Goal: Task Accomplishment & Management: Manage account settings

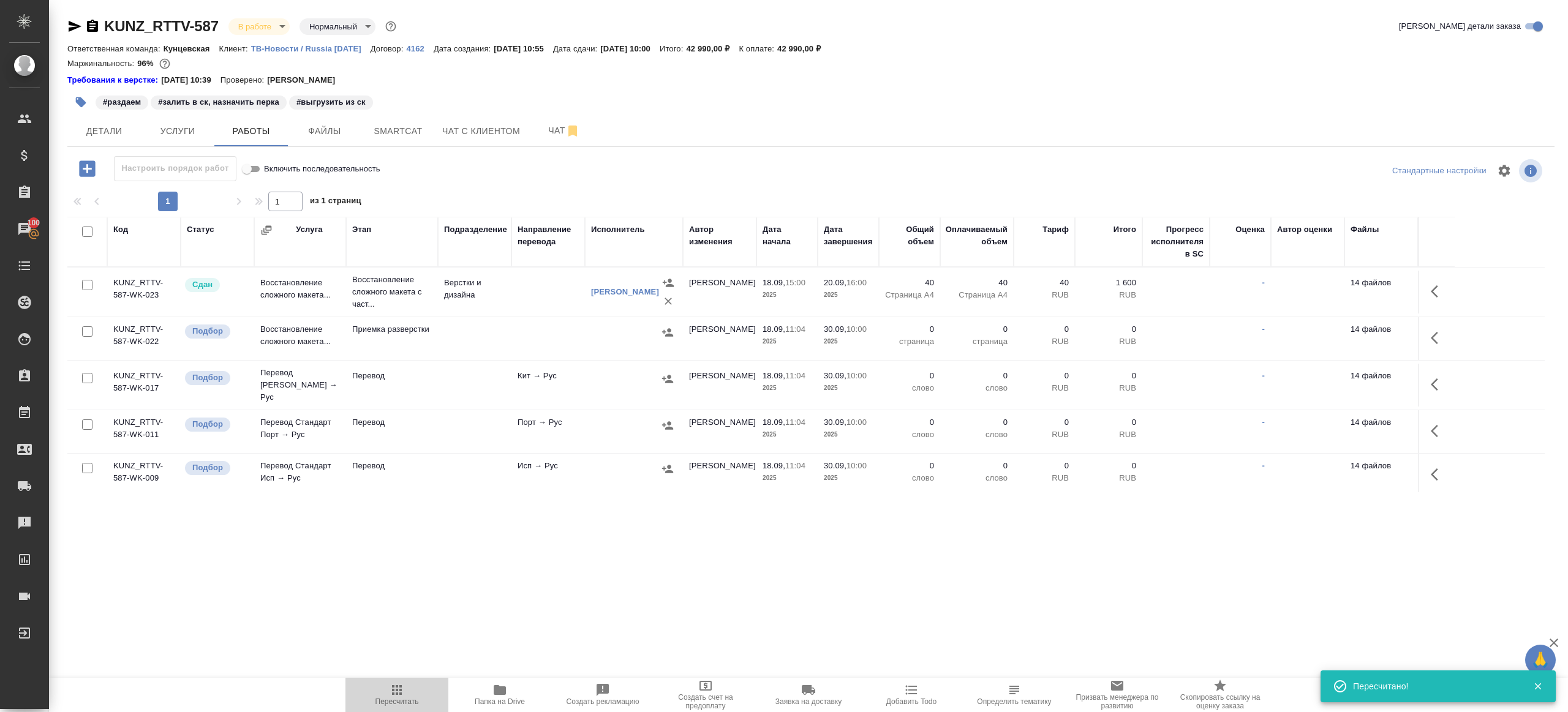
click at [399, 681] on button "Пересчитать" at bounding box center [397, 695] width 103 height 34
click at [89, 328] on input "checkbox" at bounding box center [87, 331] width 11 height 11
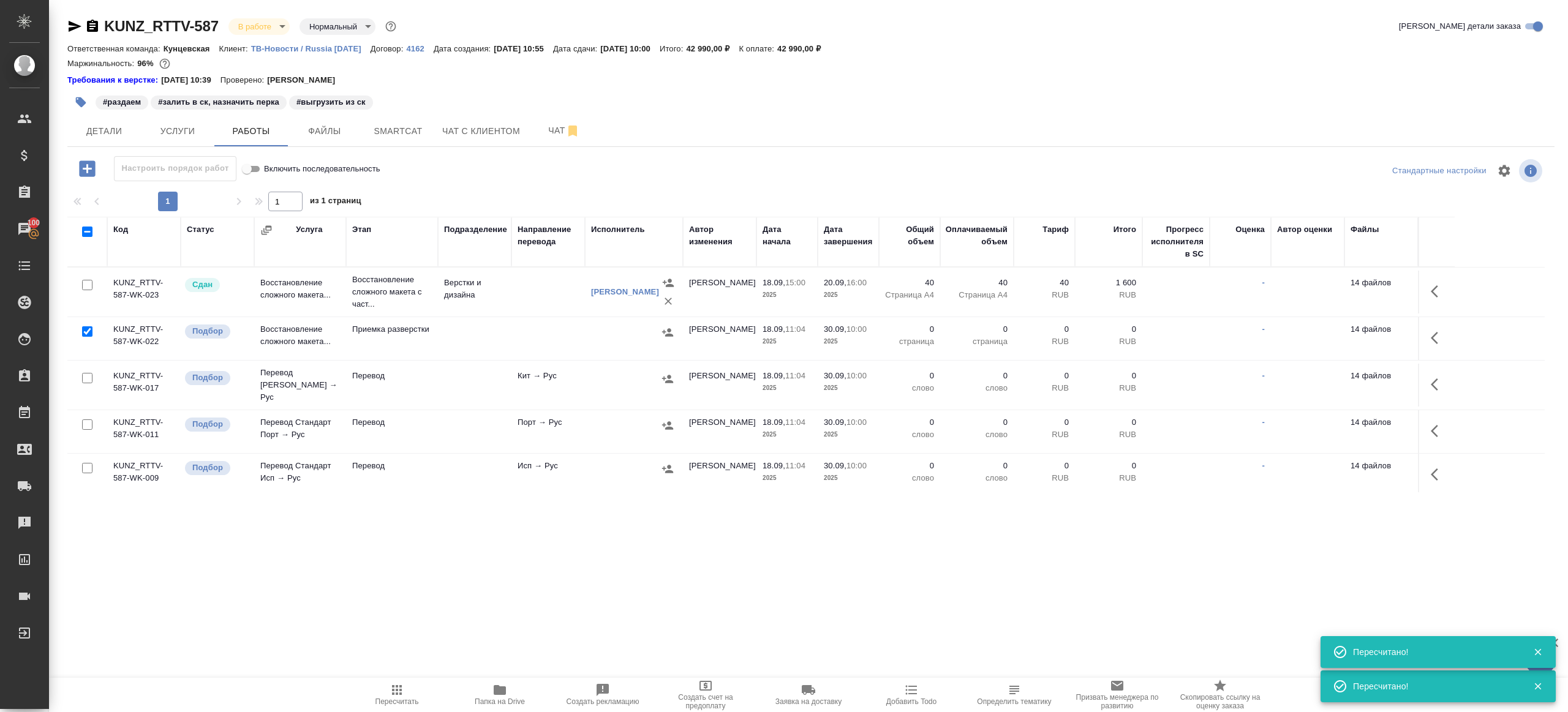
checkbox input "true"
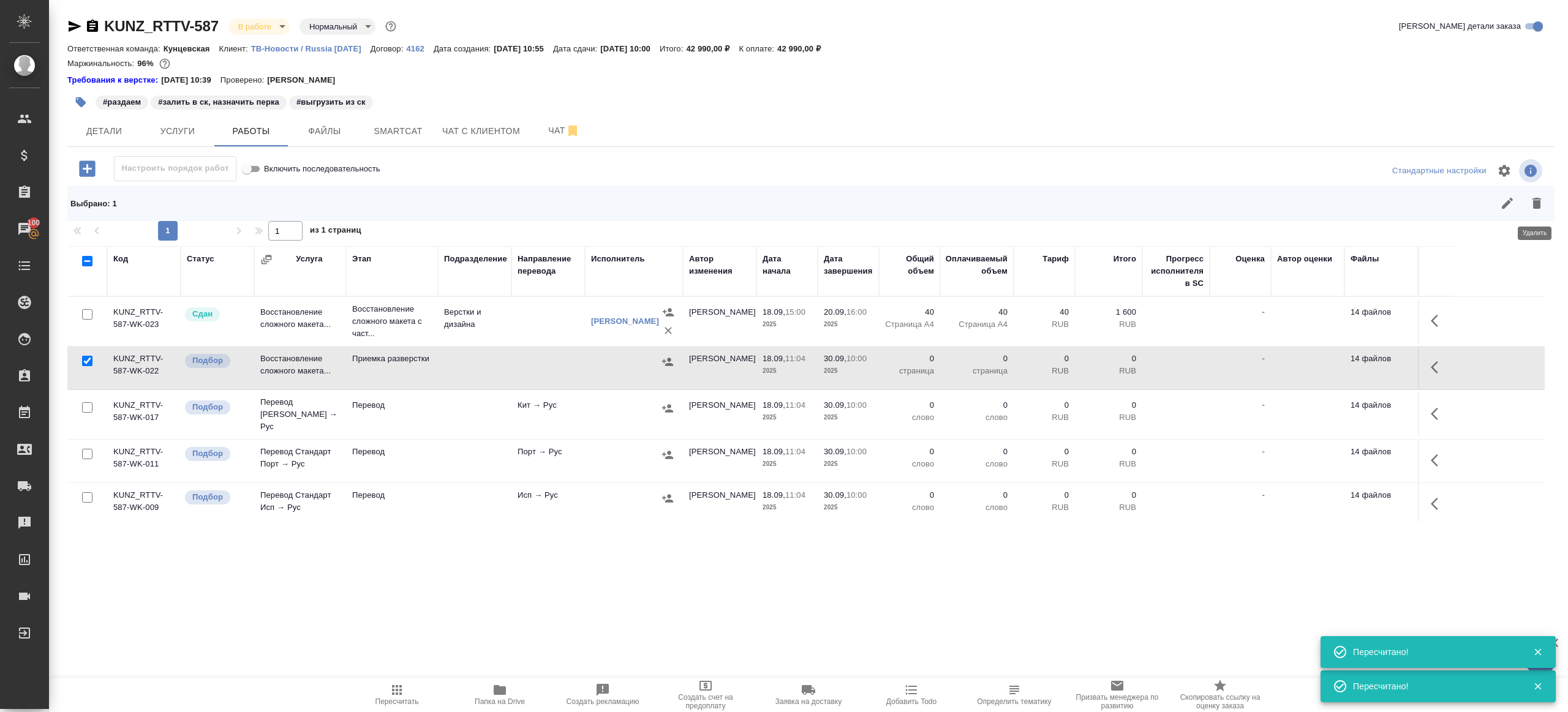
click at [1543, 192] on button "button" at bounding box center [1537, 203] width 29 height 29
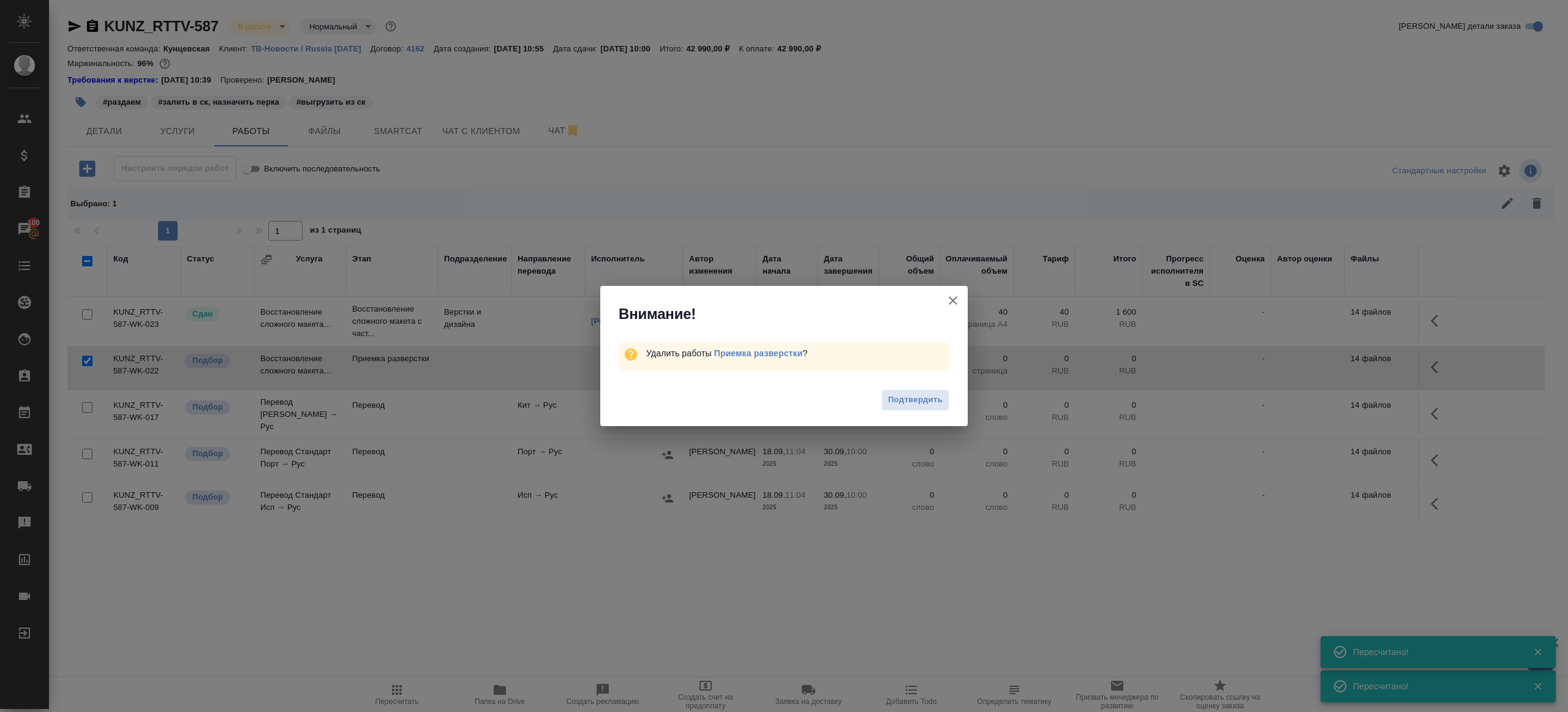
click at [879, 394] on div "Подтвердить" at bounding box center [784, 401] width 368 height 49
drag, startPoint x: 910, startPoint y: 401, endPoint x: 883, endPoint y: 405, distance: 27.3
click at [910, 401] on span "Подтвердить" at bounding box center [915, 400] width 54 height 14
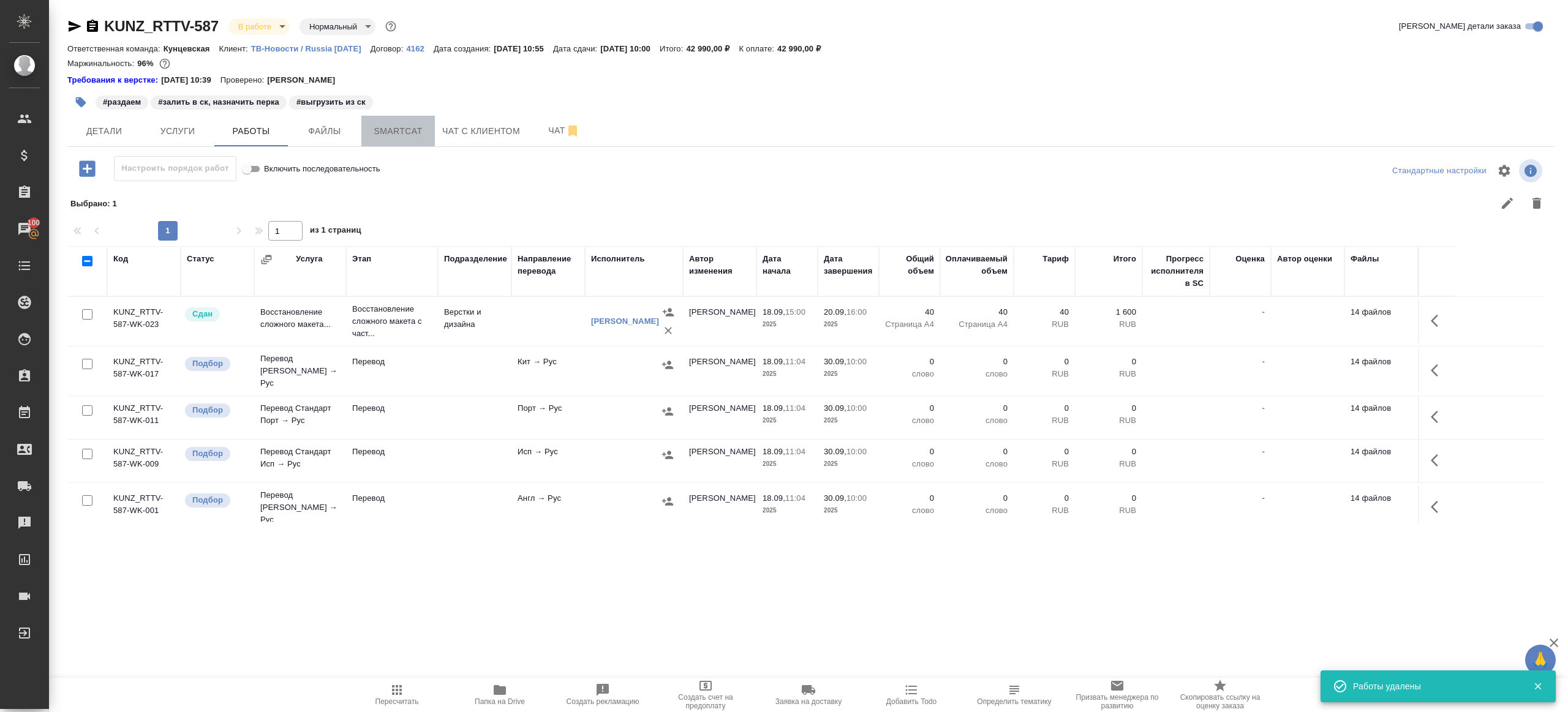
click at [374, 125] on span "Smartcat" at bounding box center [398, 131] width 59 height 15
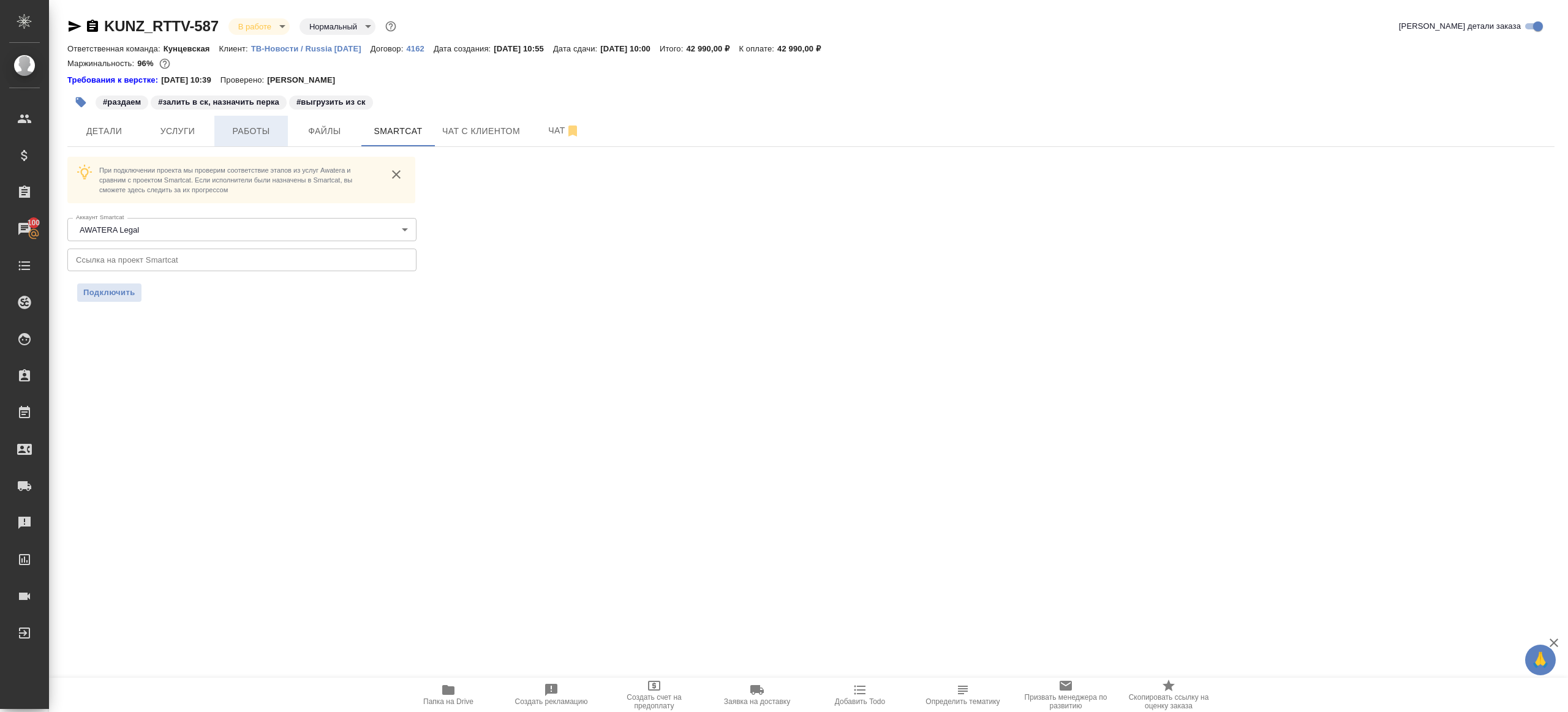
click at [249, 137] on span "Работы" at bounding box center [251, 131] width 59 height 15
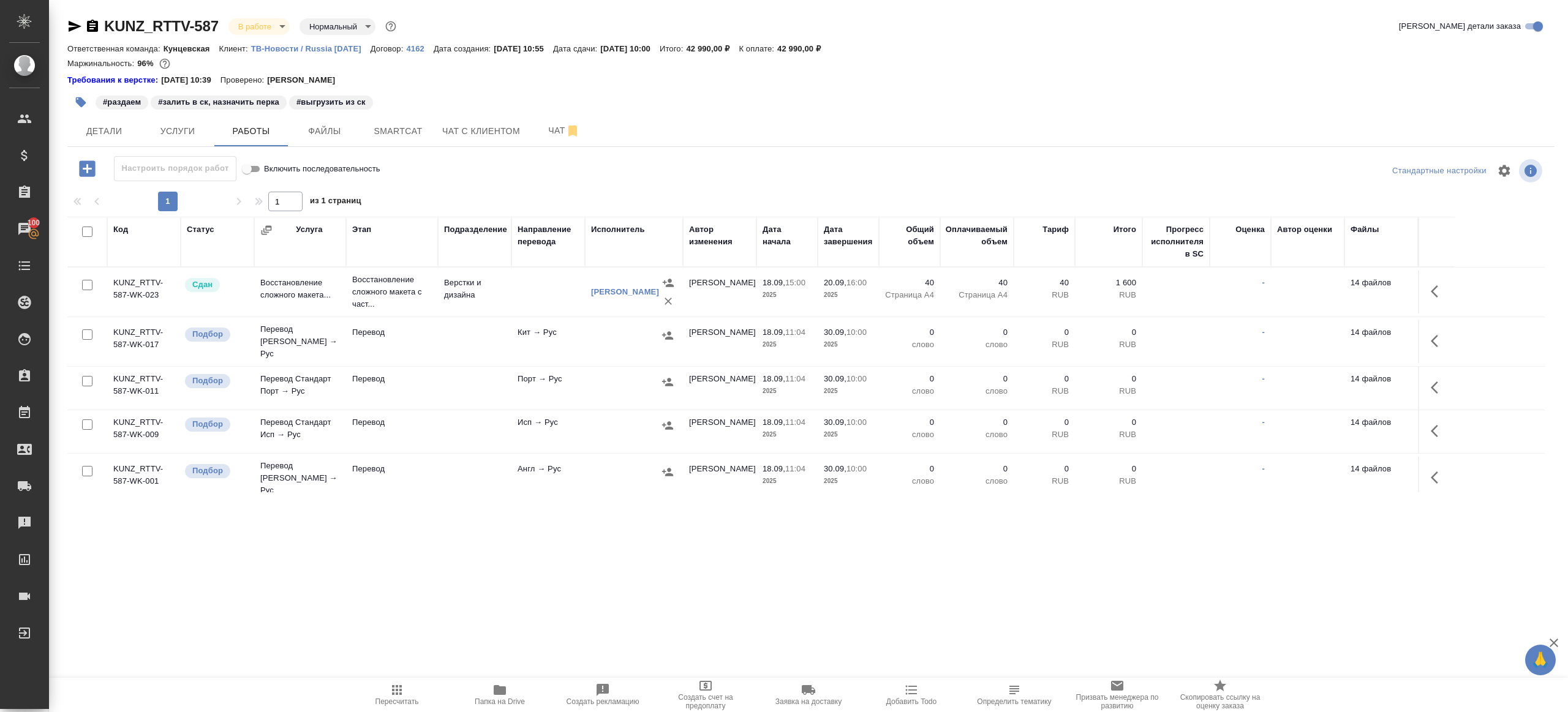
click at [503, 696] on icon "button" at bounding box center [499, 690] width 15 height 15
click at [555, 138] on button "Чат" at bounding box center [564, 131] width 74 height 31
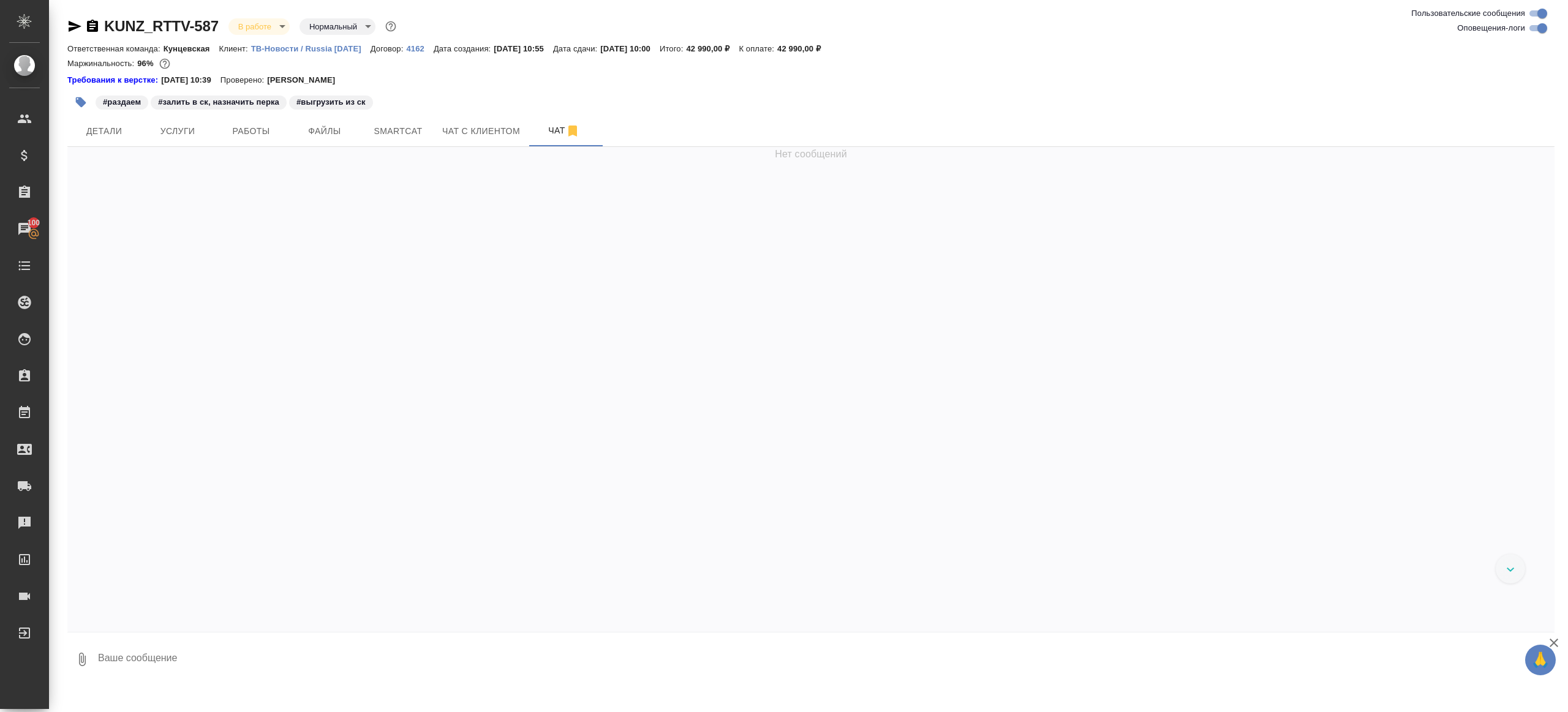
scroll to position [7908, 0]
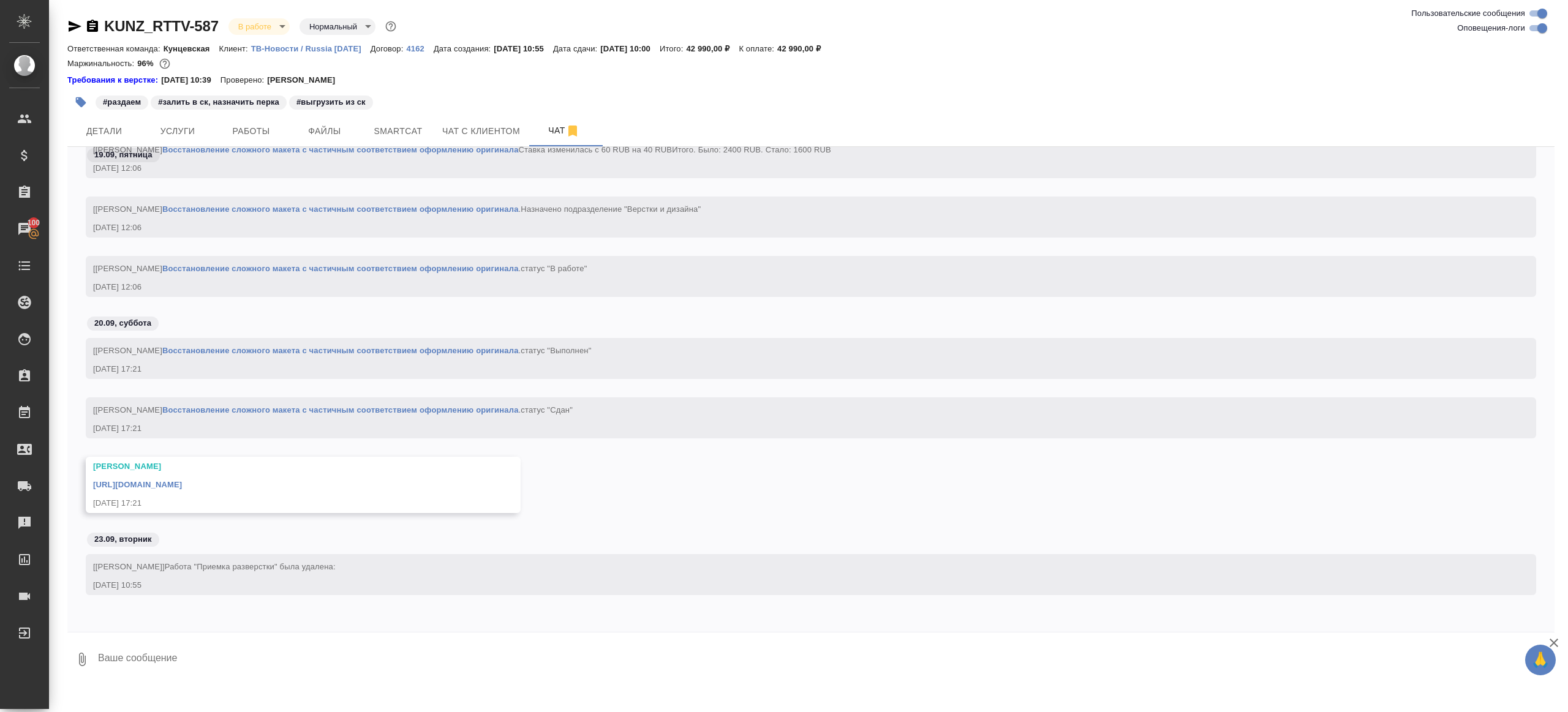
click at [182, 484] on link "[URL][DOMAIN_NAME]" at bounding box center [138, 484] width 89 height 9
click at [247, 133] on span "Работы" at bounding box center [251, 131] width 59 height 15
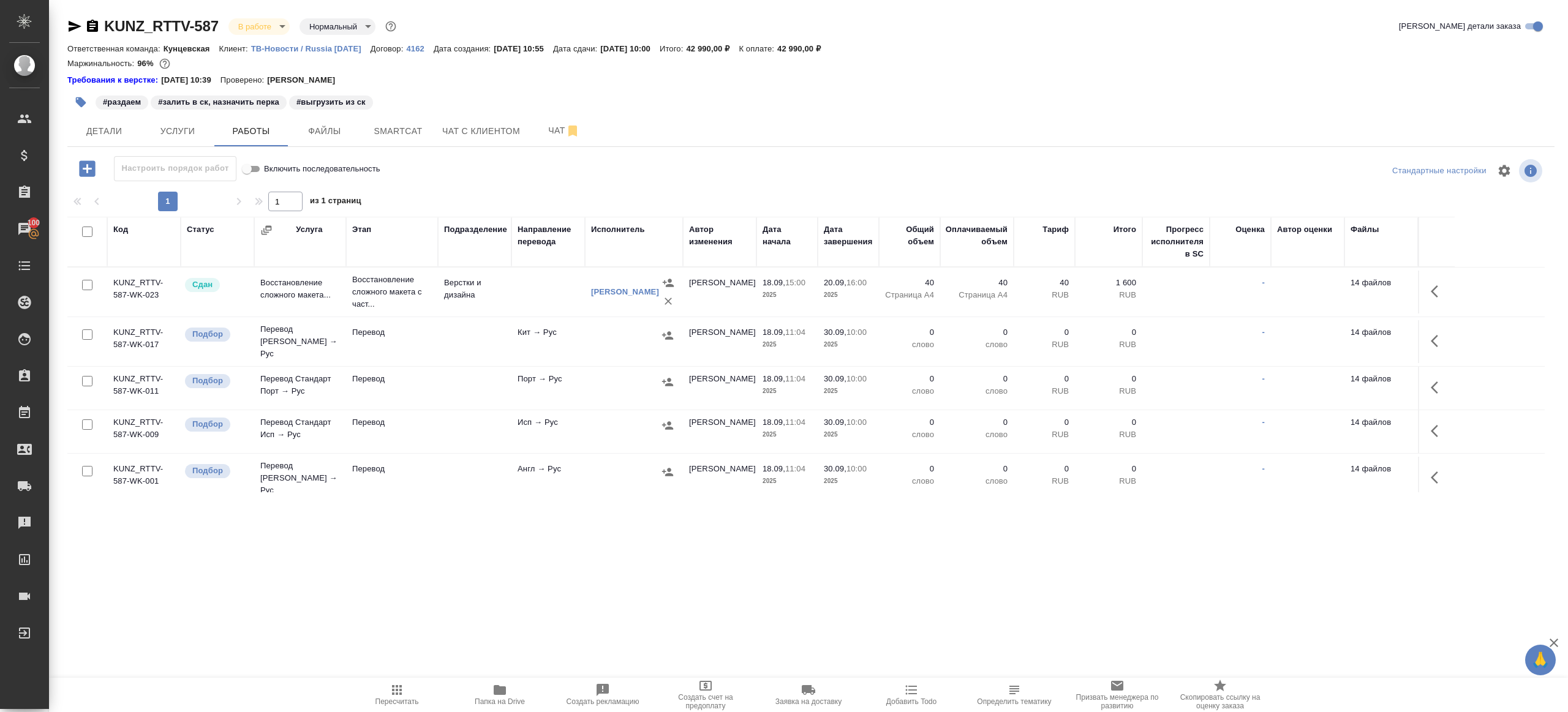
click at [1434, 335] on icon "button" at bounding box center [1434, 341] width 7 height 12
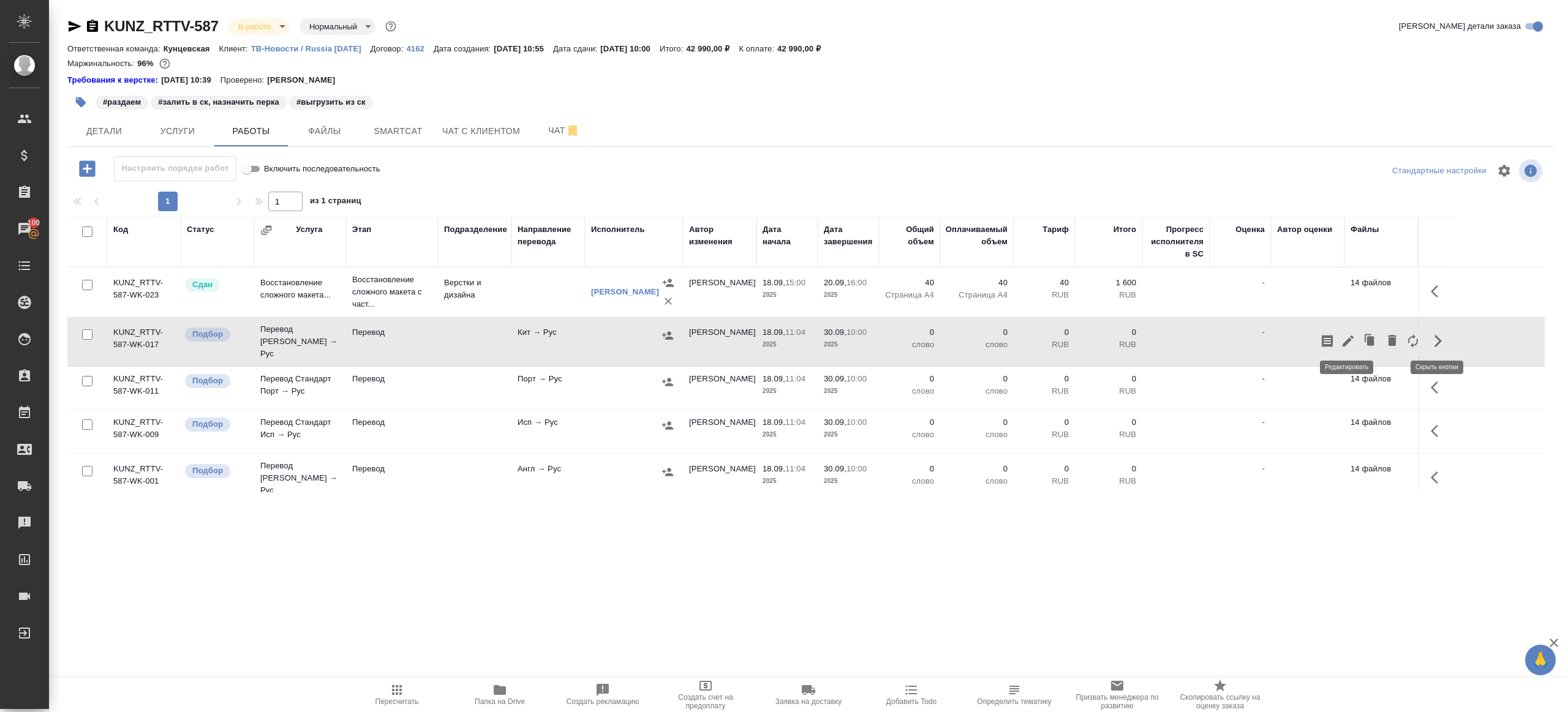
click at [1349, 333] on icon "button" at bounding box center [1349, 341] width 15 height 15
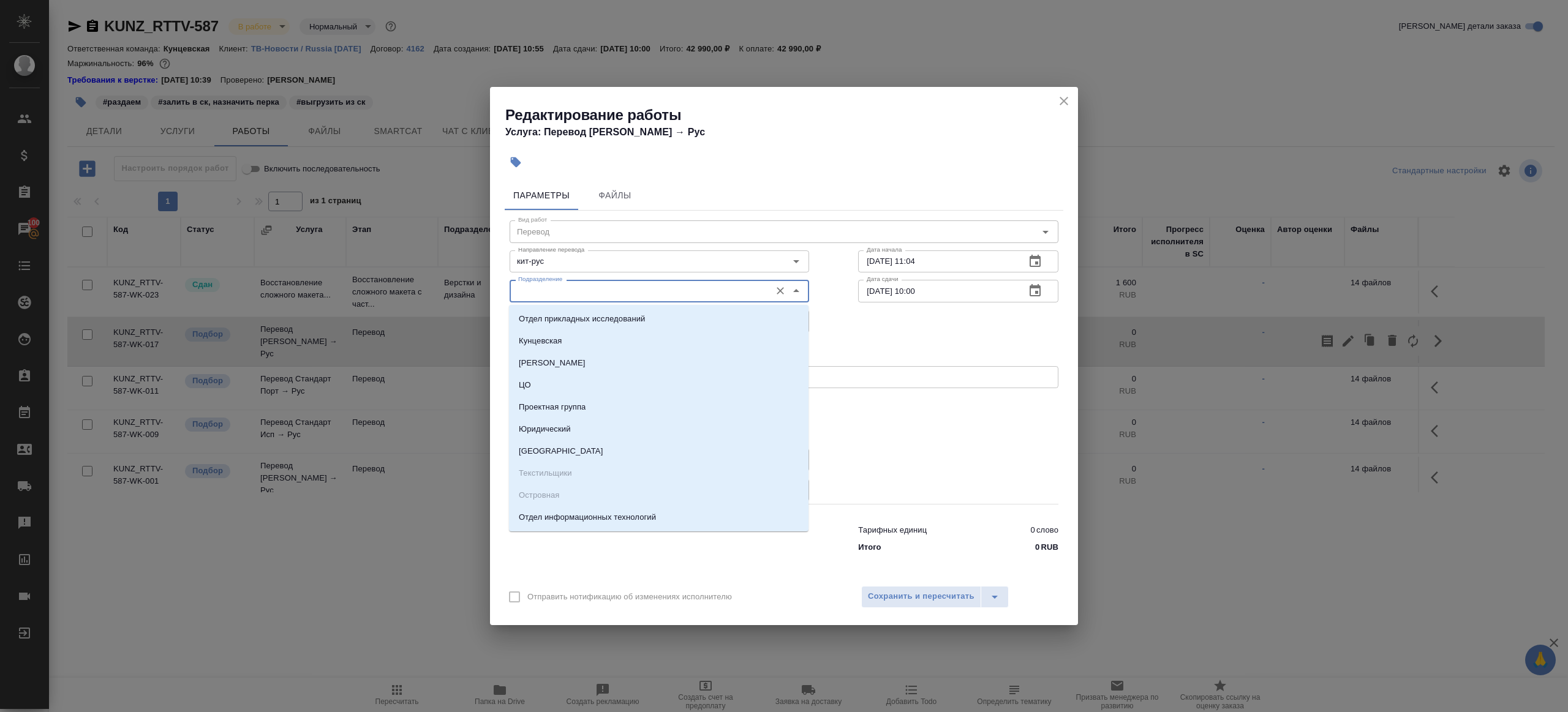
click at [561, 286] on input "Подразделение" at bounding box center [639, 290] width 251 height 15
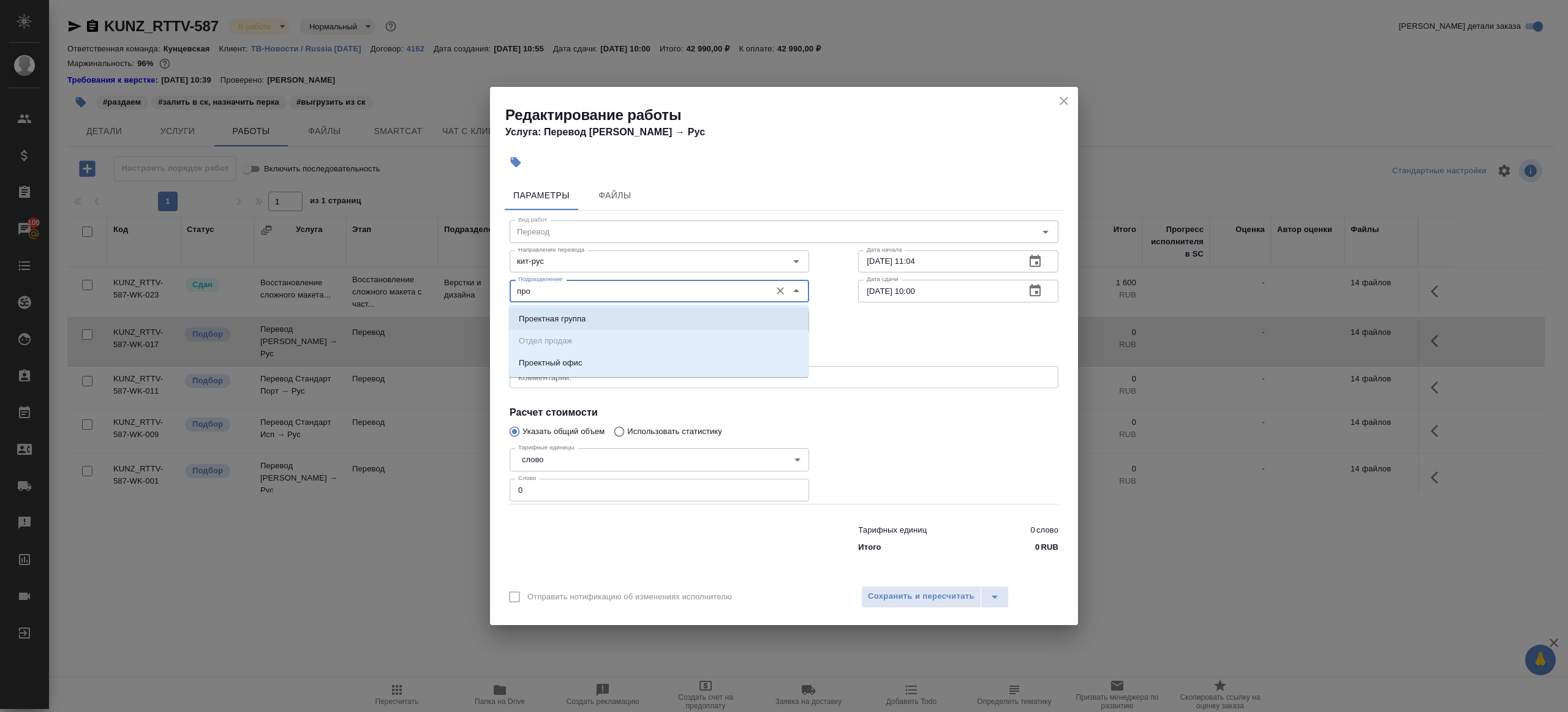
click at [558, 350] on ul "Проектная группа Отдел продаж Проектный офис" at bounding box center [659, 351] width 300 height 66
click at [558, 358] on p "Проектный офис" at bounding box center [550, 362] width 64 height 12
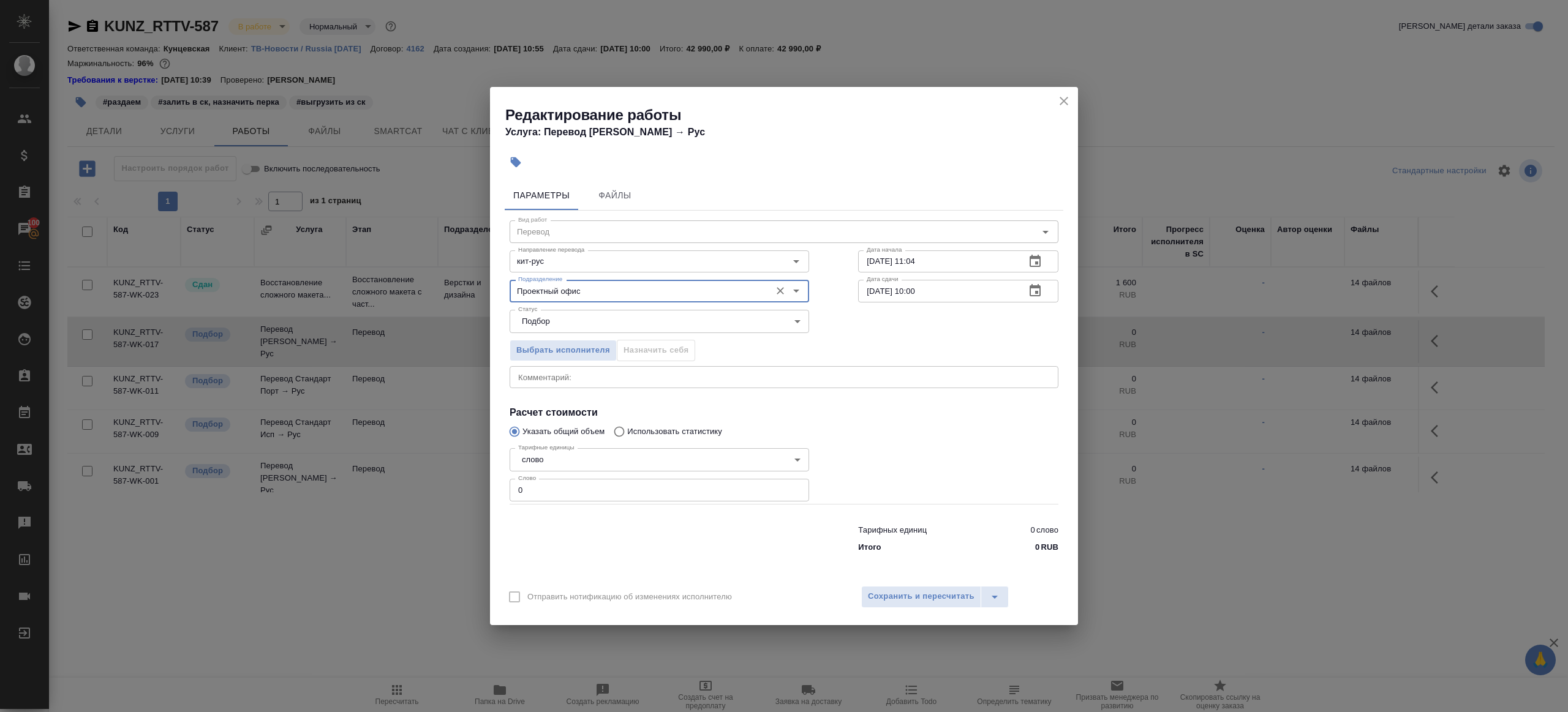
type input "Проектный офис"
click at [557, 484] on input "0" at bounding box center [660, 490] width 300 height 22
type input "1000"
click at [875, 288] on input "[DATE] 10:00" at bounding box center [937, 290] width 157 height 22
click at [1039, 290] on icon "button" at bounding box center [1035, 290] width 11 height 12
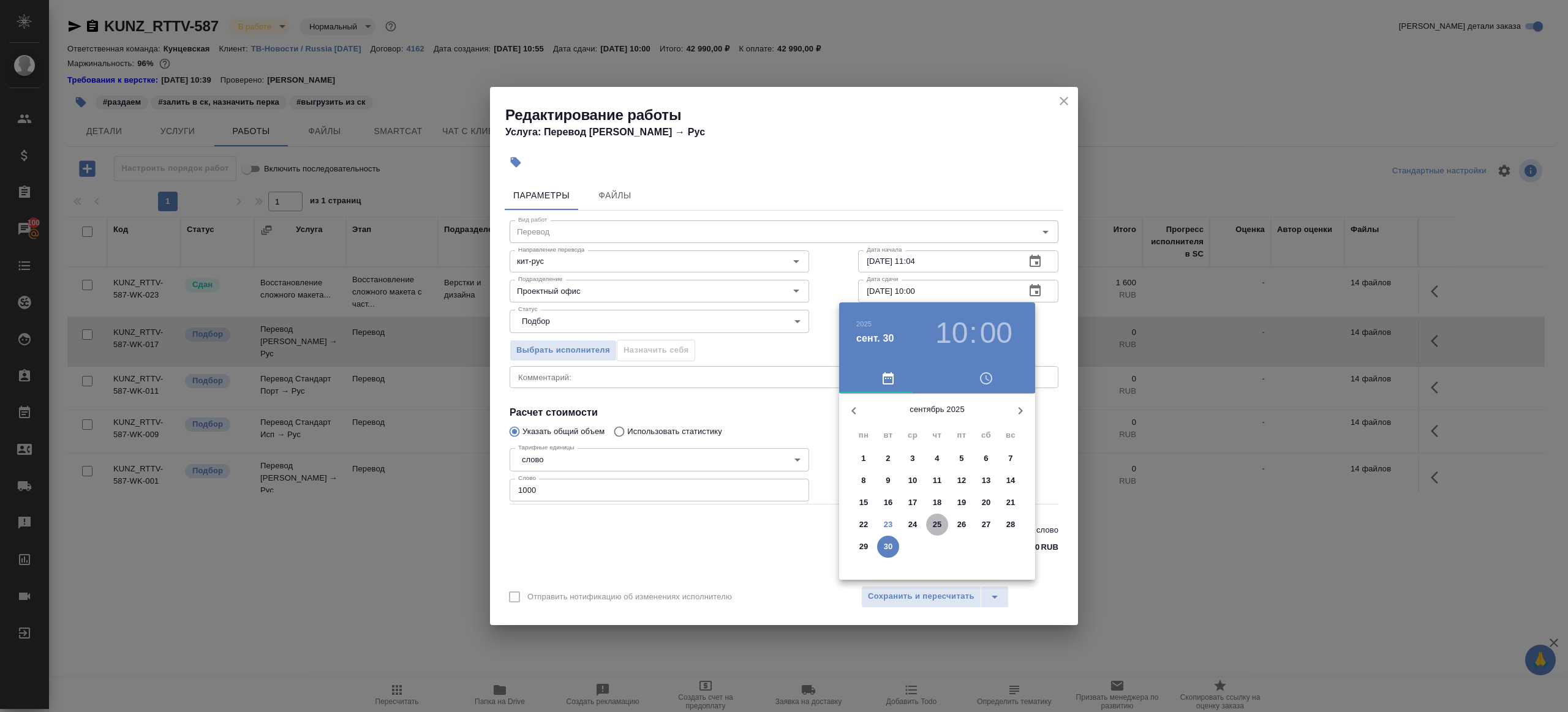
click at [936, 523] on p "25" at bounding box center [937, 524] width 9 height 12
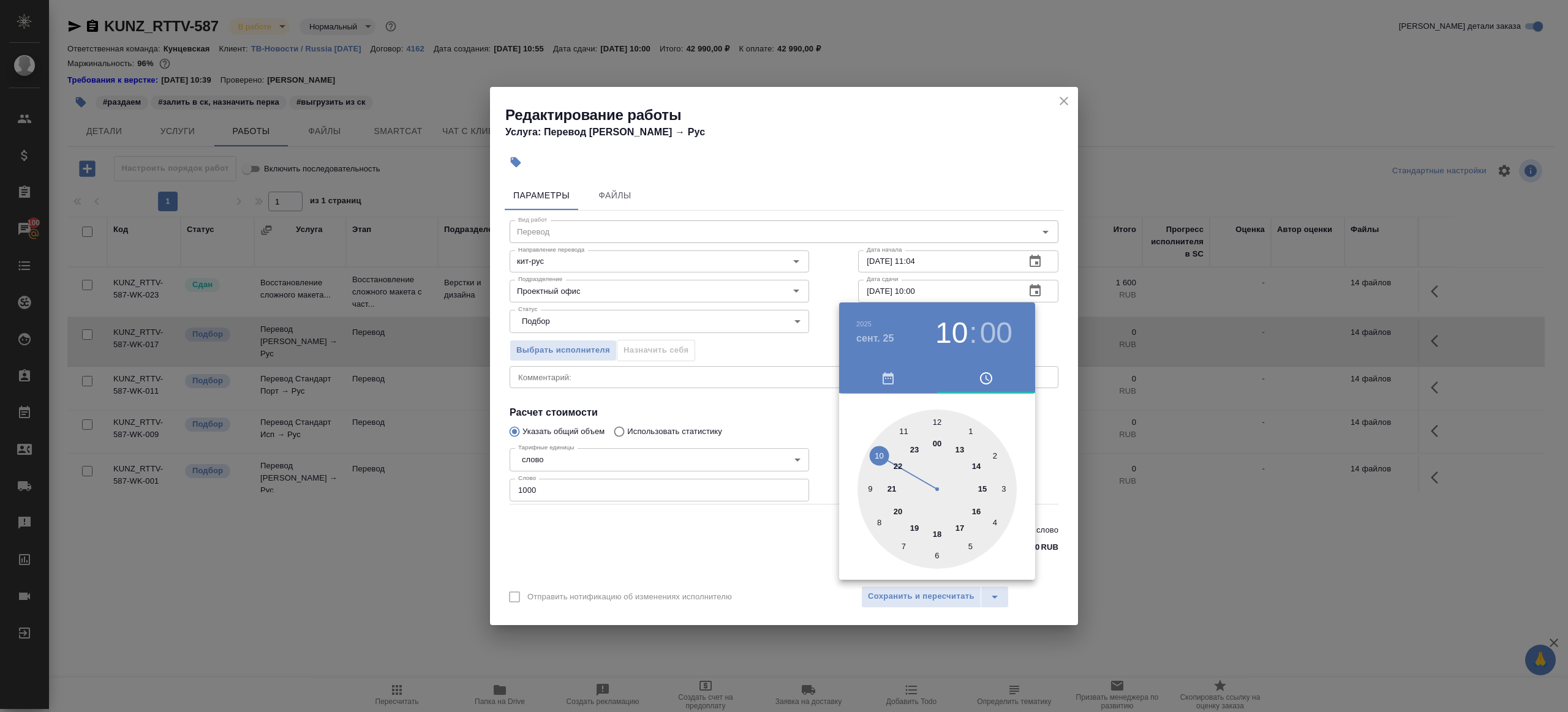
click at [829, 295] on div at bounding box center [784, 356] width 1568 height 712
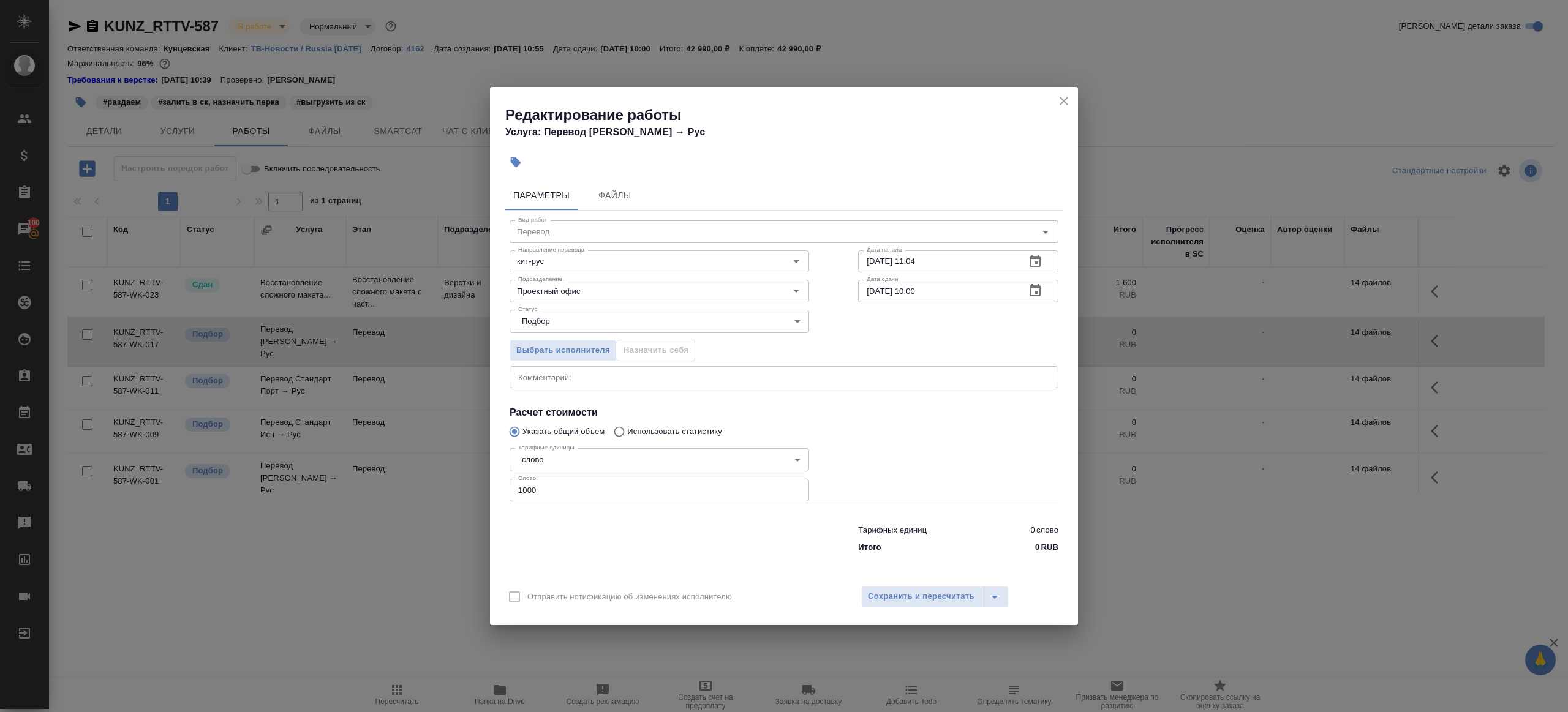
click at [917, 290] on input "[DATE] 10:00" at bounding box center [937, 290] width 157 height 22
type input "[DATE] 12:00"
click at [928, 460] on div at bounding box center [958, 473] width 249 height 109
click at [927, 594] on span "Сохранить и пересчитать" at bounding box center [921, 596] width 107 height 14
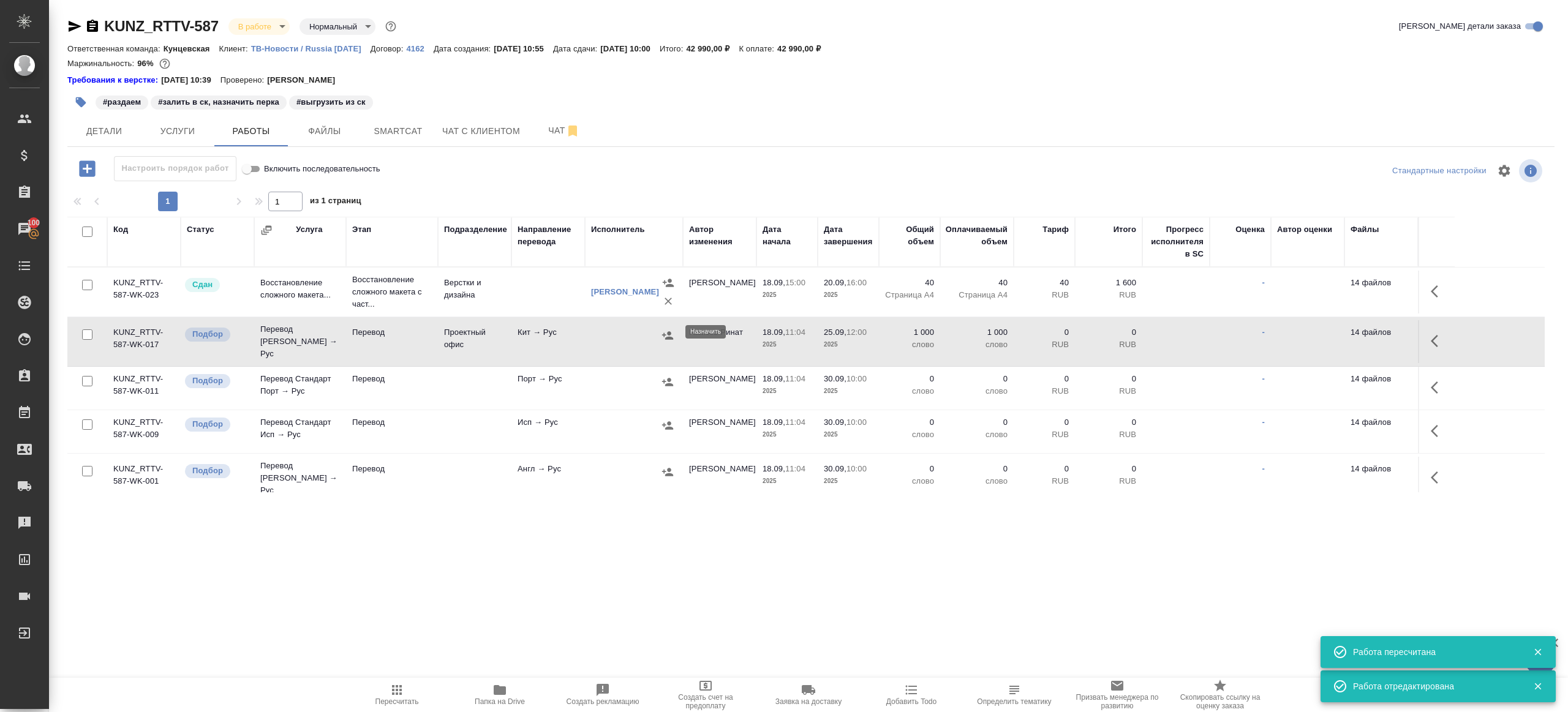
click at [666, 332] on icon "button" at bounding box center [667, 335] width 12 height 12
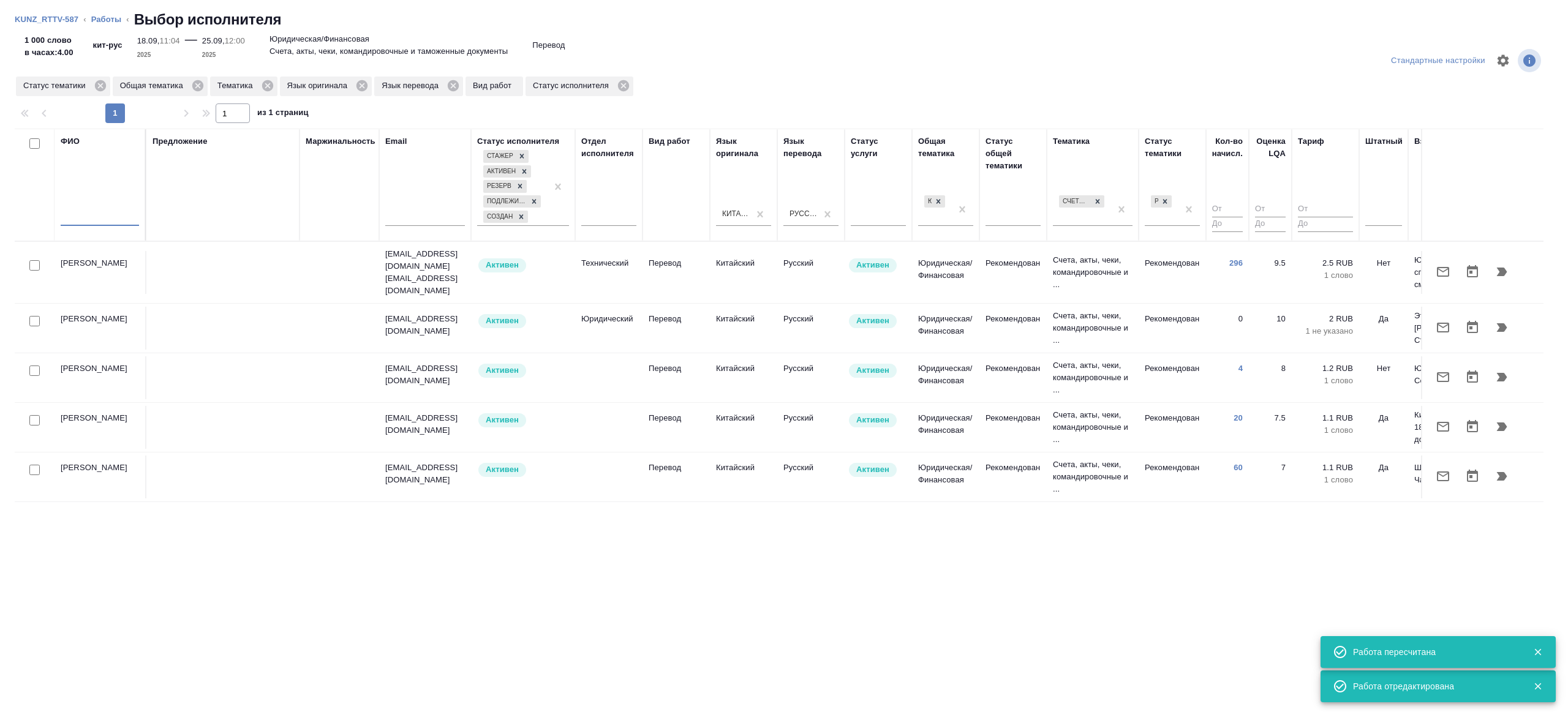
click at [117, 217] on input "text" at bounding box center [100, 218] width 79 height 15
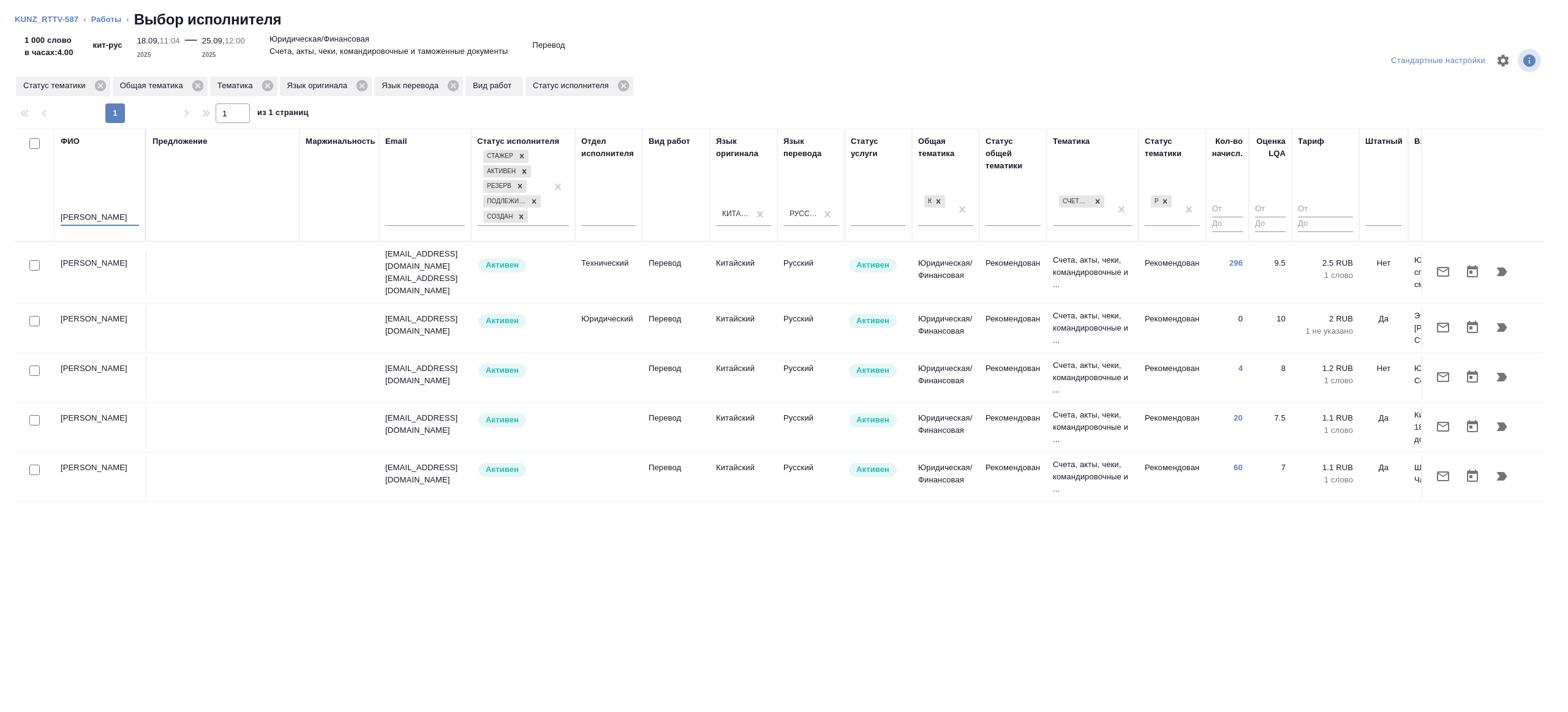
type input "[PERSON_NAME]"
click at [223, 197] on div "Предложение" at bounding box center [223, 184] width 141 height 100
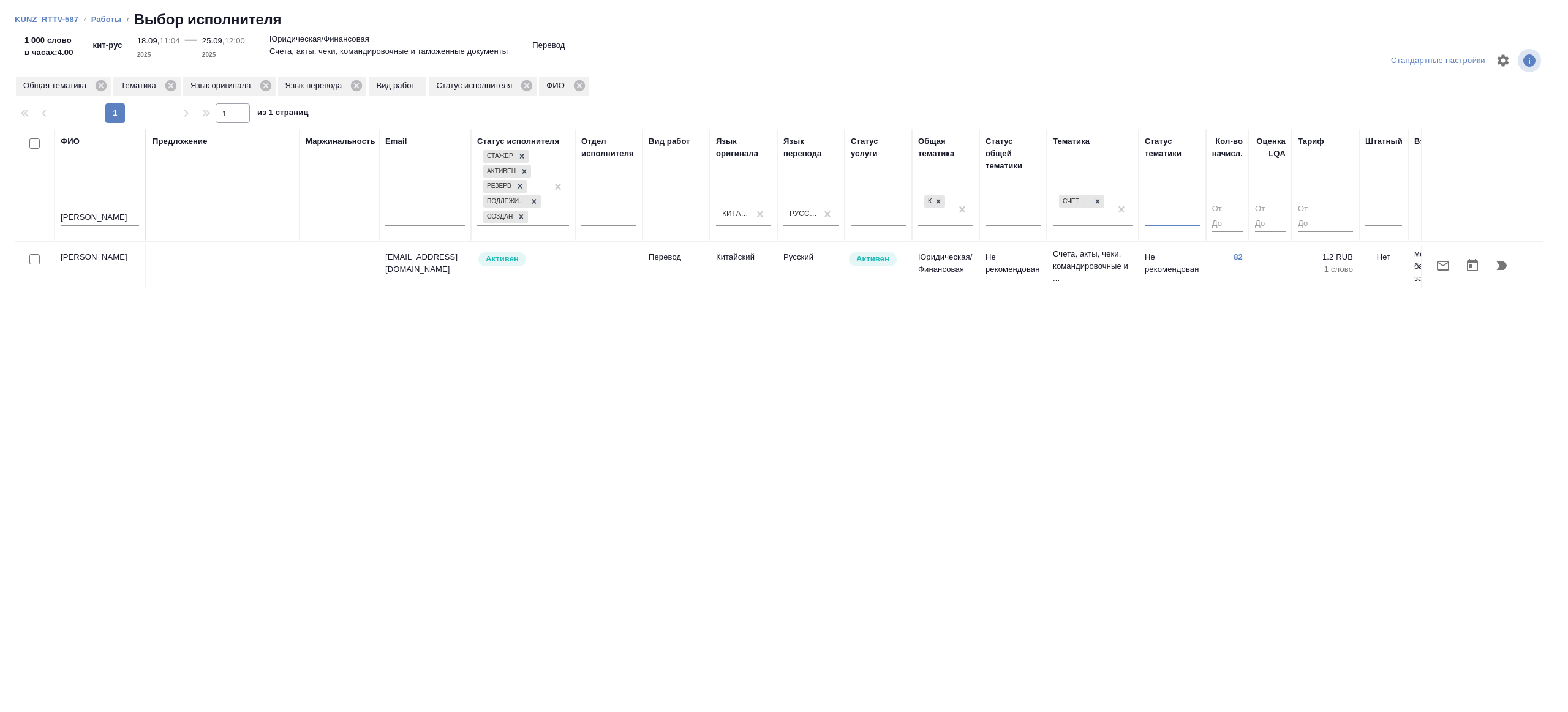
click at [1223, 268] on td "82" at bounding box center [1227, 266] width 43 height 43
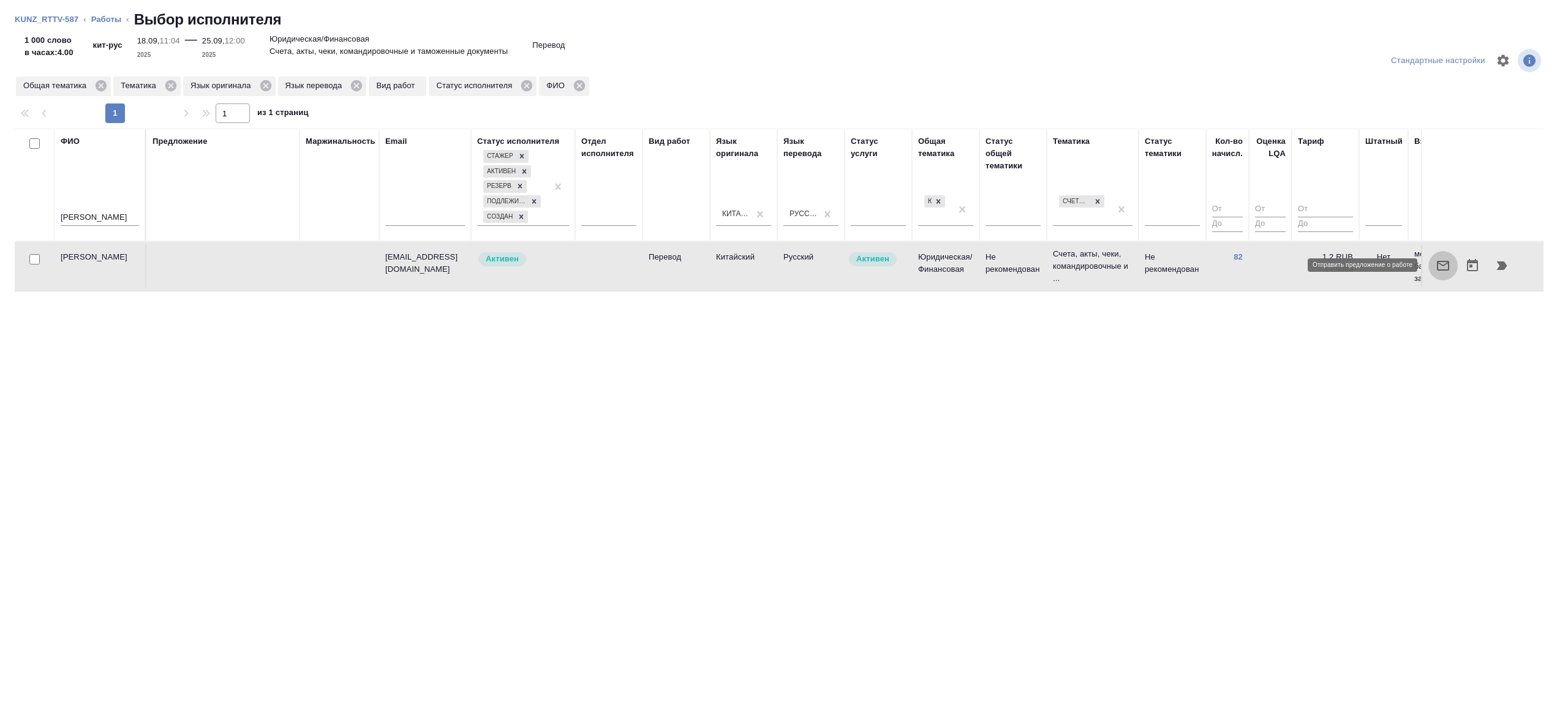
click at [1438, 264] on icon "button" at bounding box center [1443, 265] width 12 height 10
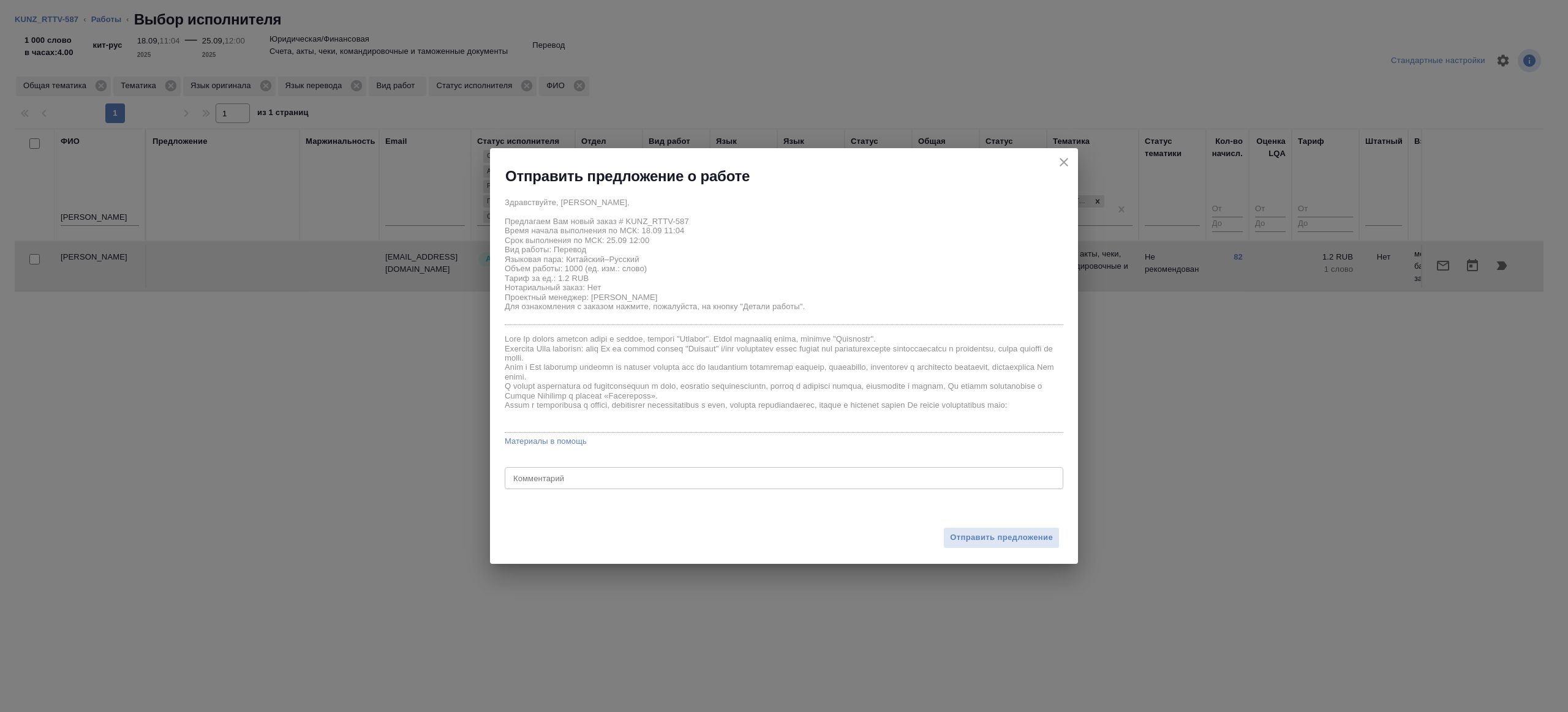
click at [593, 479] on textarea at bounding box center [784, 478] width 542 height 9
type textarea "на перевод с листа, верстку в помощь приложил"
click at [1044, 543] on span "Отправить предложение" at bounding box center [1001, 537] width 103 height 14
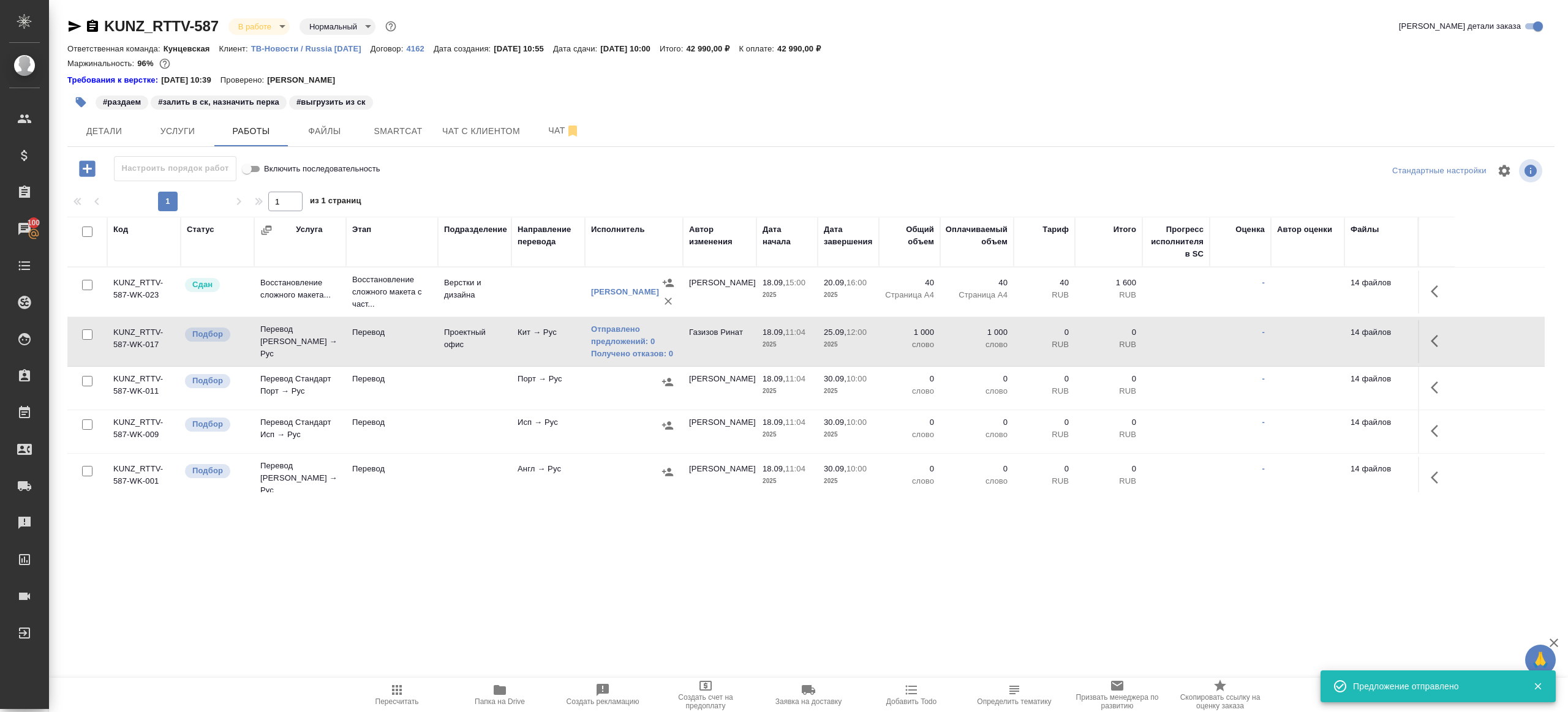
click at [1430, 384] on button "button" at bounding box center [1438, 388] width 29 height 29
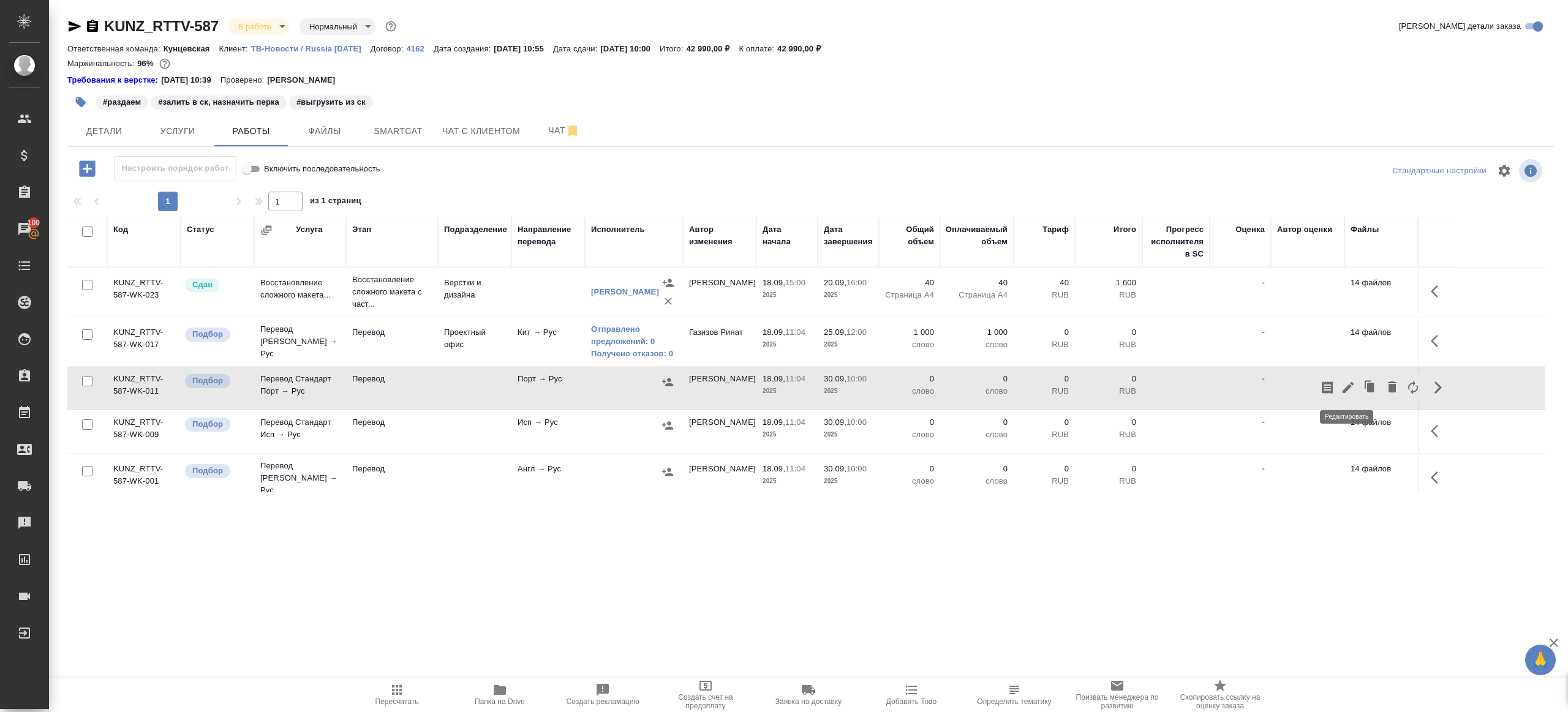
click at [1344, 381] on icon "button" at bounding box center [1349, 388] width 15 height 15
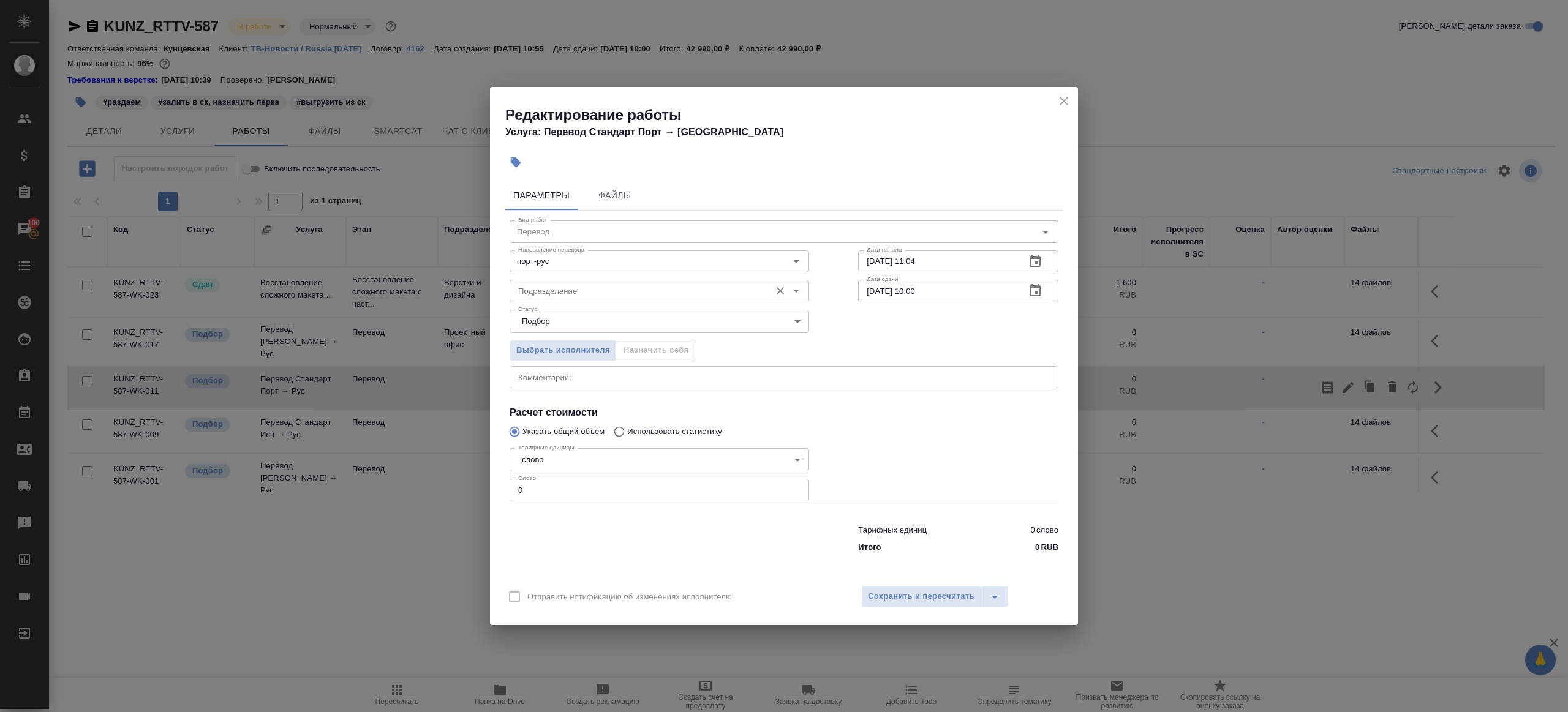
click at [546, 290] on input "Подразделение" at bounding box center [639, 290] width 251 height 15
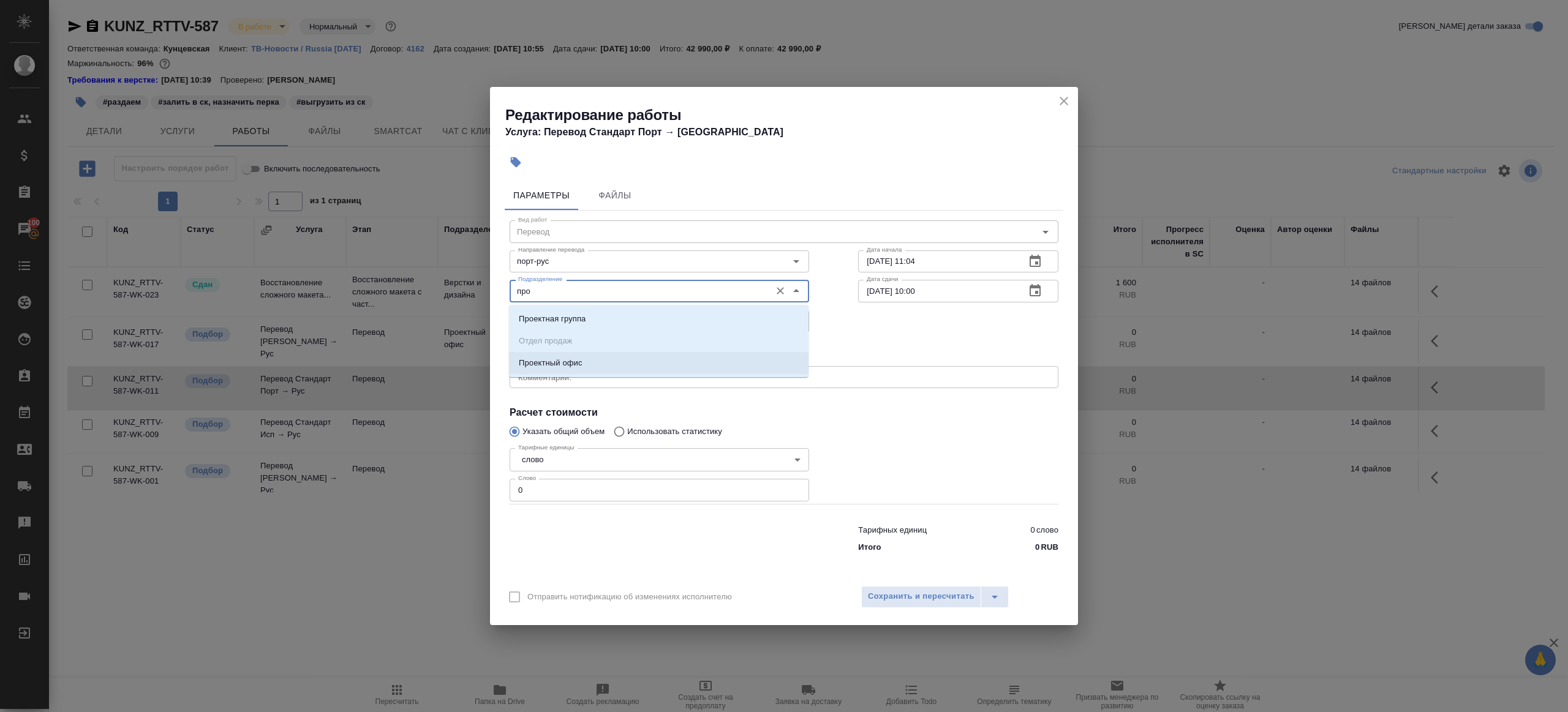
click at [552, 367] on p "Проектный офис" at bounding box center [550, 362] width 64 height 12
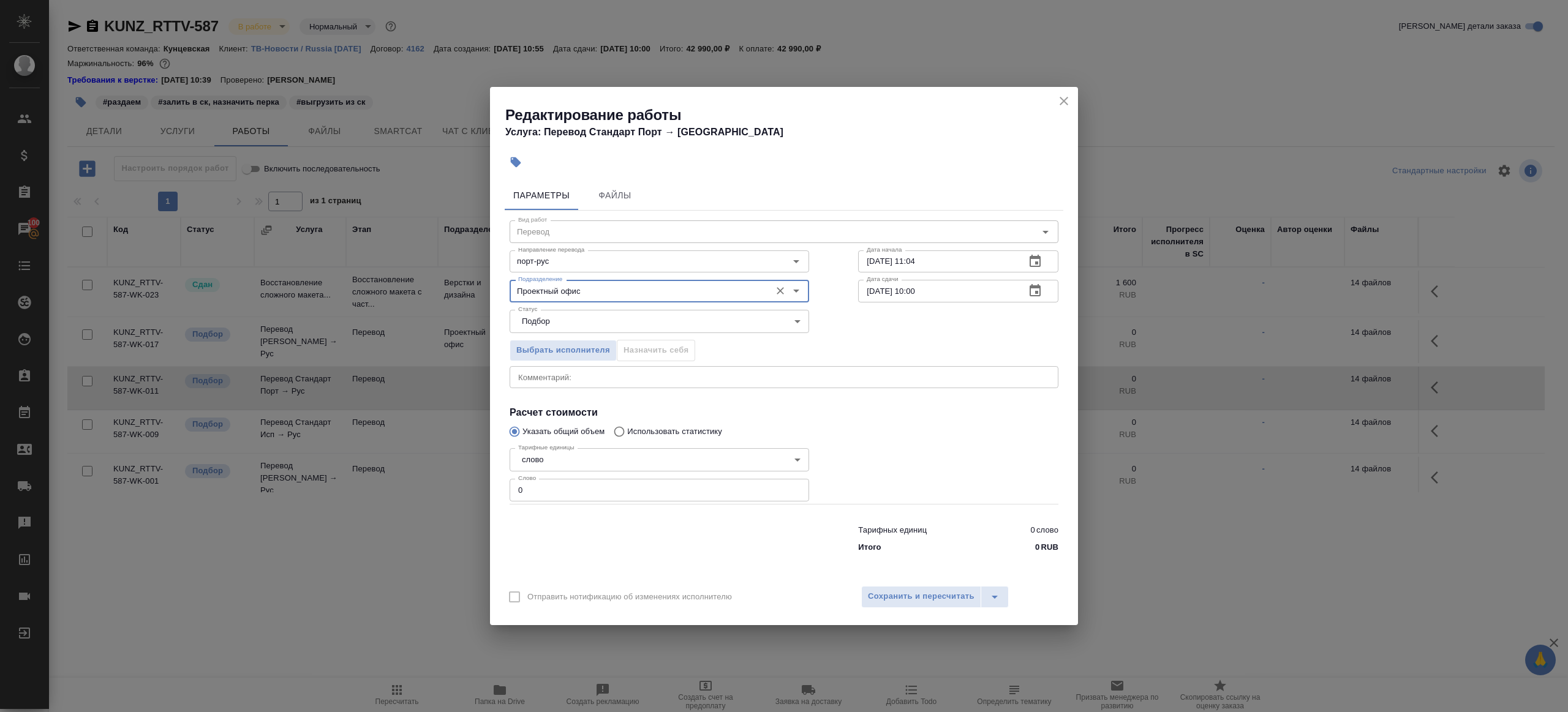
type input "Проектный офис"
click at [555, 492] on input "0" at bounding box center [660, 490] width 300 height 22
type input "1"
click at [618, 545] on div at bounding box center [659, 536] width 349 height 49
drag, startPoint x: 875, startPoint y: 292, endPoint x: 875, endPoint y: 385, distance: 93.0
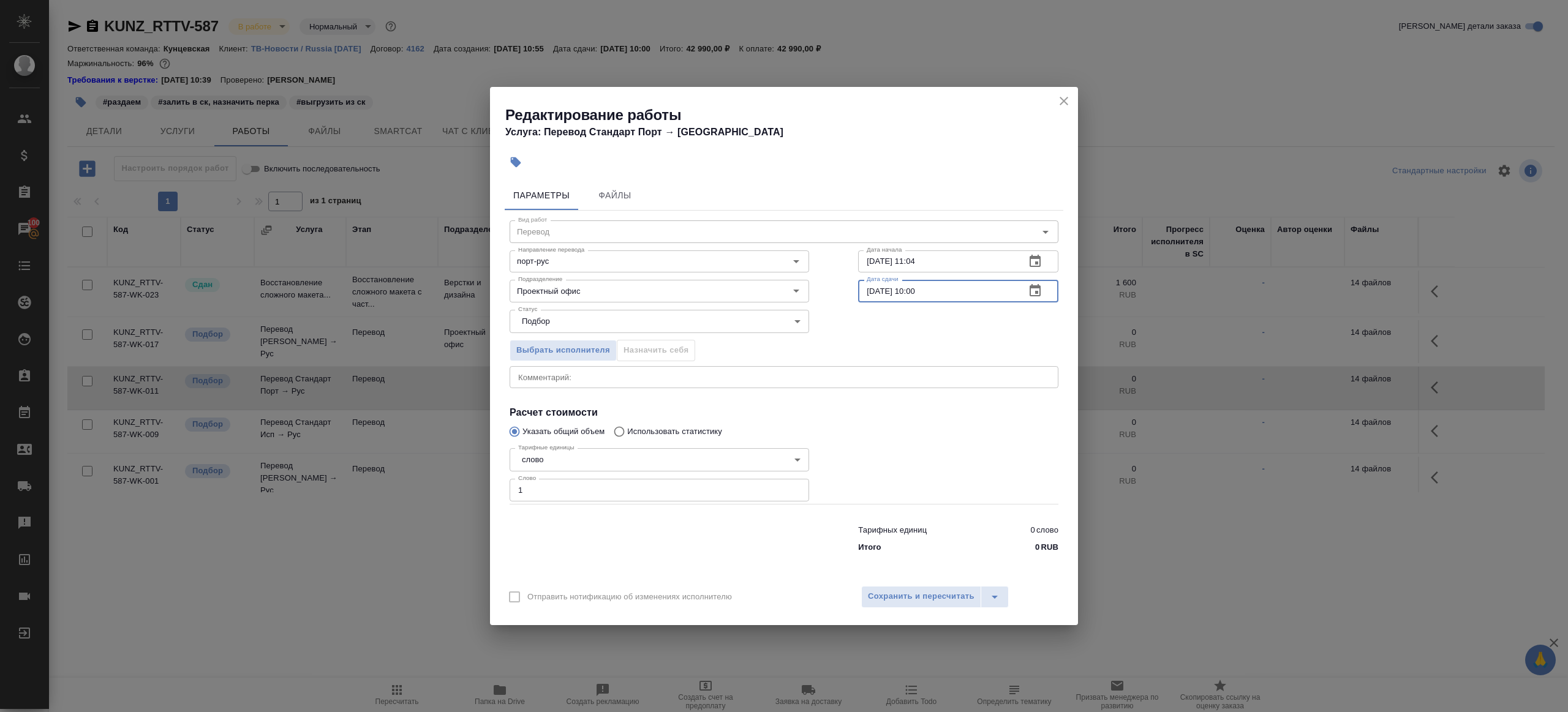
click at [875, 293] on input "[DATE] 10:00" at bounding box center [937, 290] width 157 height 22
type input "[DATE] 10:00"
click at [905, 598] on span "Сохранить и пересчитать" at bounding box center [921, 596] width 107 height 14
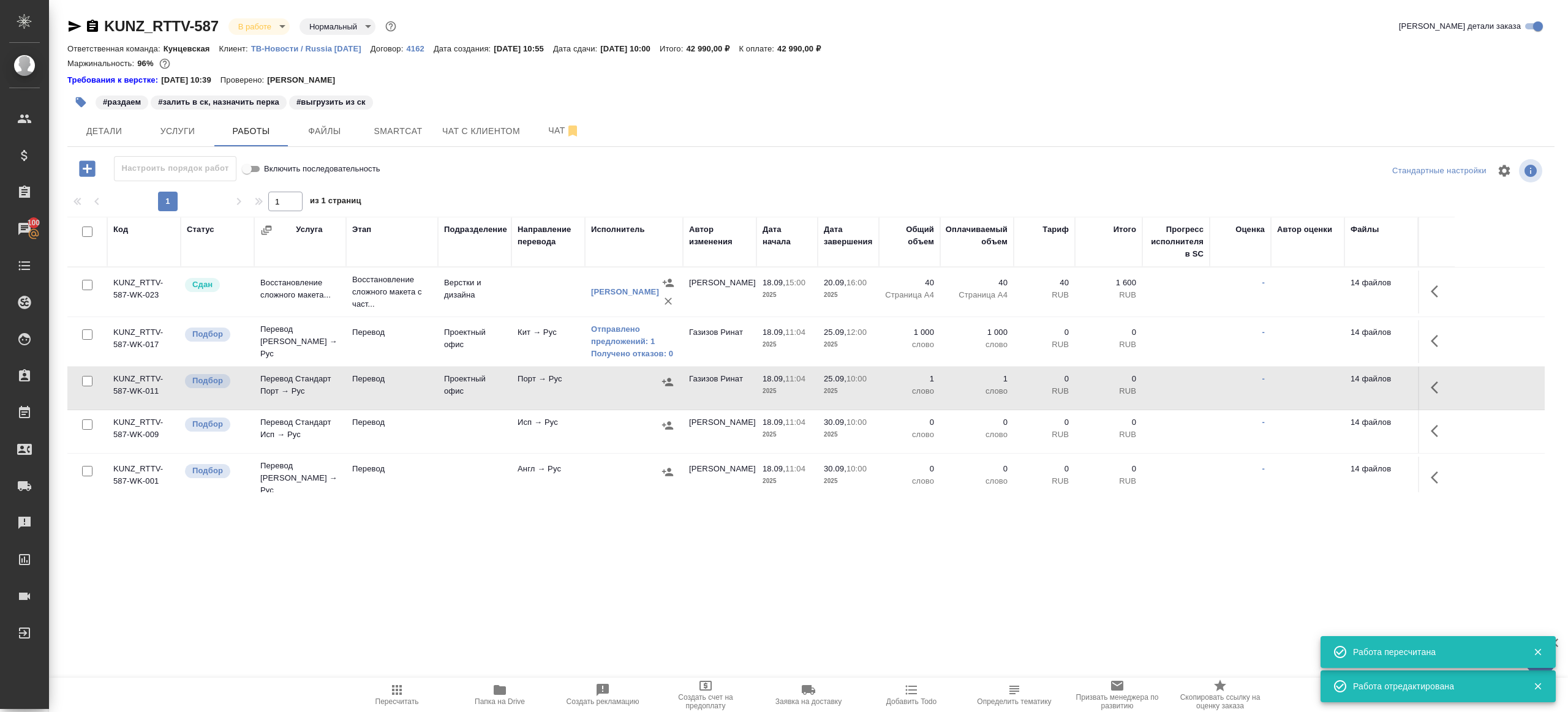
click at [553, 389] on td "Порт → Рус" at bounding box center [548, 388] width 74 height 43
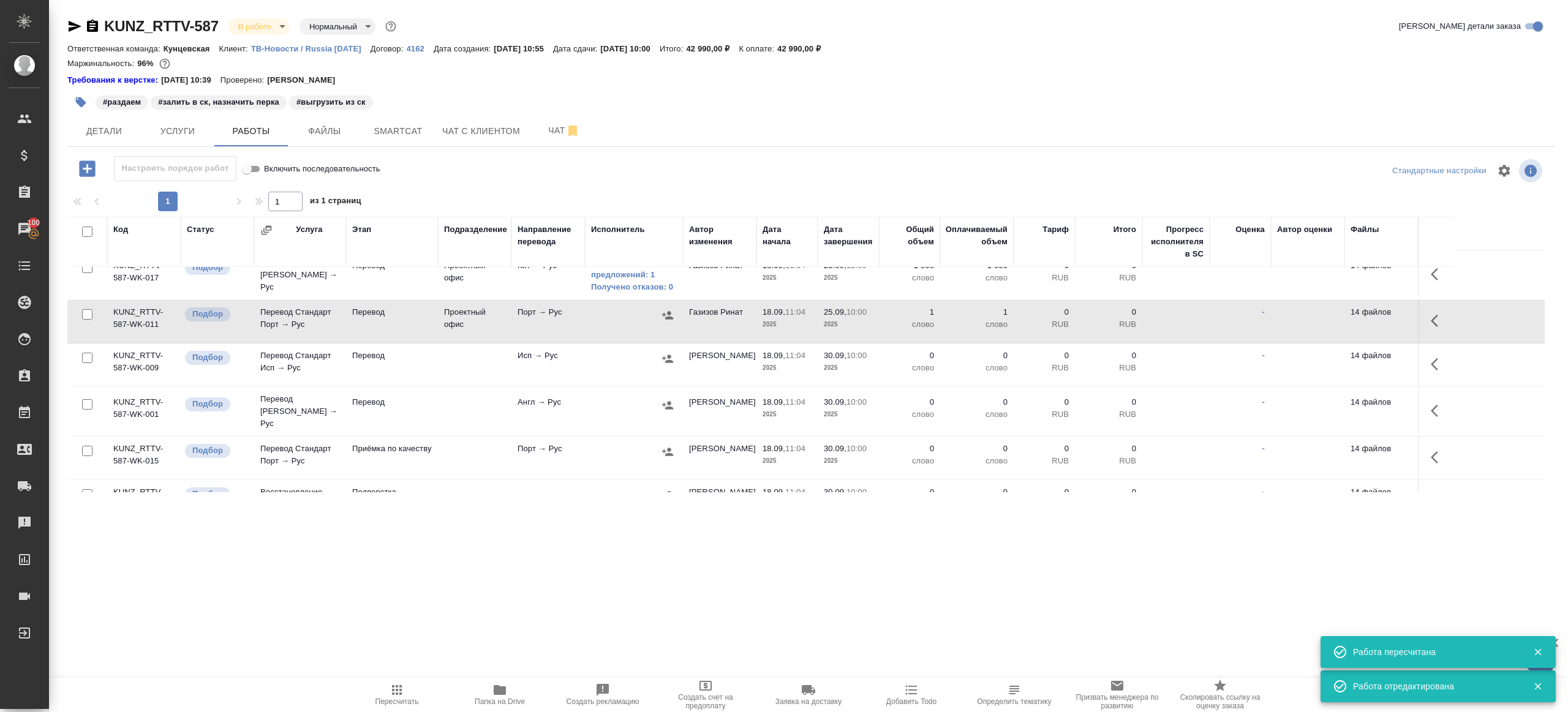
scroll to position [76, 0]
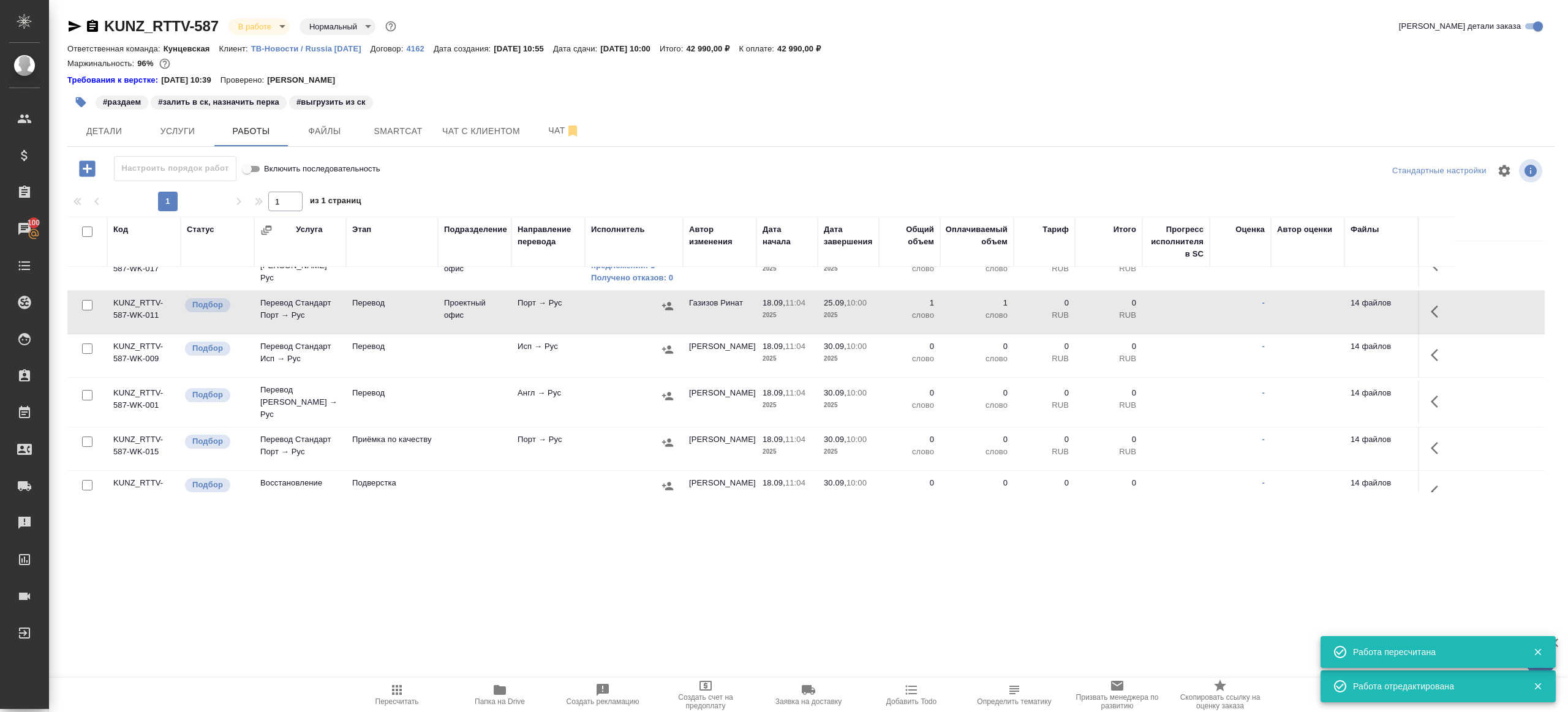
click at [1434, 348] on icon "button" at bounding box center [1438, 355] width 15 height 15
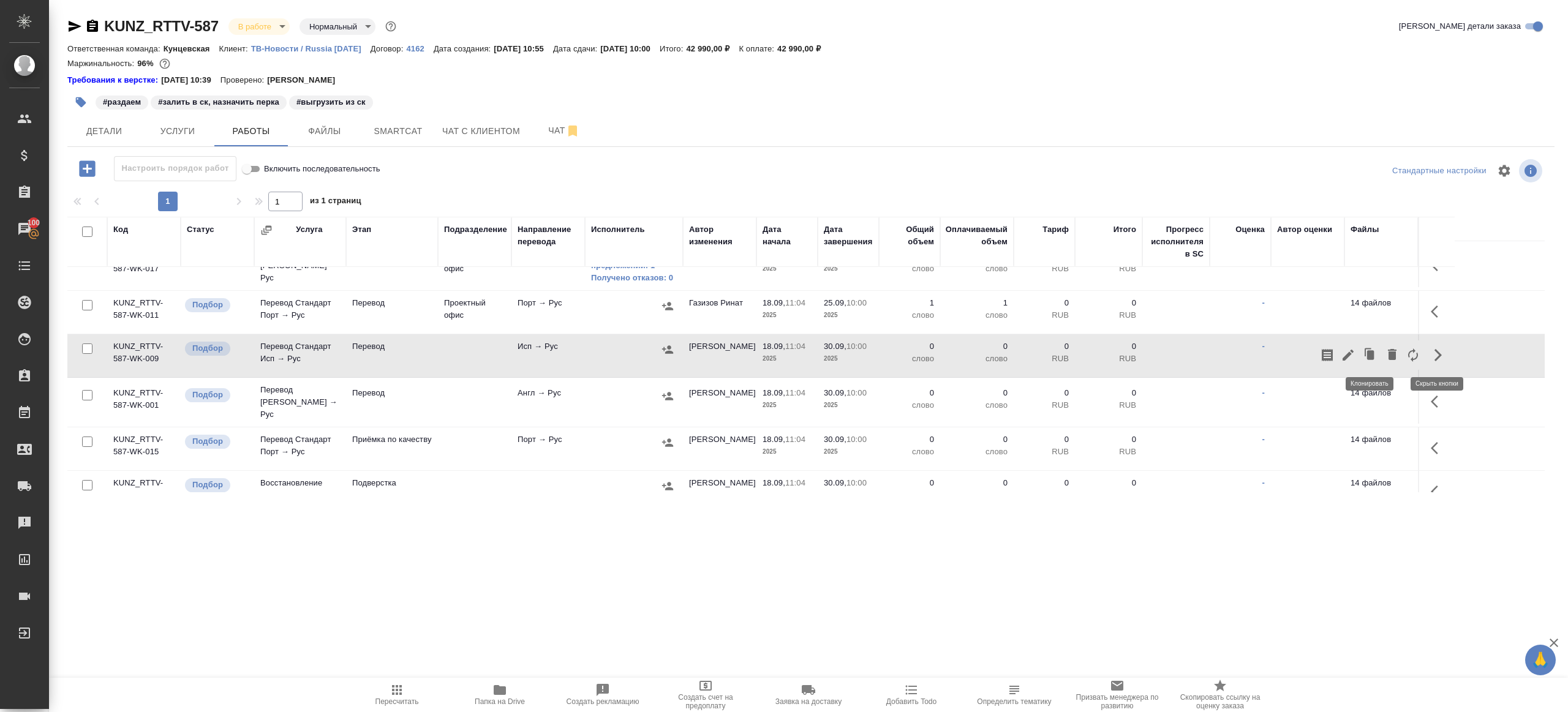
click at [1345, 350] on icon "button" at bounding box center [1349, 355] width 15 height 15
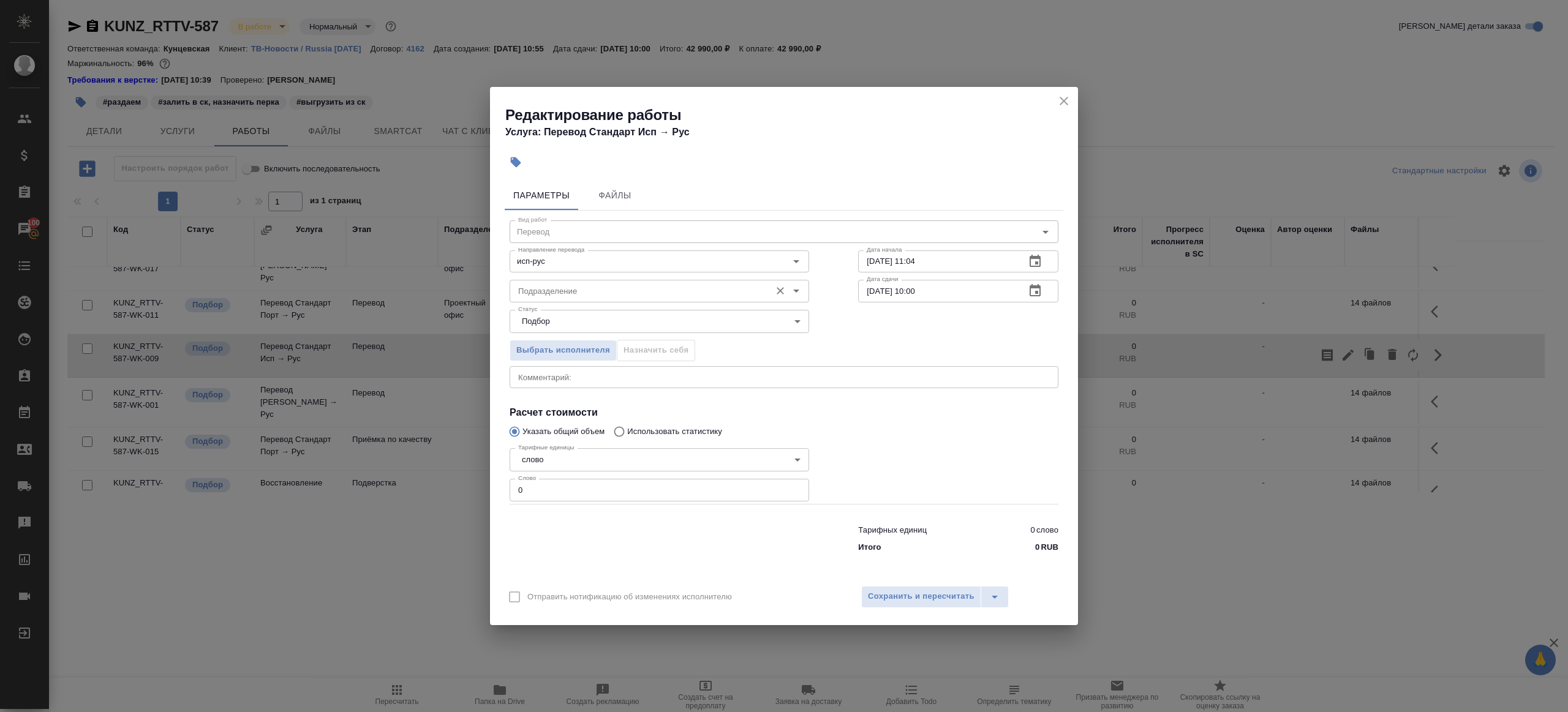
click at [555, 299] on div "Подразделение" at bounding box center [660, 290] width 300 height 22
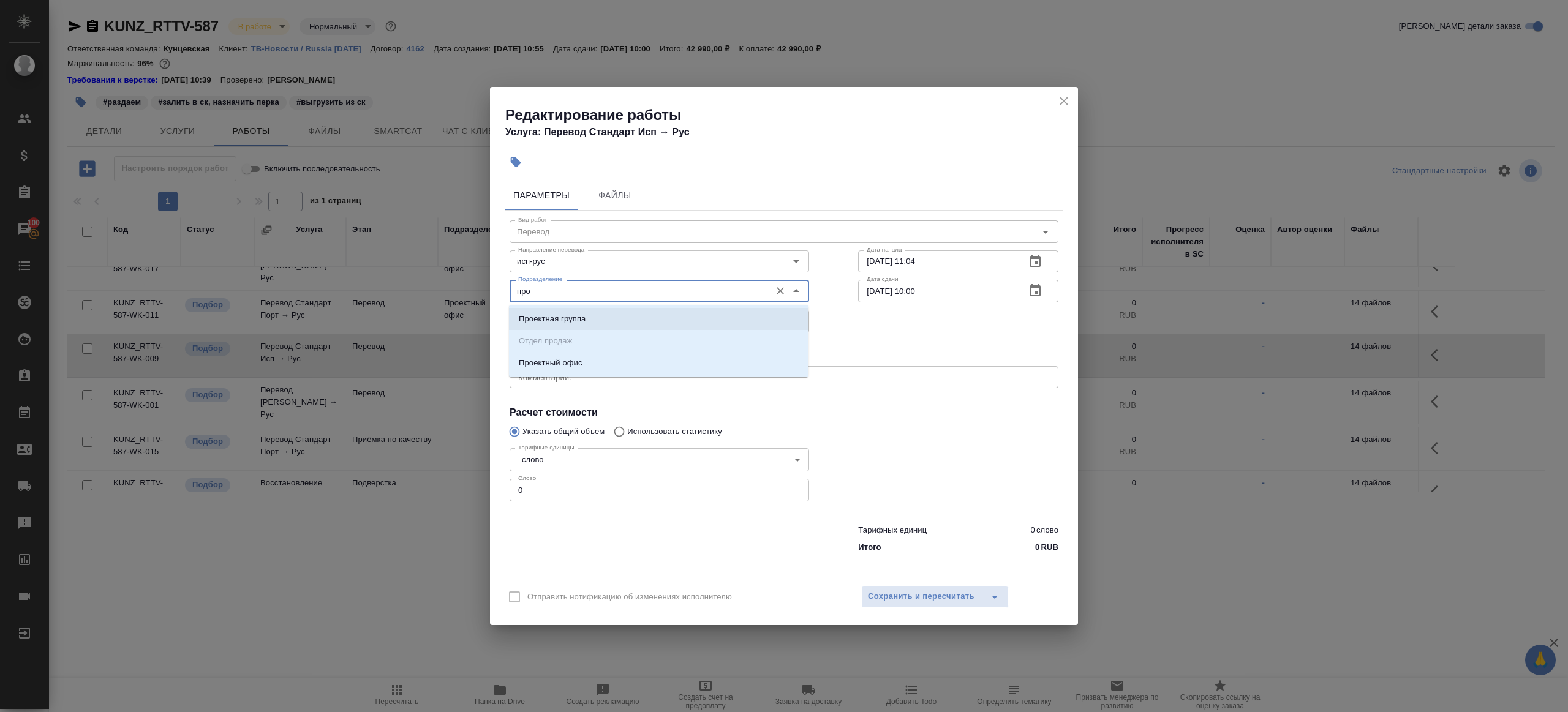
click at [576, 344] on ul "Проектная группа Отдел продаж Проектный офис" at bounding box center [659, 351] width 300 height 66
click at [576, 361] on p "Проектный офис" at bounding box center [550, 362] width 64 height 12
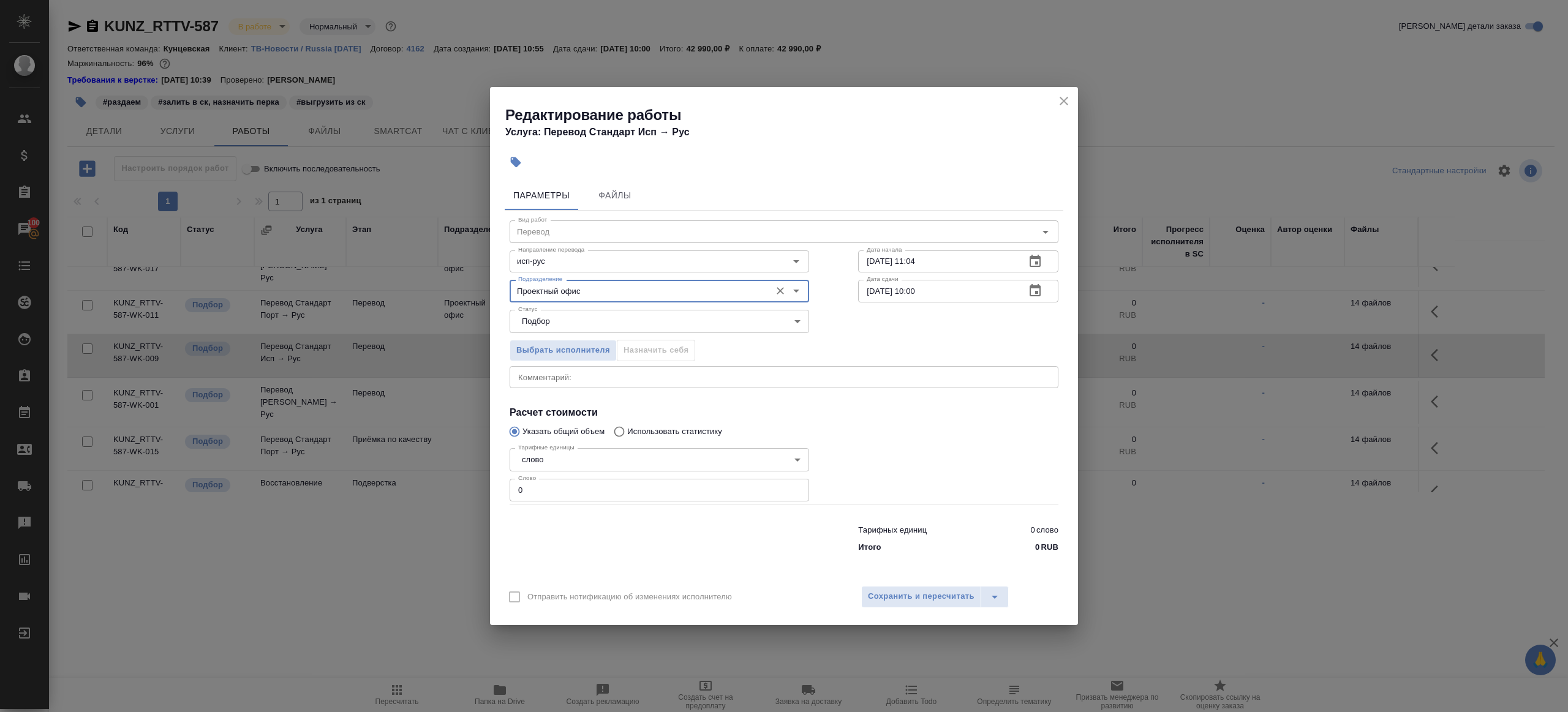
type input "Проектный офис"
drag, startPoint x: 573, startPoint y: 496, endPoint x: 580, endPoint y: 500, distance: 8.1
click at [573, 497] on input "0" at bounding box center [660, 490] width 300 height 22
type input "1"
click at [631, 526] on div at bounding box center [659, 536] width 349 height 49
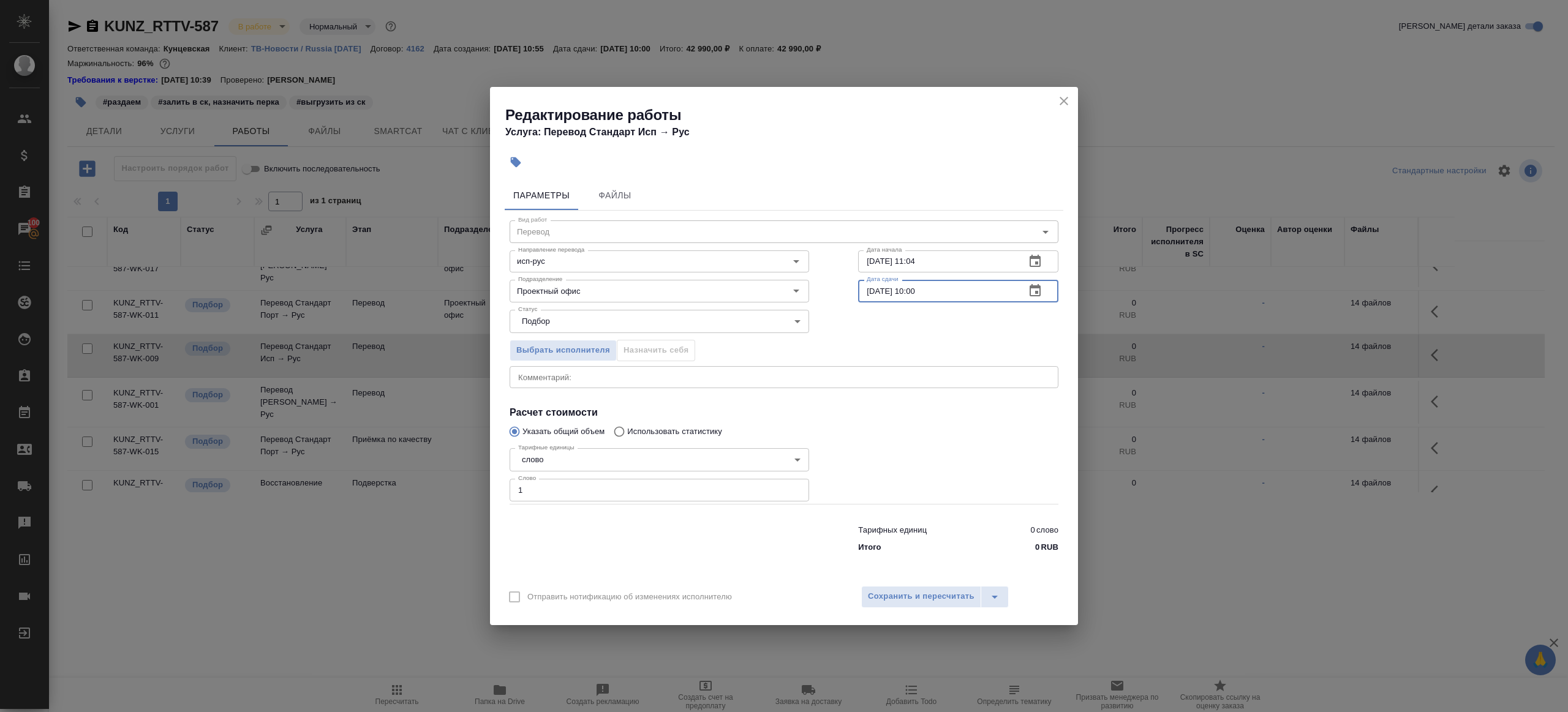
drag, startPoint x: 875, startPoint y: 290, endPoint x: 814, endPoint y: 290, distance: 61.0
click at [818, 290] on div "Вид работ Перевод Вид работ Направление перевода исп-рус Направление перевода Д…" at bounding box center [784, 384] width 559 height 347
type input "[DATE] 10:00"
click at [930, 412] on h4 "Расчет стоимости" at bounding box center [784, 413] width 549 height 15
click at [914, 597] on span "Сохранить и пересчитать" at bounding box center [921, 596] width 107 height 14
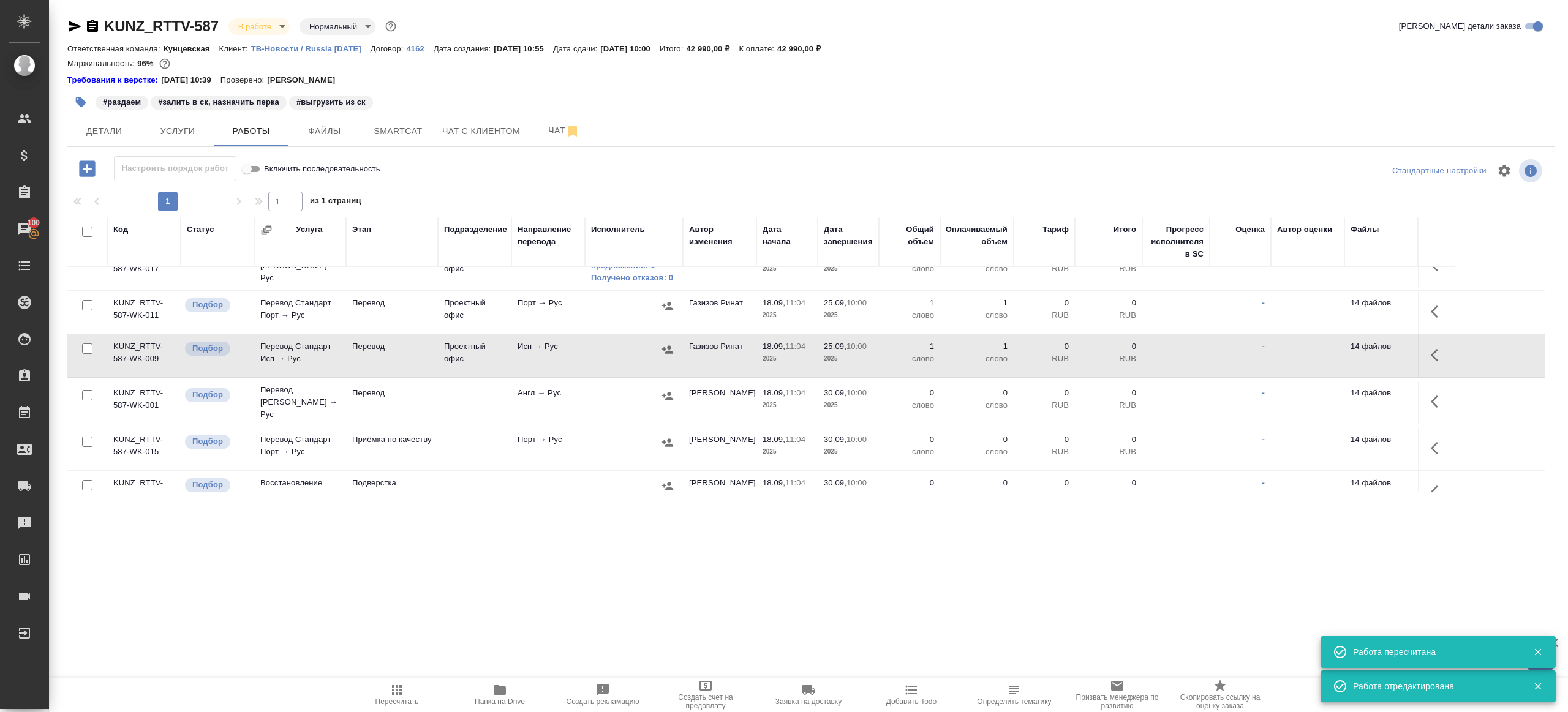
click at [585, 357] on td at bounding box center [634, 355] width 98 height 43
click at [104, 118] on button "Детали" at bounding box center [104, 131] width 74 height 31
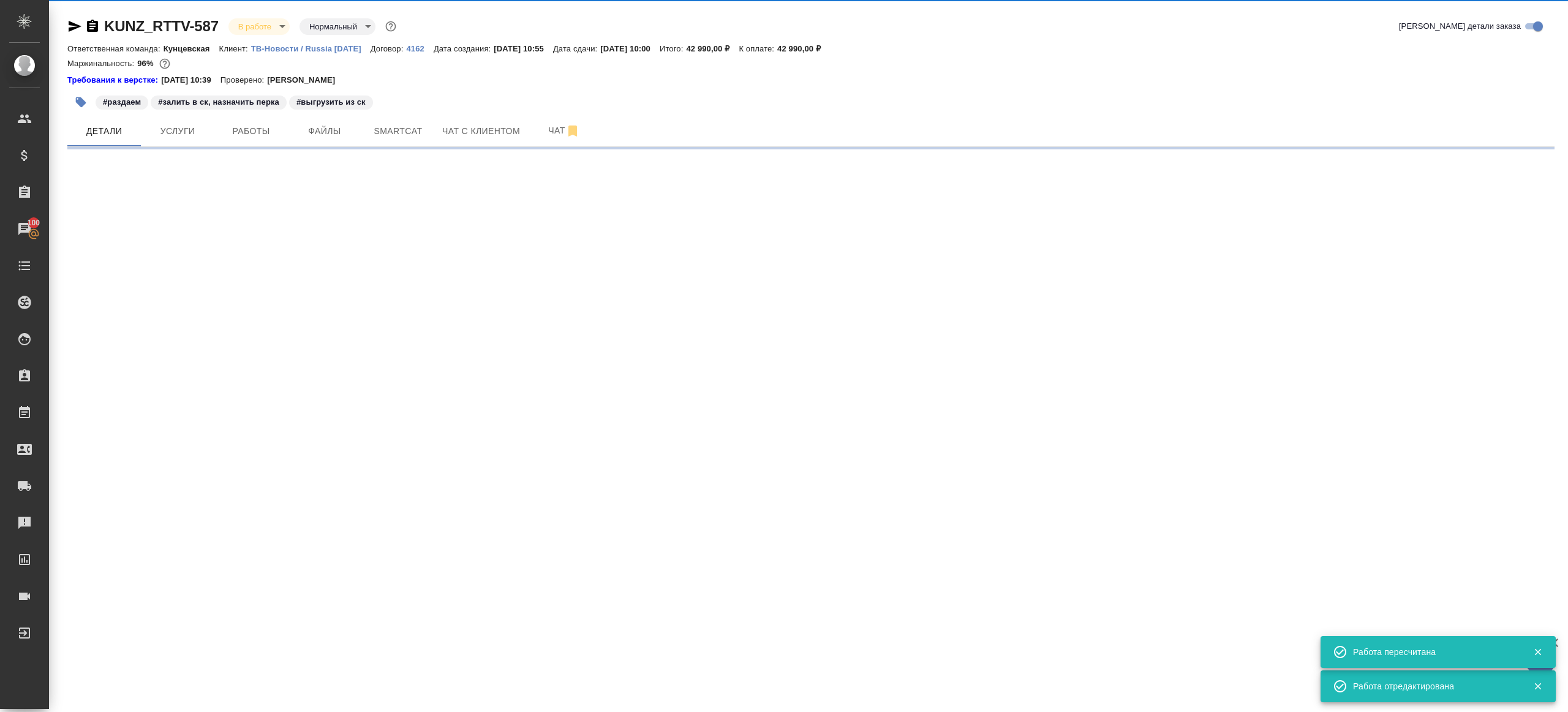
select select "RU"
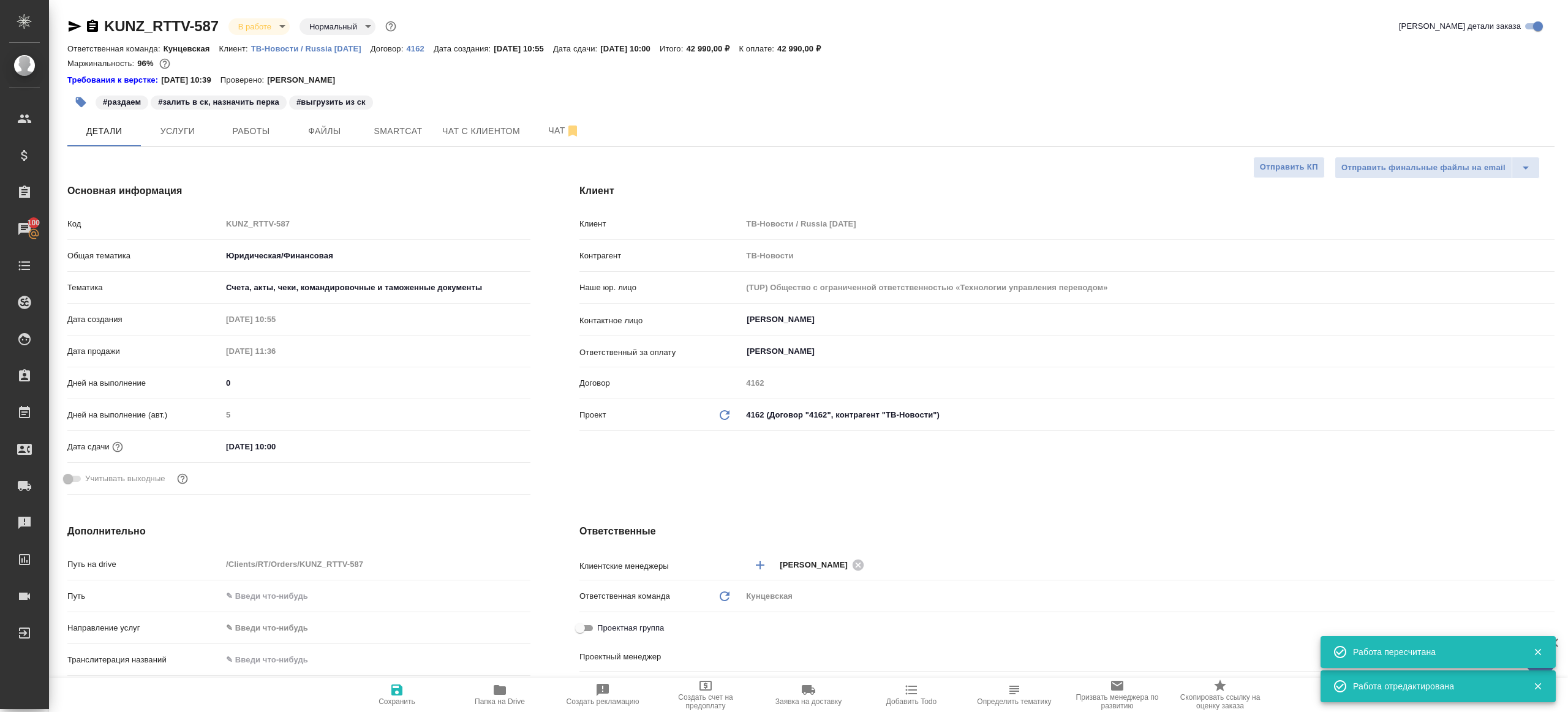
type textarea "x"
type input "Газизов Ринат"
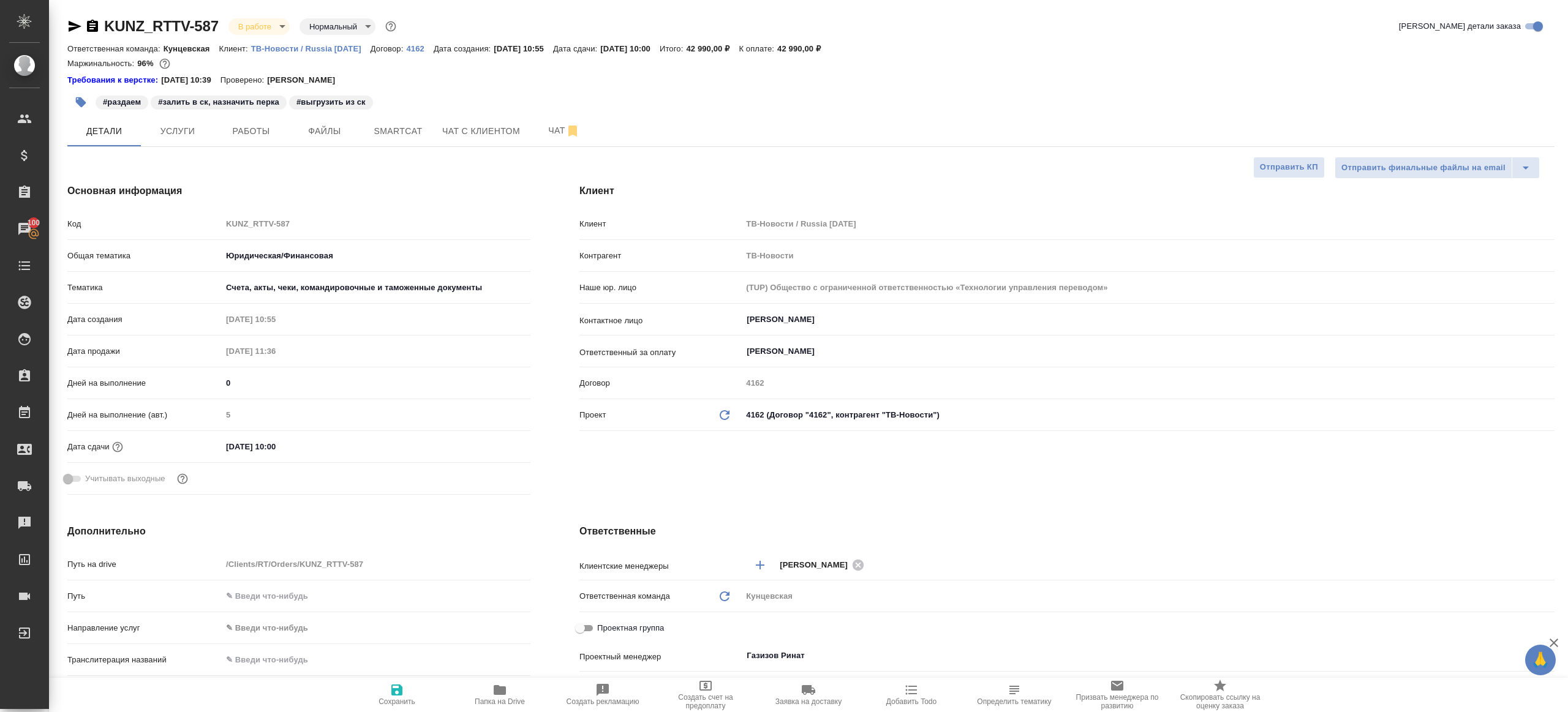
click at [182, 208] on div "Основная информация Код KUNZ_RTTV-587 Общая тематика Юридическая/Финансовая yr-…" at bounding box center [299, 341] width 512 height 365
click at [389, 128] on span "Smartcat" at bounding box center [398, 131] width 59 height 15
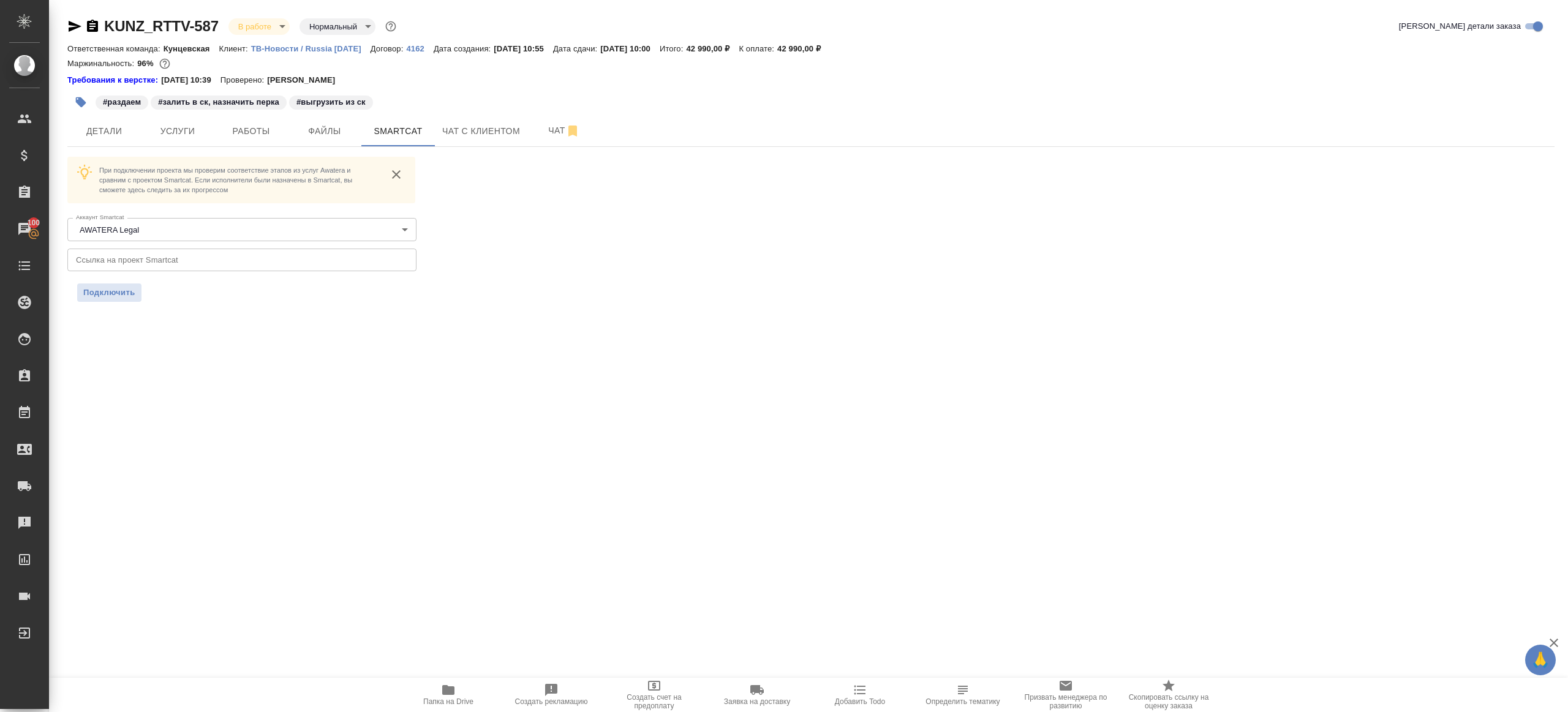
click at [272, 261] on input "text" at bounding box center [241, 259] width 349 height 22
click at [100, 295] on span "Подключить" at bounding box center [109, 292] width 52 height 12
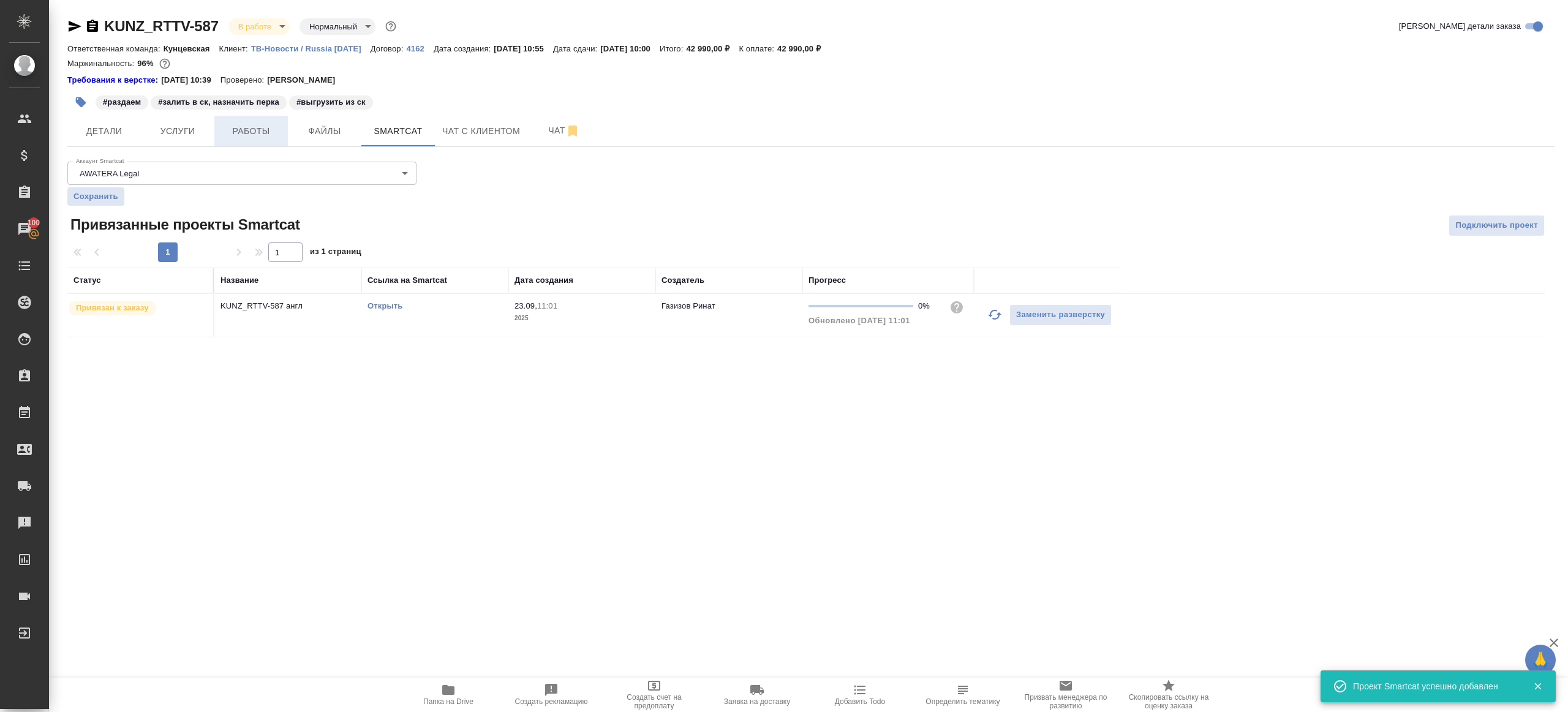
click at [253, 134] on span "Работы" at bounding box center [251, 131] width 59 height 15
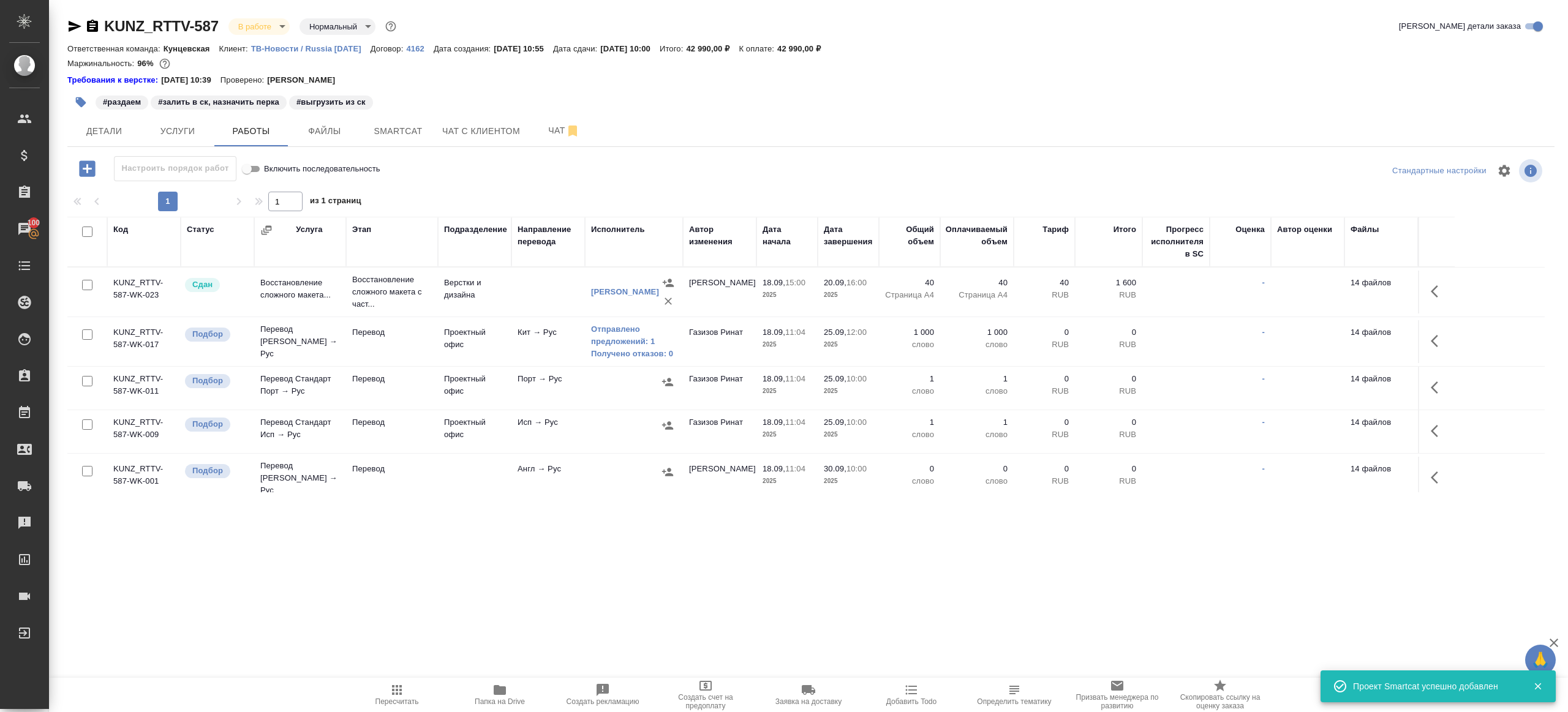
scroll to position [67, 0]
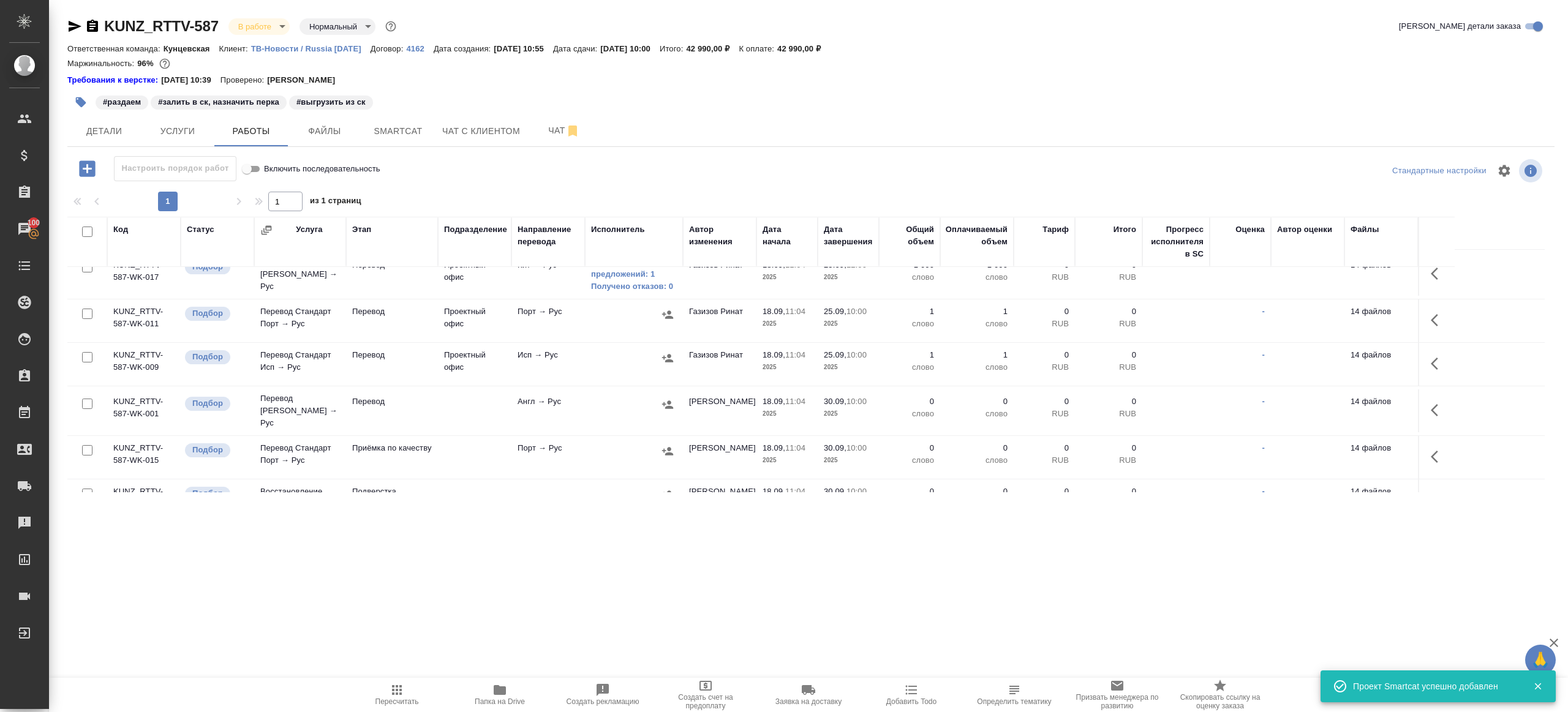
click at [1422, 406] on td at bounding box center [1436, 410] width 36 height 43
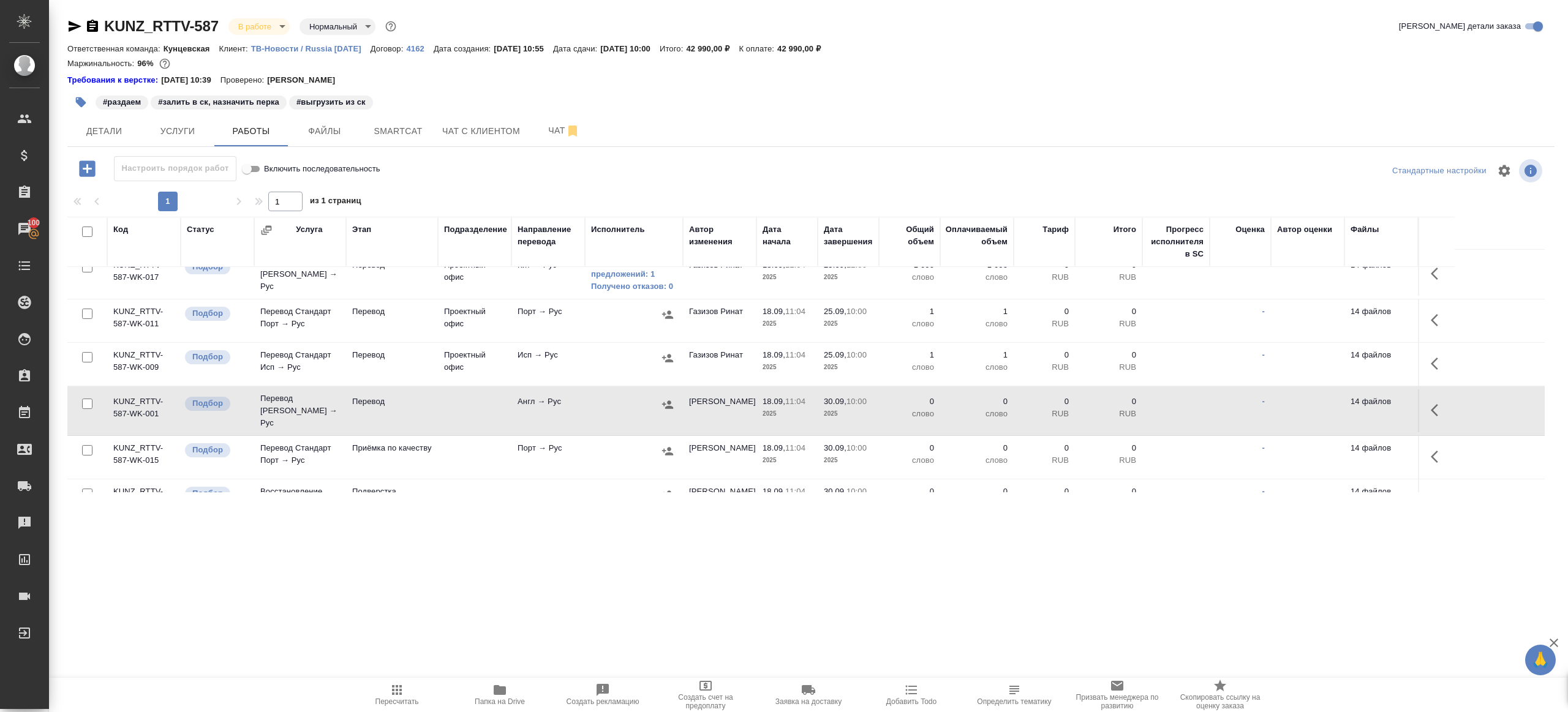
click at [1428, 406] on button "button" at bounding box center [1438, 410] width 29 height 29
click at [1344, 406] on icon "button" at bounding box center [1349, 410] width 15 height 15
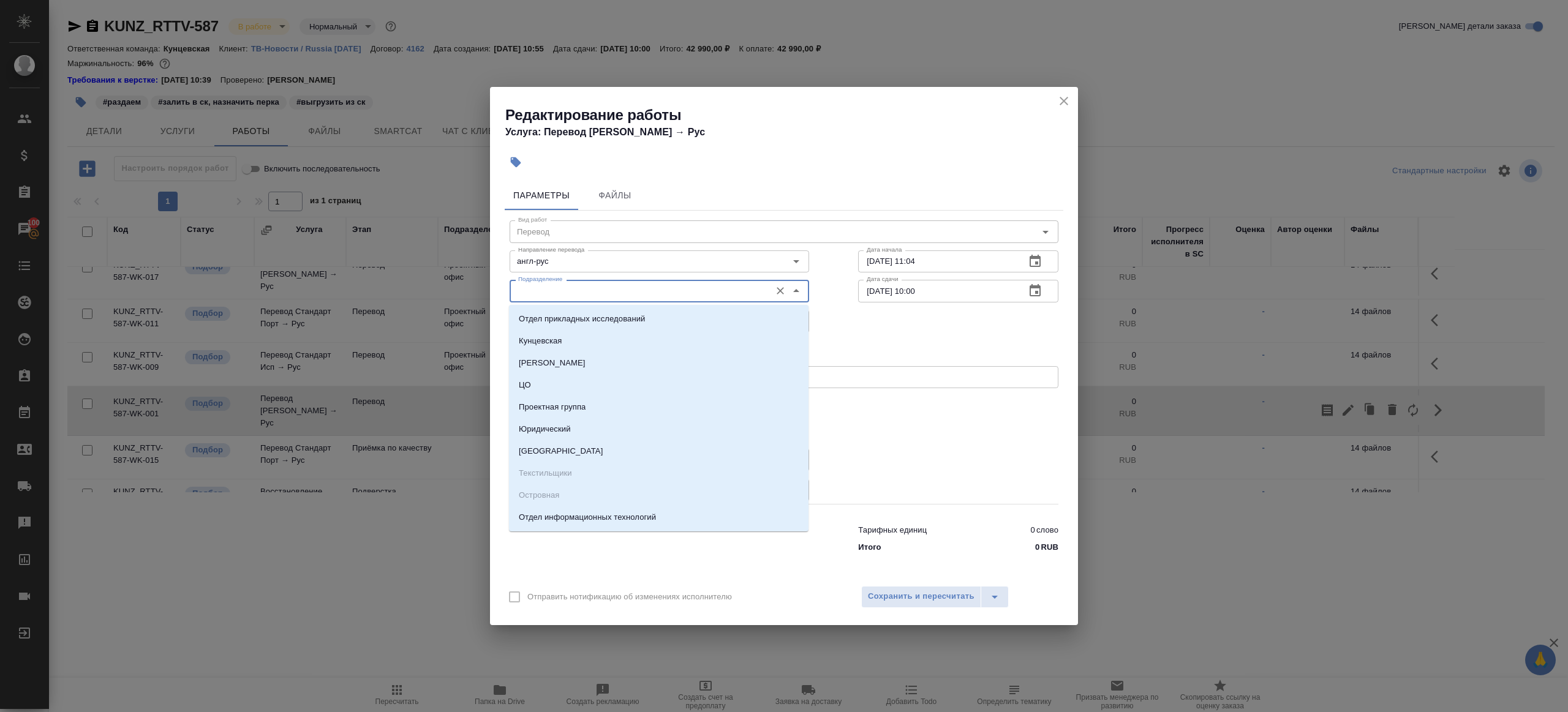
click at [543, 286] on input "Подразделение" at bounding box center [639, 290] width 251 height 15
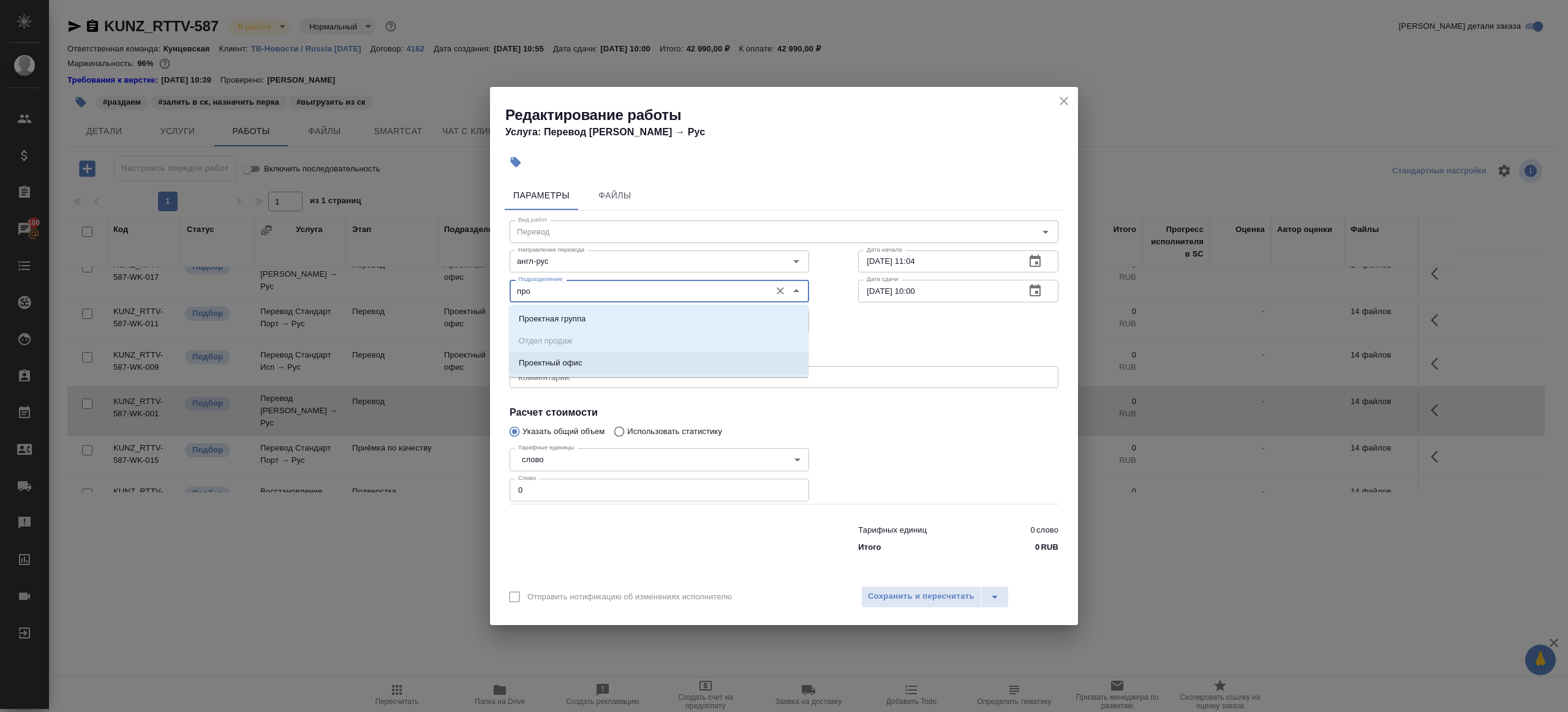
click at [552, 371] on li "Проектный офис" at bounding box center [659, 362] width 300 height 22
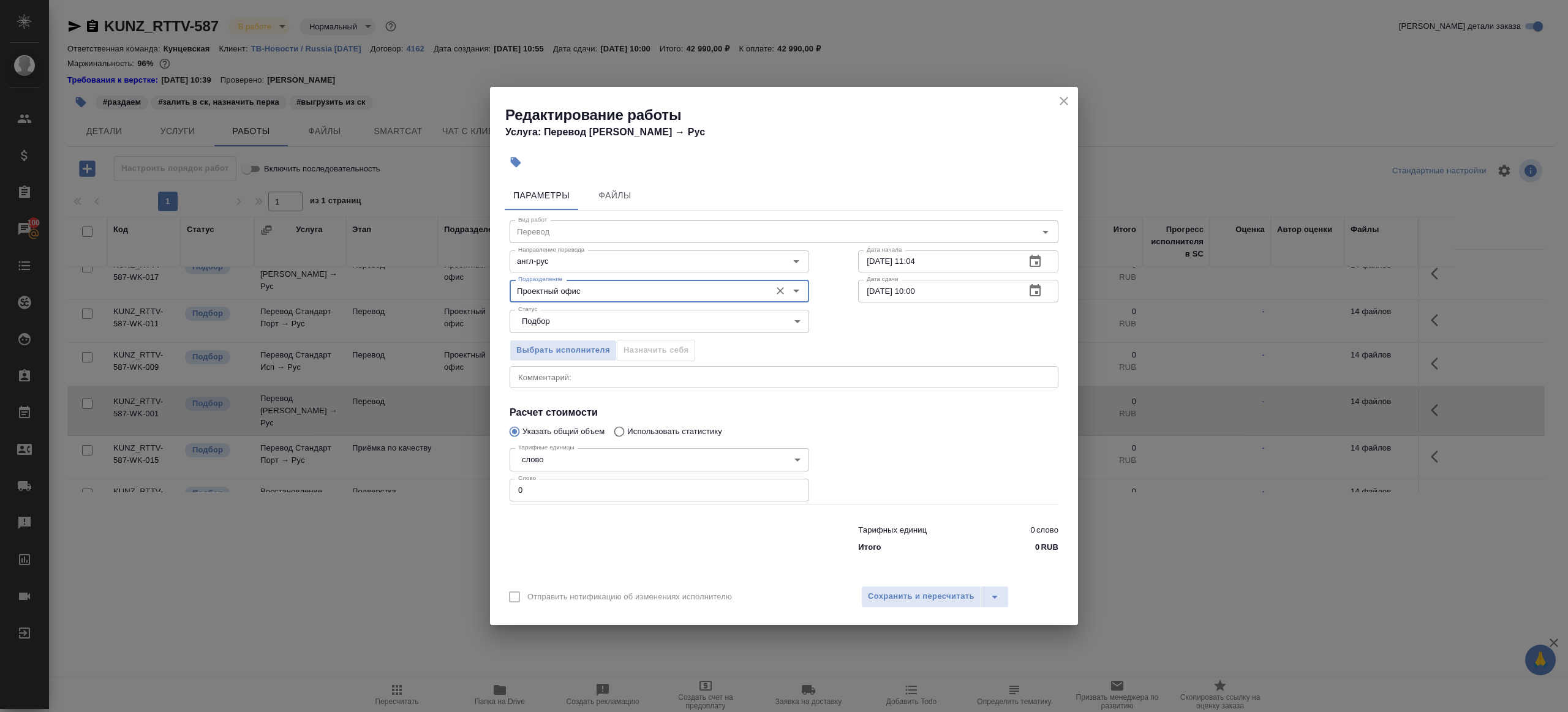
type input "Проектный офис"
click at [558, 495] on input "0" at bounding box center [660, 490] width 300 height 22
paste input "714.6"
type input "714.6"
click at [610, 518] on div at bounding box center [659, 536] width 349 height 49
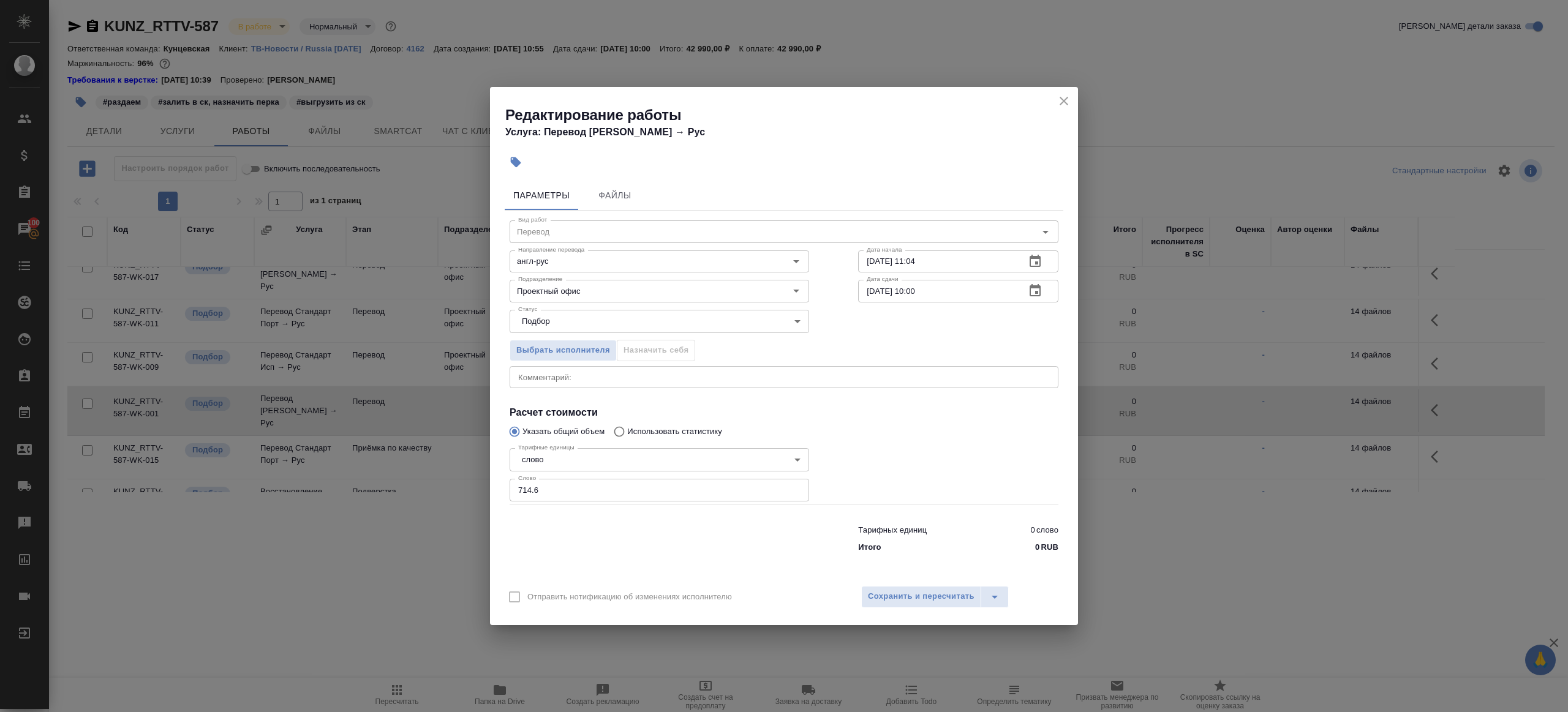
click at [1036, 288] on icon "button" at bounding box center [1035, 290] width 15 height 15
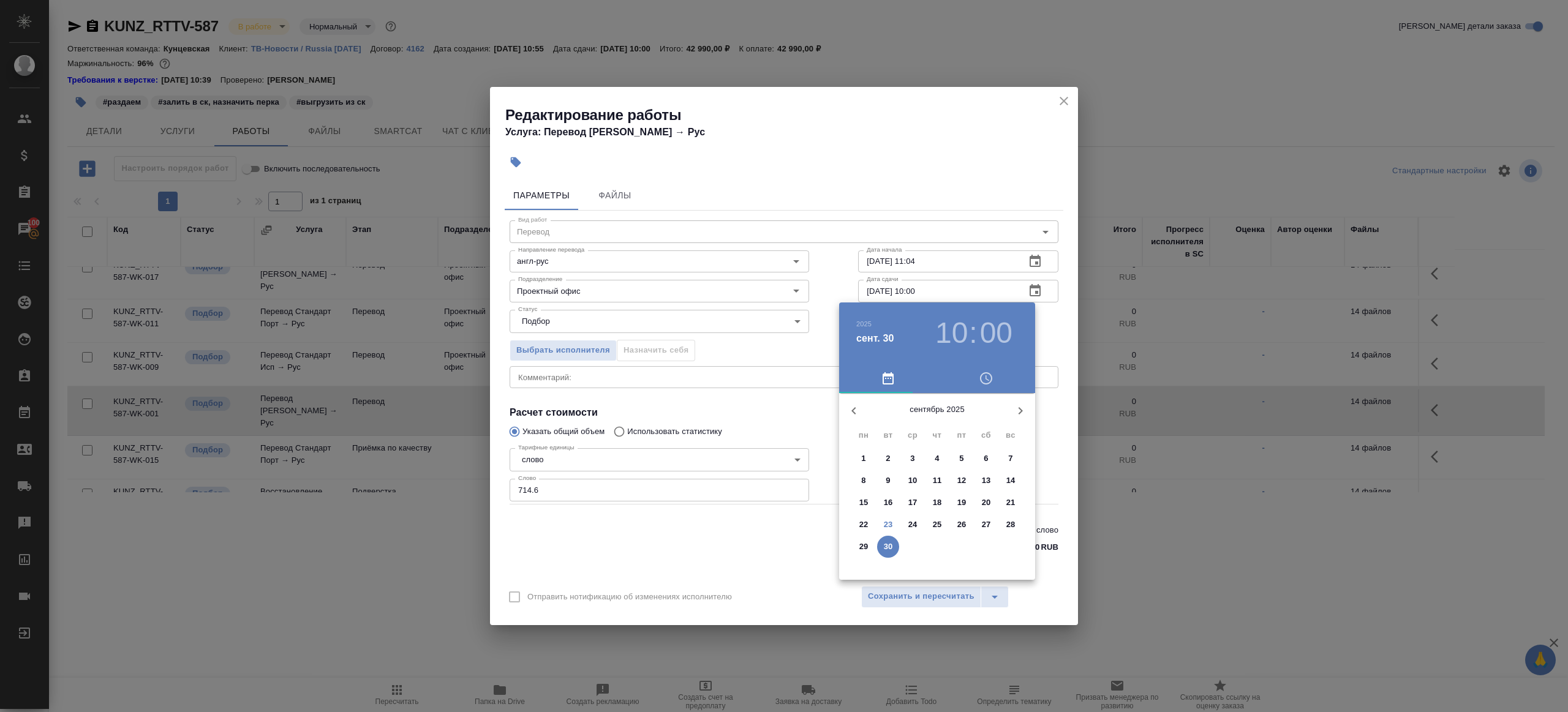
click at [939, 519] on p "25" at bounding box center [937, 524] width 9 height 12
type input "[DATE] 10:00"
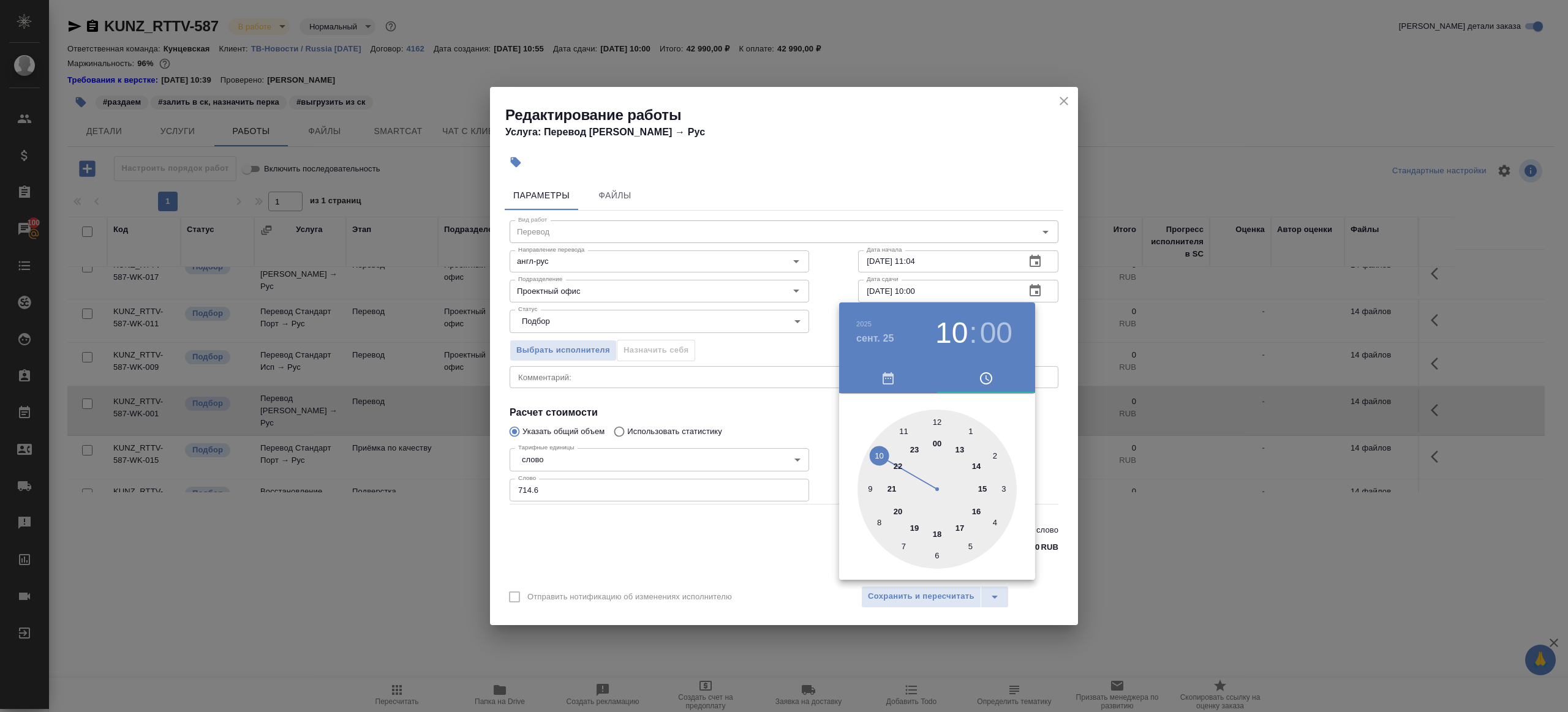
click at [848, 323] on div "[DATE] 10 : 00" at bounding box center [937, 333] width 196 height 61
click at [843, 281] on div at bounding box center [784, 356] width 1568 height 712
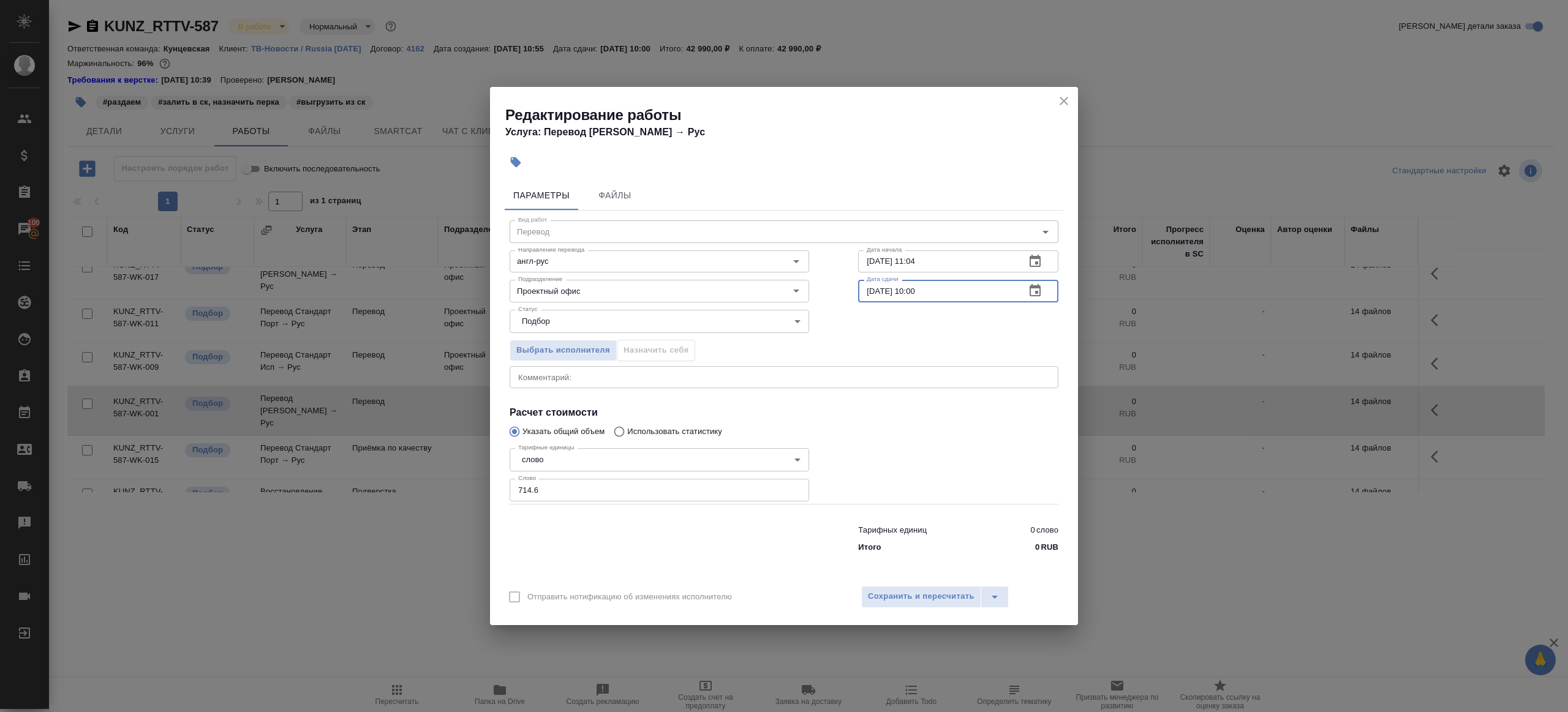
click at [895, 294] on input "[DATE] 10:00" at bounding box center [937, 290] width 157 height 22
click at [898, 434] on div at bounding box center [958, 473] width 249 height 109
click at [898, 598] on span "Сохранить и пересчитать" at bounding box center [921, 596] width 107 height 14
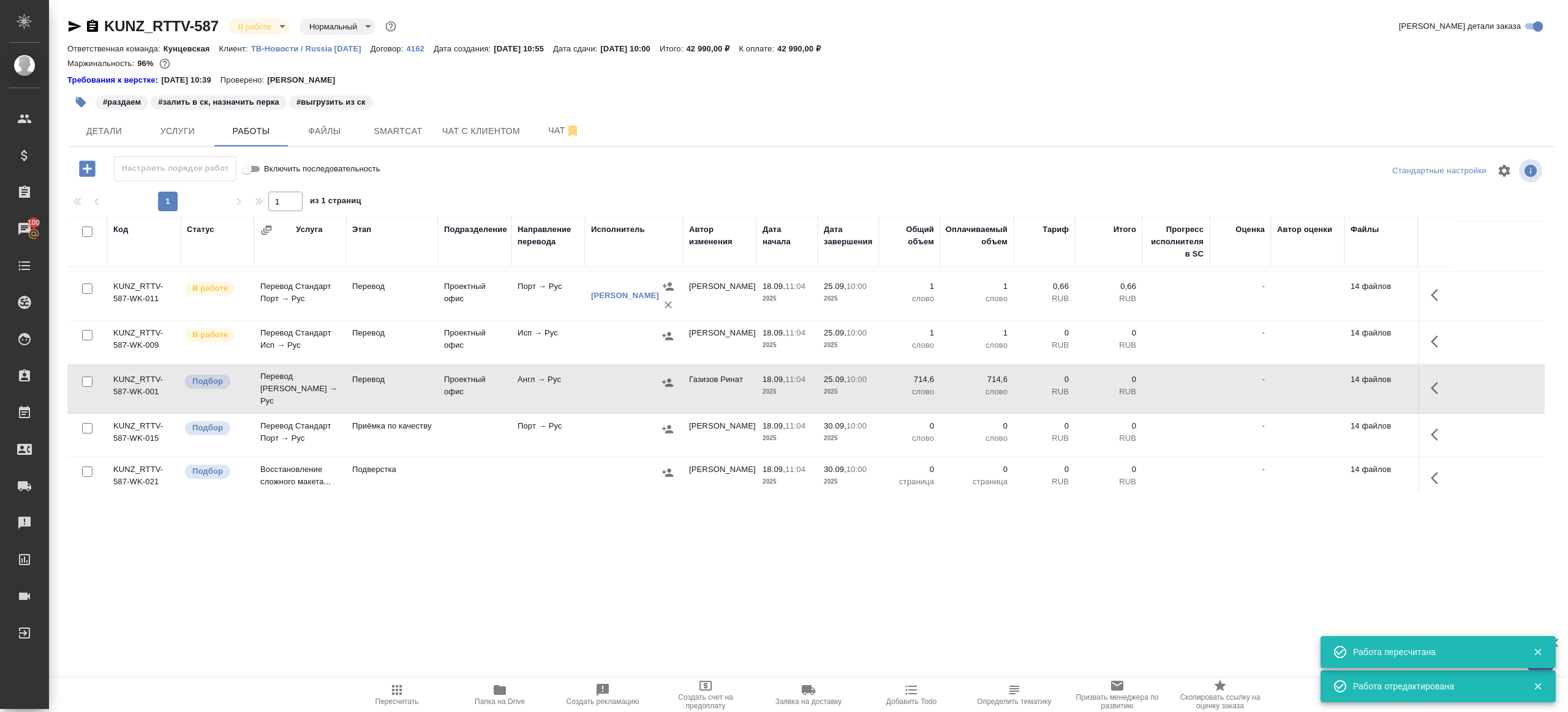
scroll to position [72, 0]
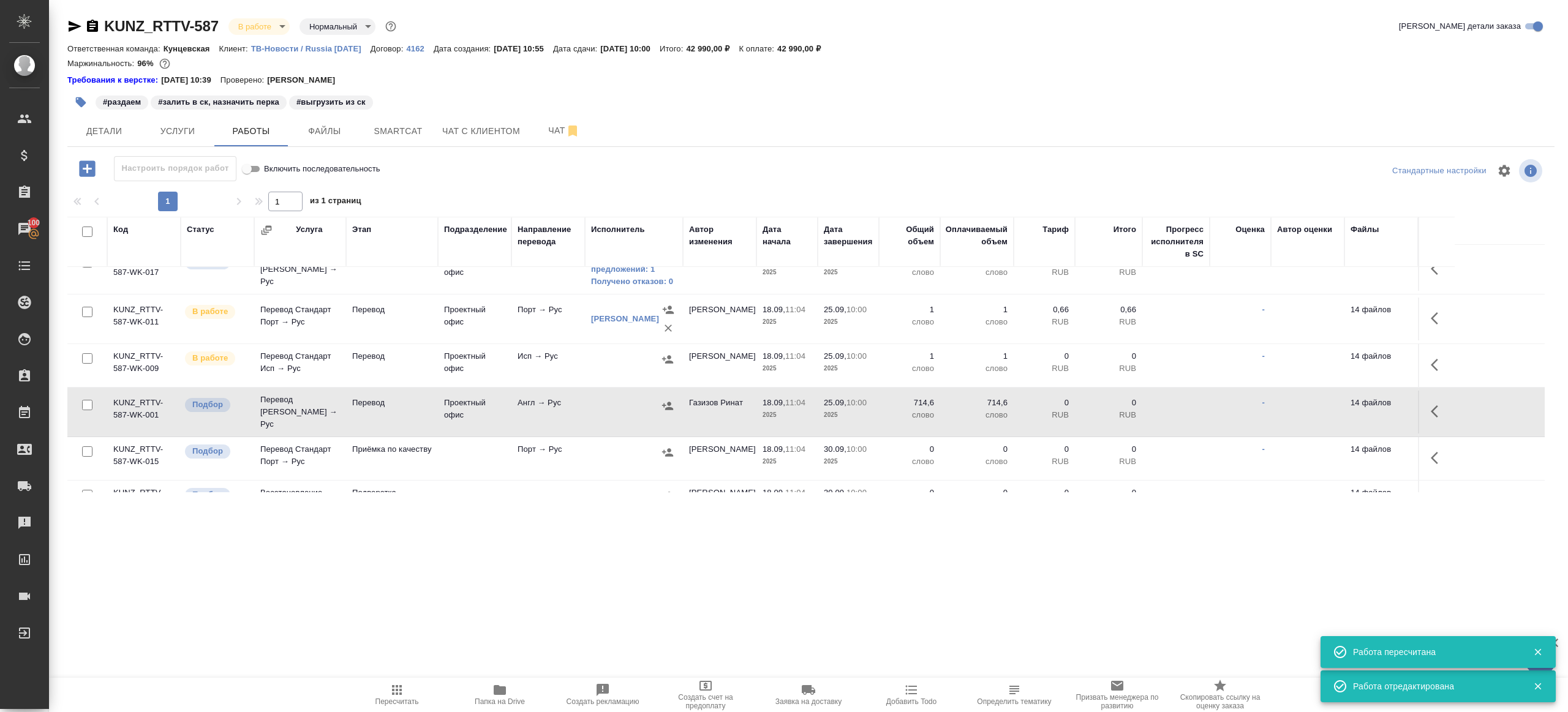
click at [586, 405] on td at bounding box center [634, 412] width 98 height 43
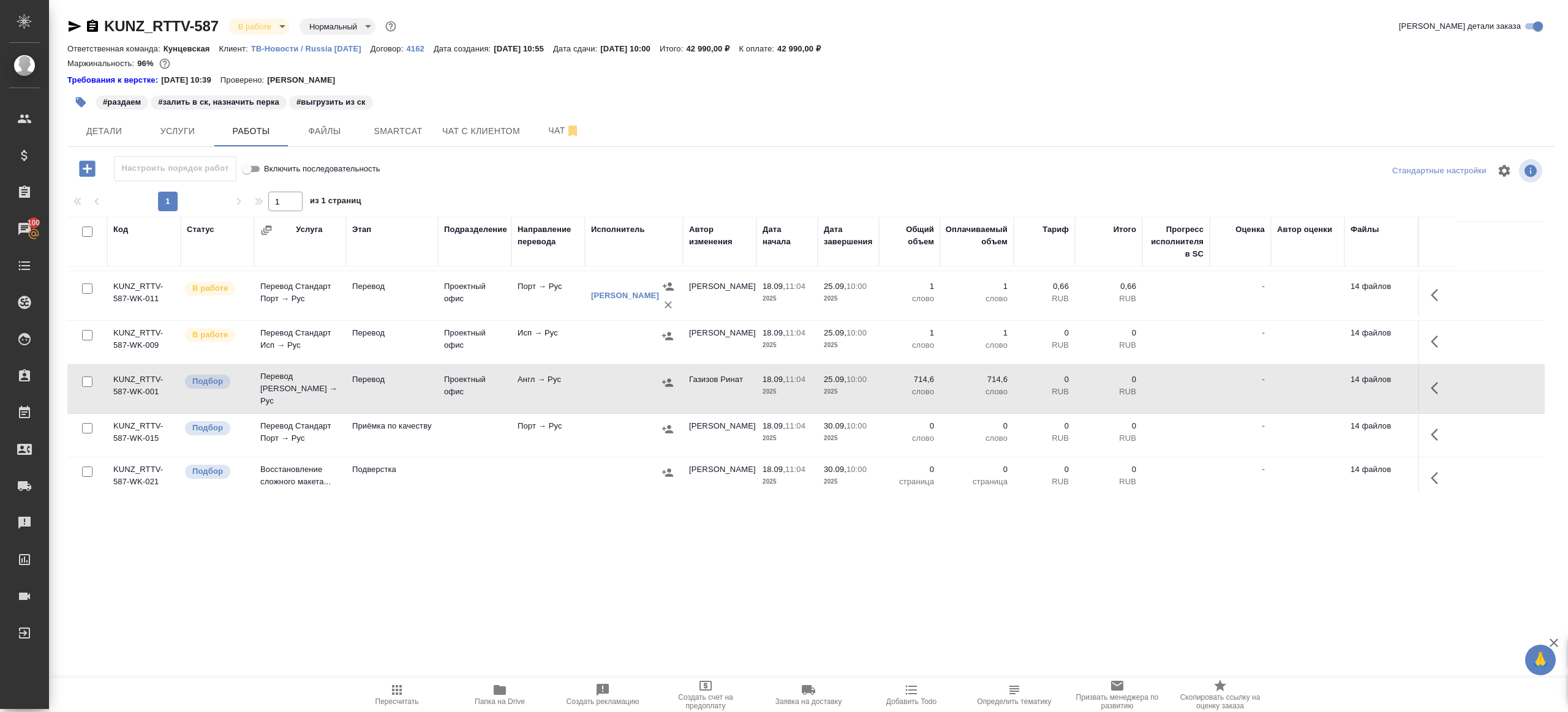
scroll to position [0, 0]
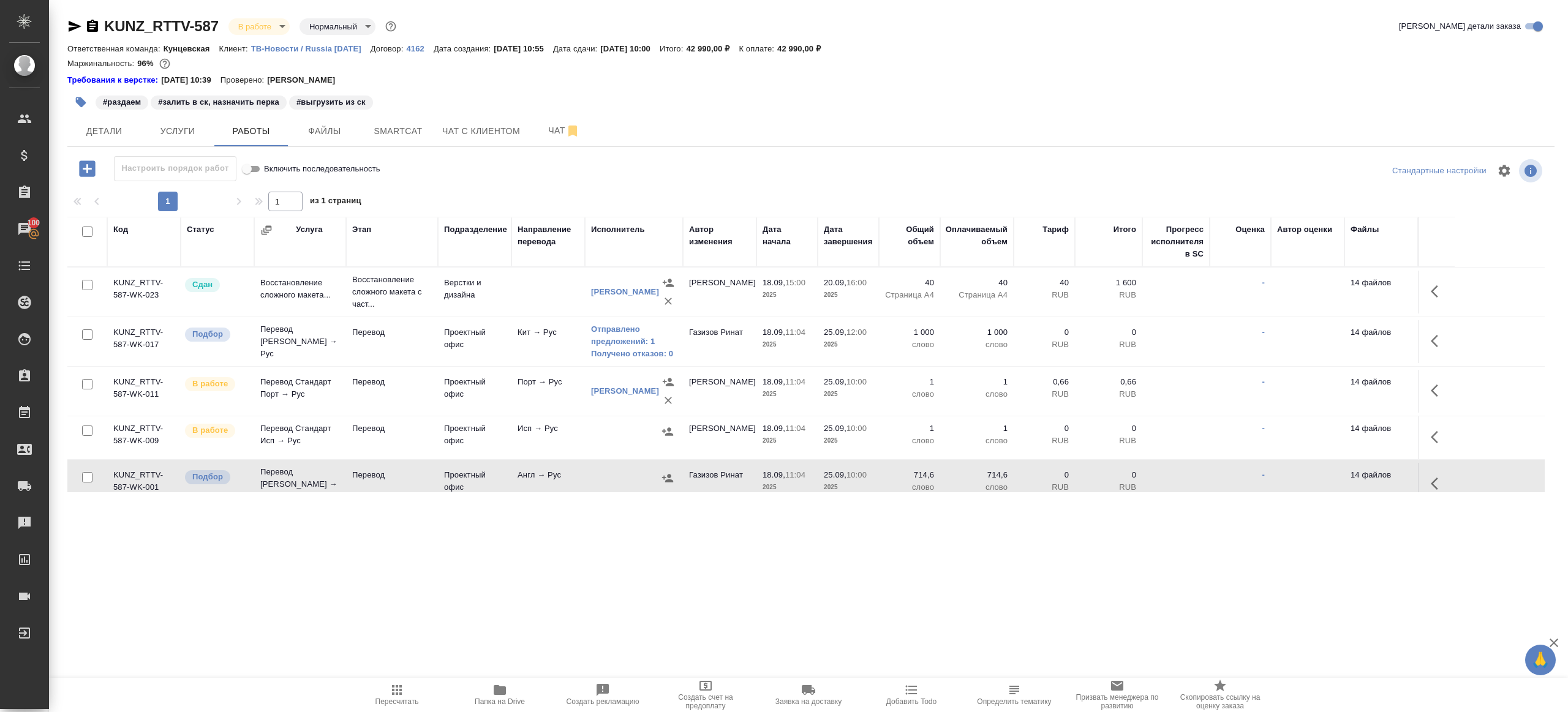
click at [500, 693] on icon "button" at bounding box center [499, 690] width 12 height 10
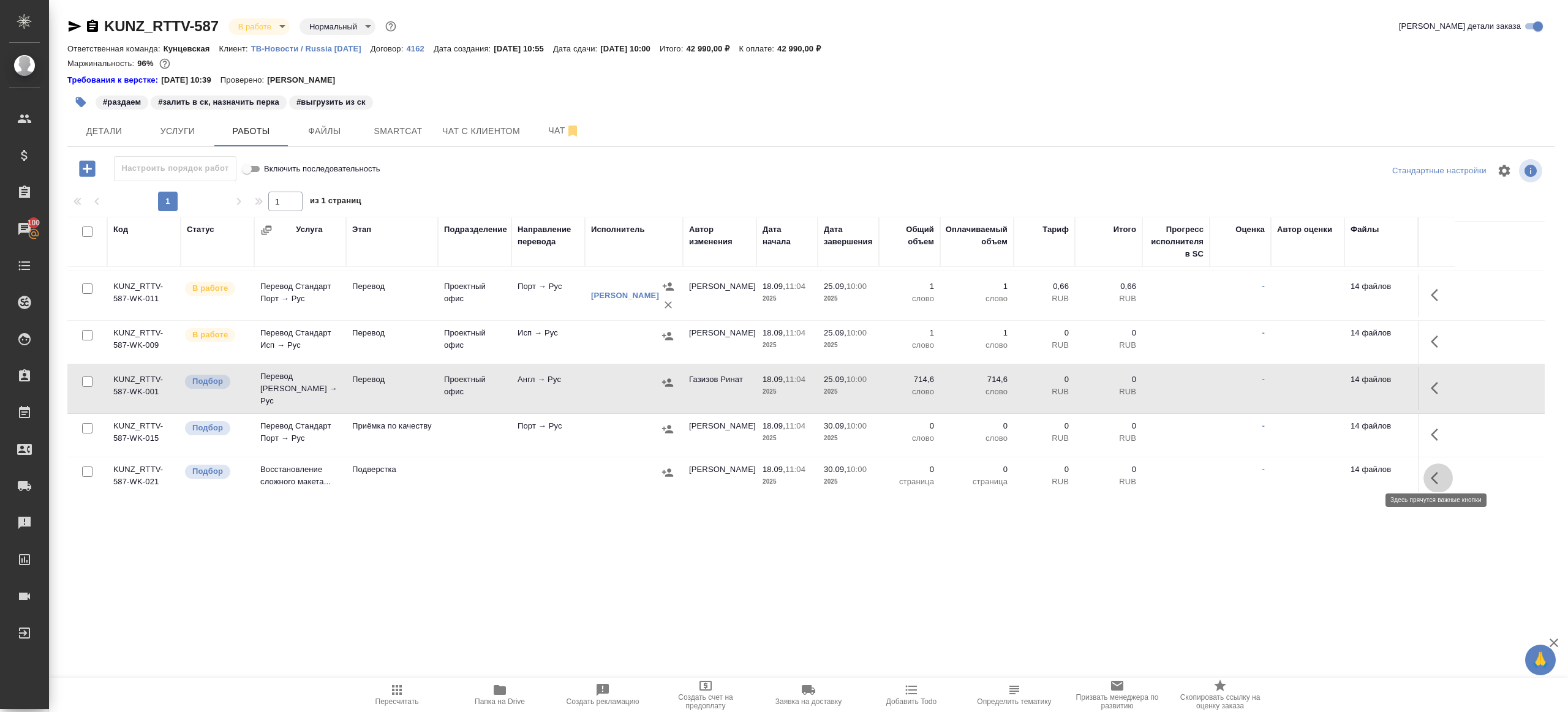
click at [1444, 471] on icon "button" at bounding box center [1438, 478] width 15 height 15
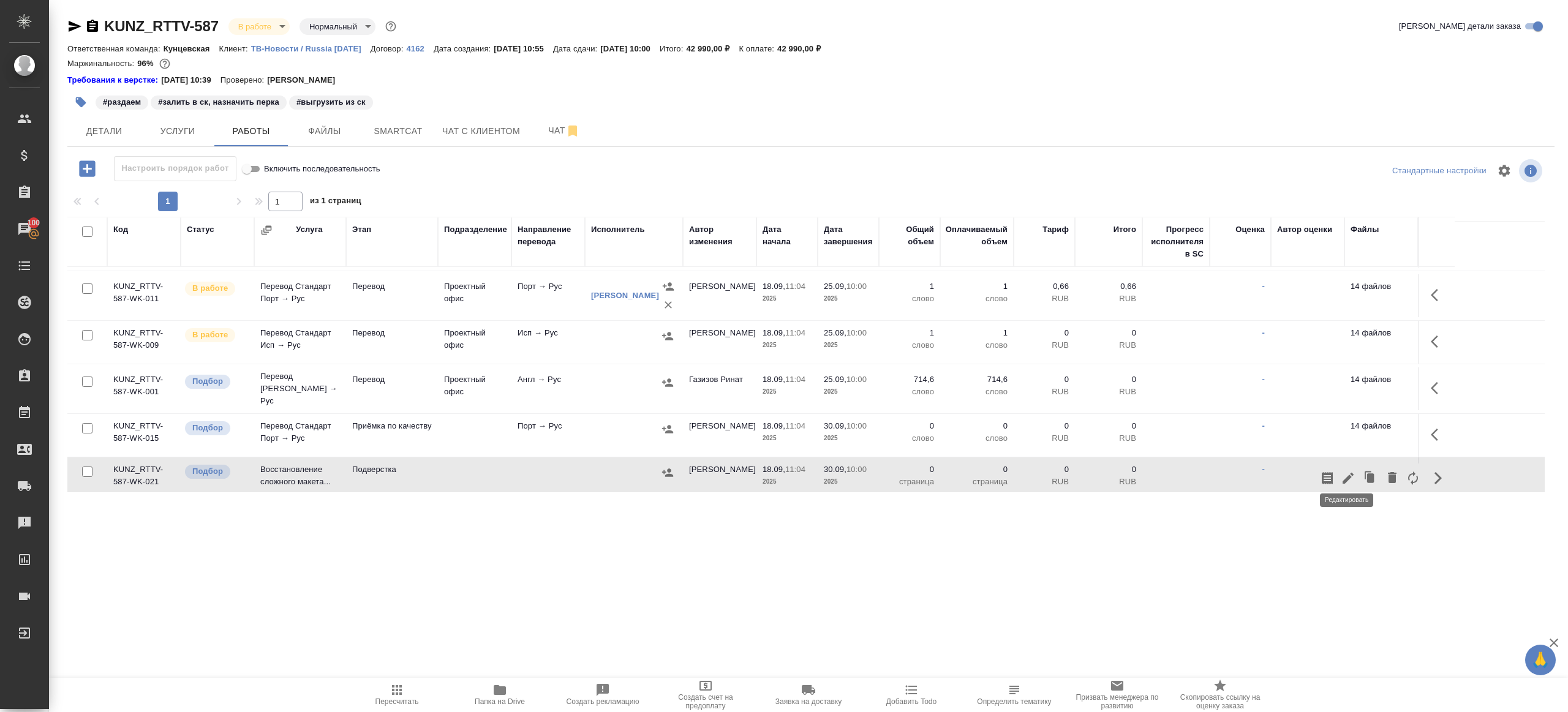
click at [1349, 471] on icon "button" at bounding box center [1349, 478] width 15 height 15
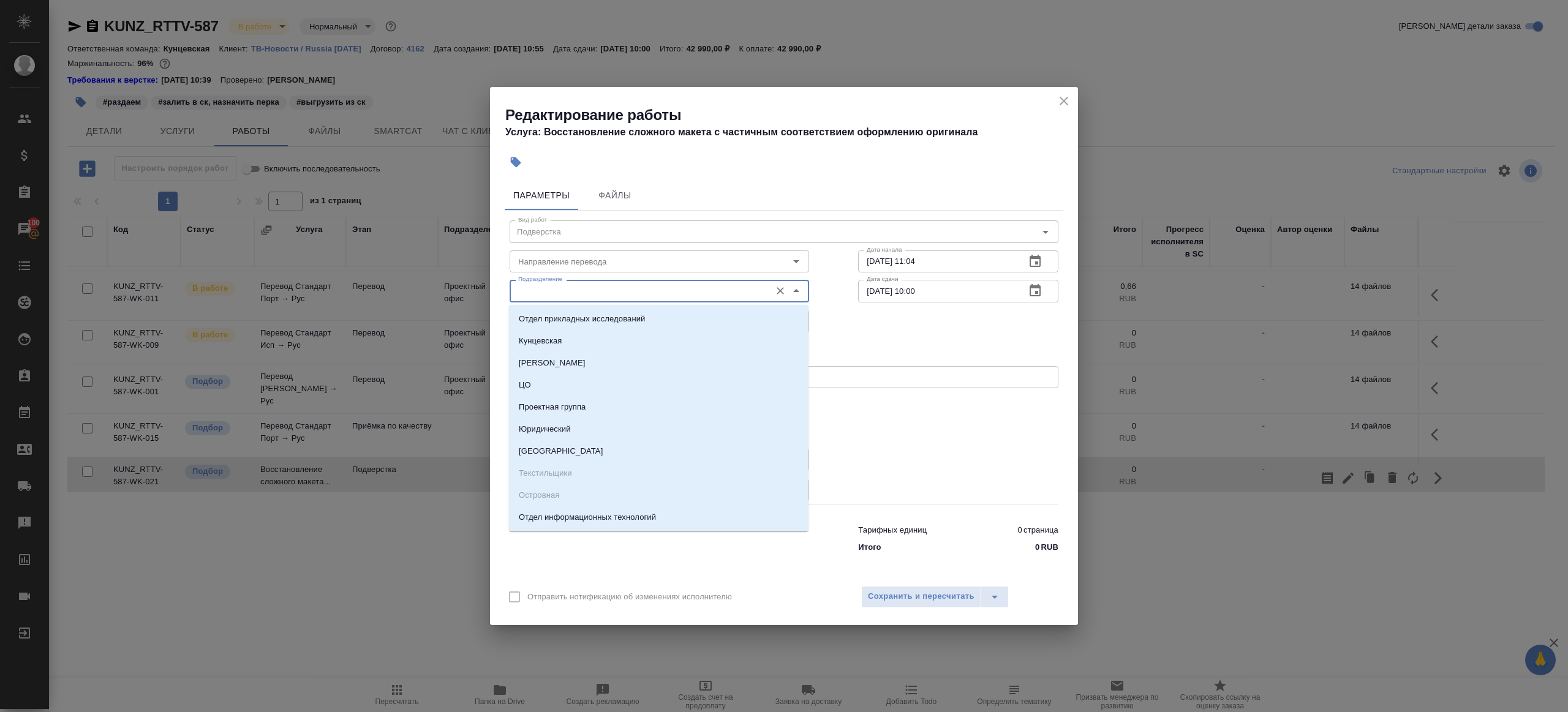
click at [578, 290] on input "Подразделение" at bounding box center [639, 290] width 251 height 15
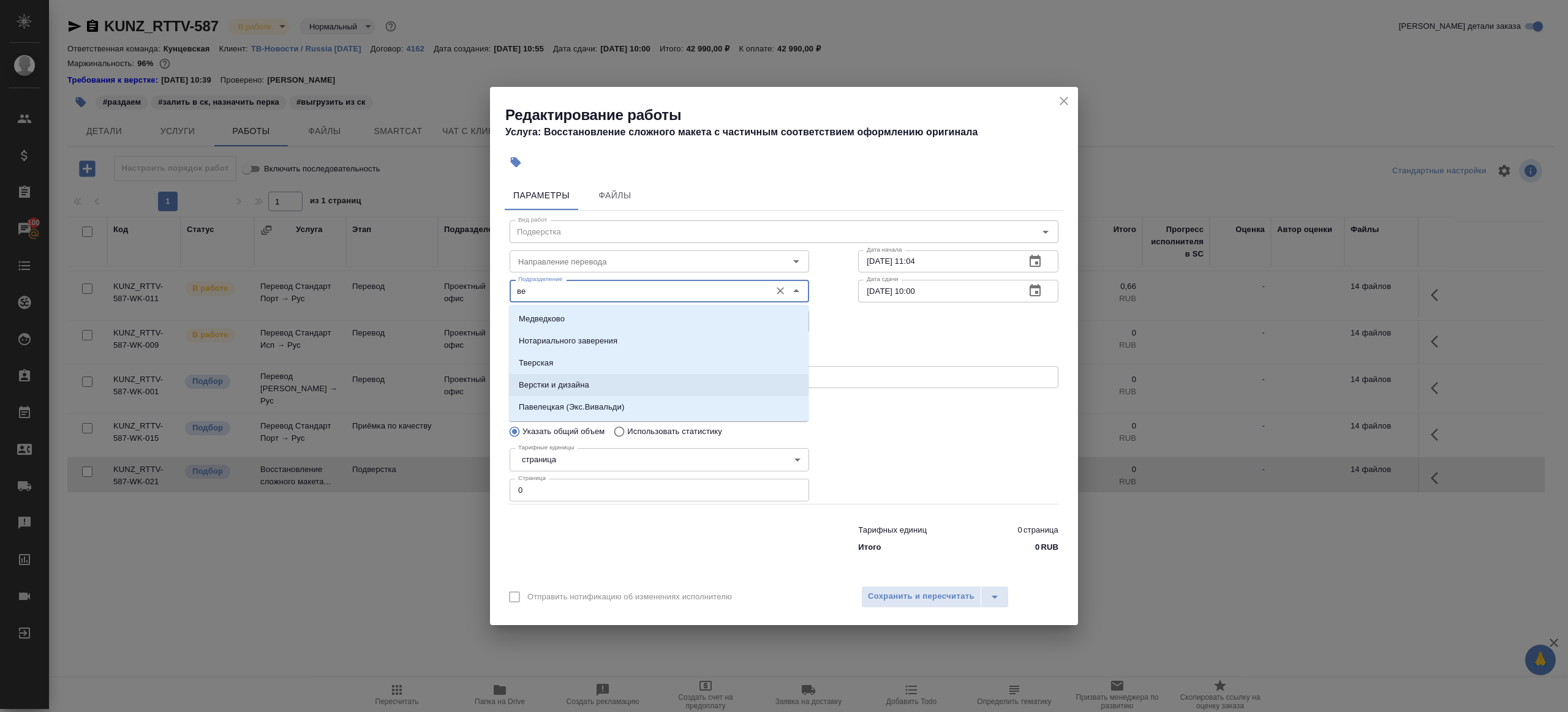
click at [589, 384] on p "Верстки и дизайна" at bounding box center [554, 384] width 70 height 12
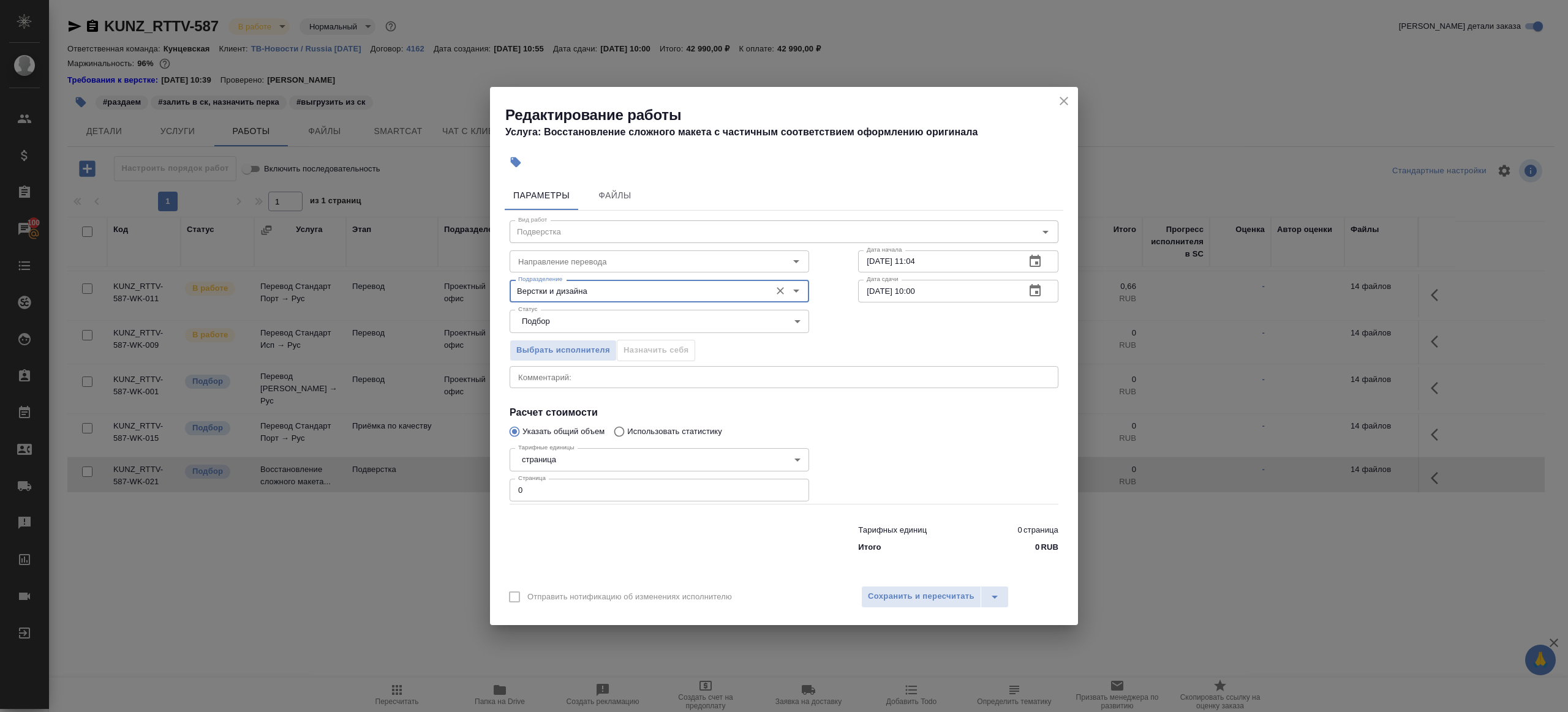
type input "Верстки и дизайна"
click at [560, 490] on input "0" at bounding box center [660, 490] width 300 height 22
type input "40"
click at [948, 263] on input "[DATE] 11:04" at bounding box center [937, 261] width 157 height 22
click at [1024, 261] on button "button" at bounding box center [1035, 261] width 29 height 29
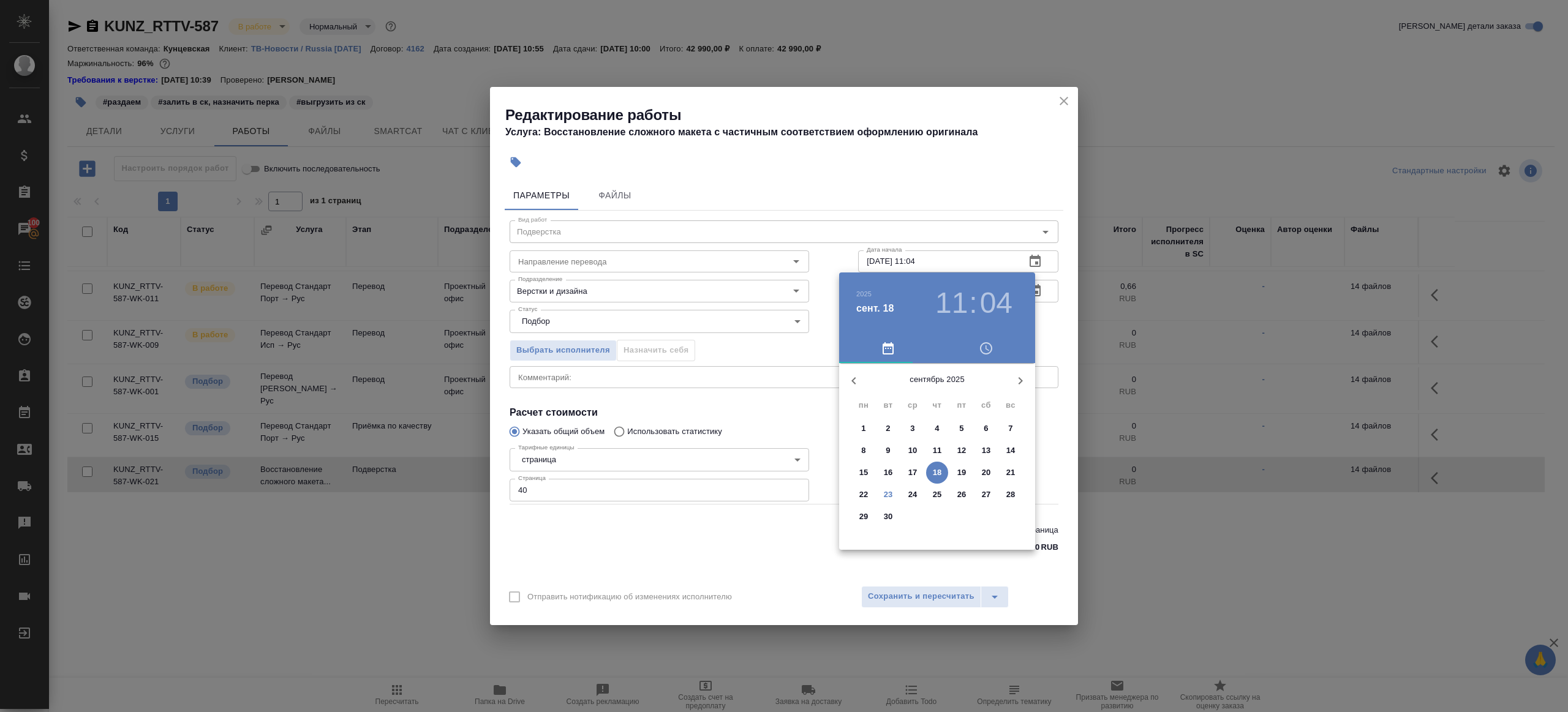
click at [937, 497] on p "25" at bounding box center [937, 494] width 9 height 12
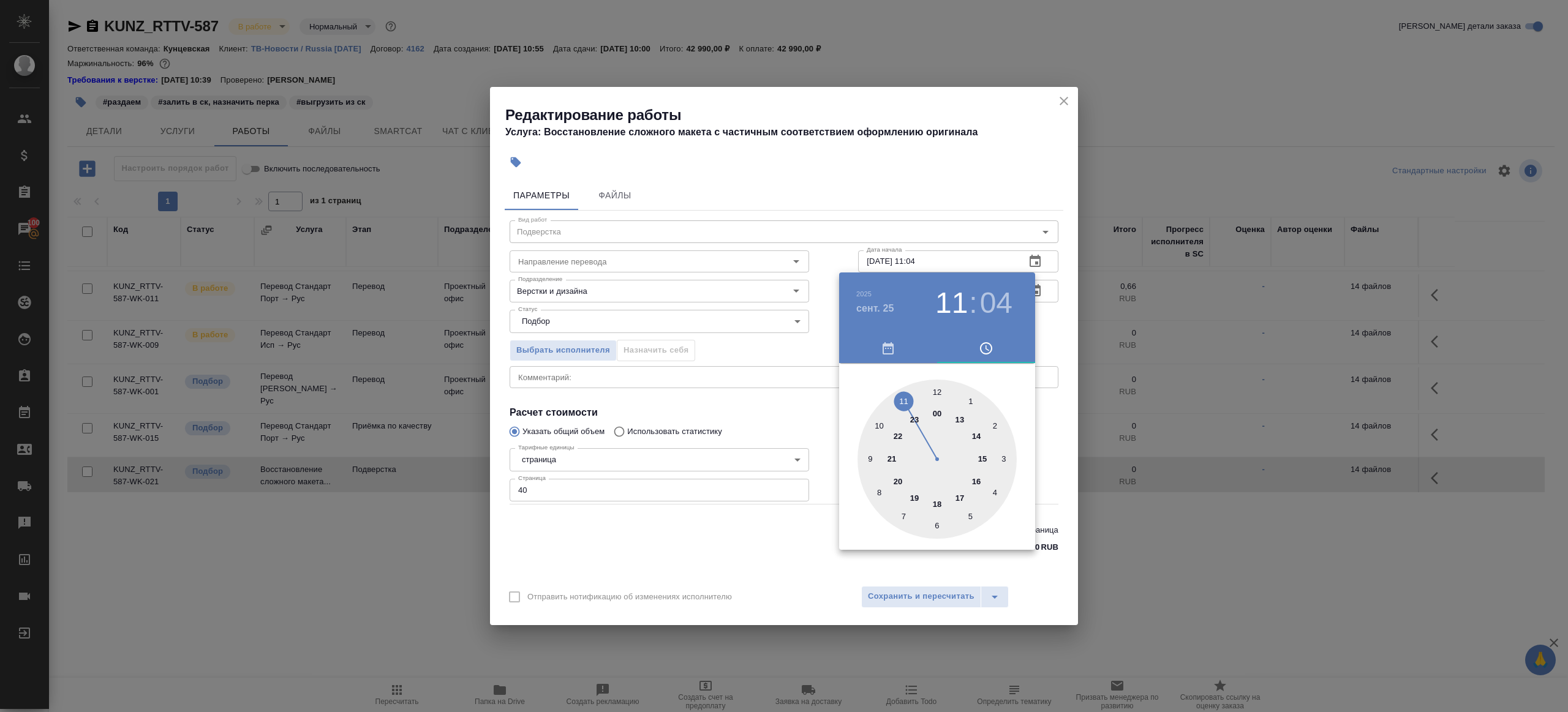
click at [918, 239] on div at bounding box center [784, 356] width 1568 height 712
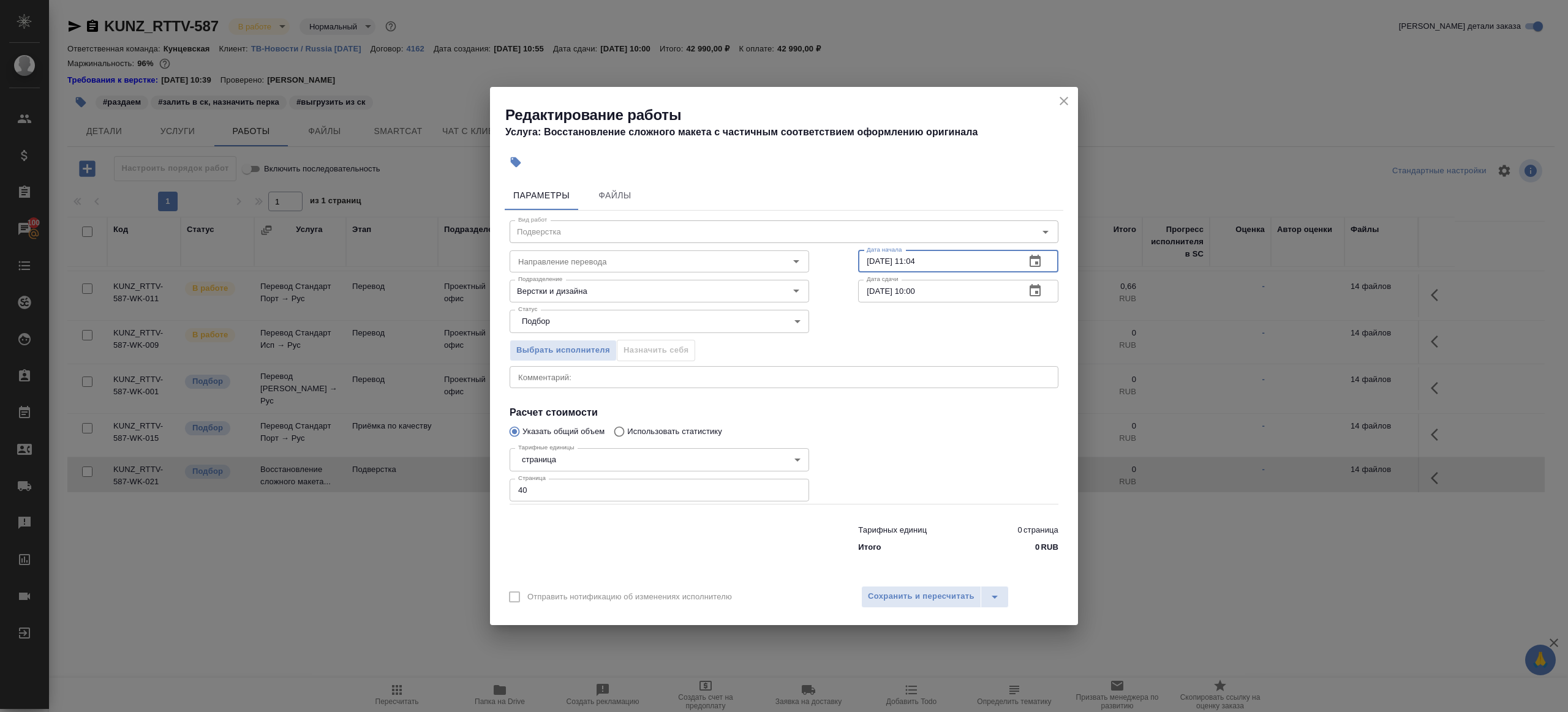
drag, startPoint x: 914, startPoint y: 265, endPoint x: 990, endPoint y: 265, distance: 76.0
click at [990, 265] on input "[DATE] 11:04" at bounding box center [937, 261] width 157 height 22
type input "[DATE] 10:00"
click at [971, 301] on input "[DATE] 10:00" at bounding box center [937, 290] width 157 height 22
paste input "25"
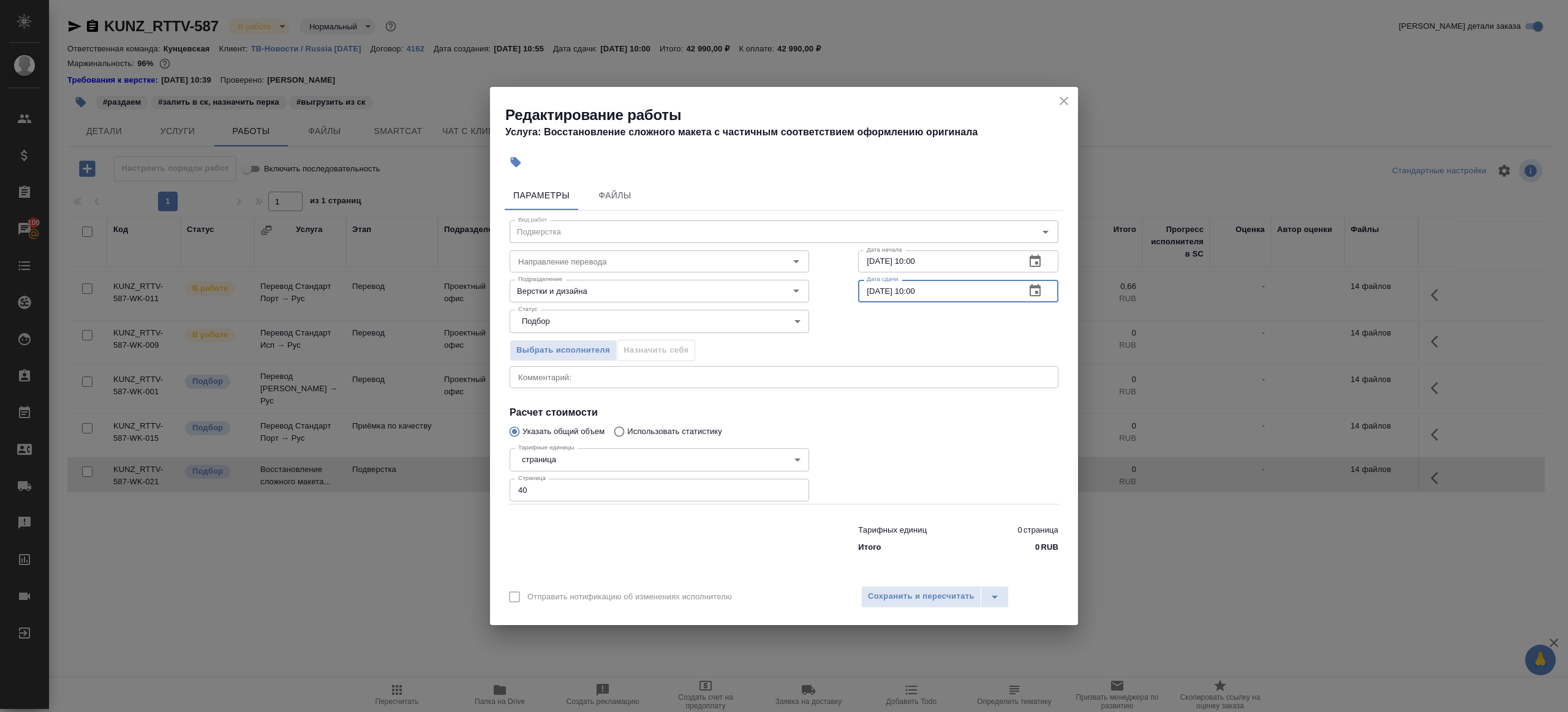
click at [918, 290] on input "[DATE] 10:00" at bounding box center [937, 290] width 157 height 22
type input "[DATE] 15:00"
click at [911, 444] on div at bounding box center [958, 473] width 249 height 109
click at [919, 591] on span "Сохранить и пересчитать" at bounding box center [921, 596] width 107 height 14
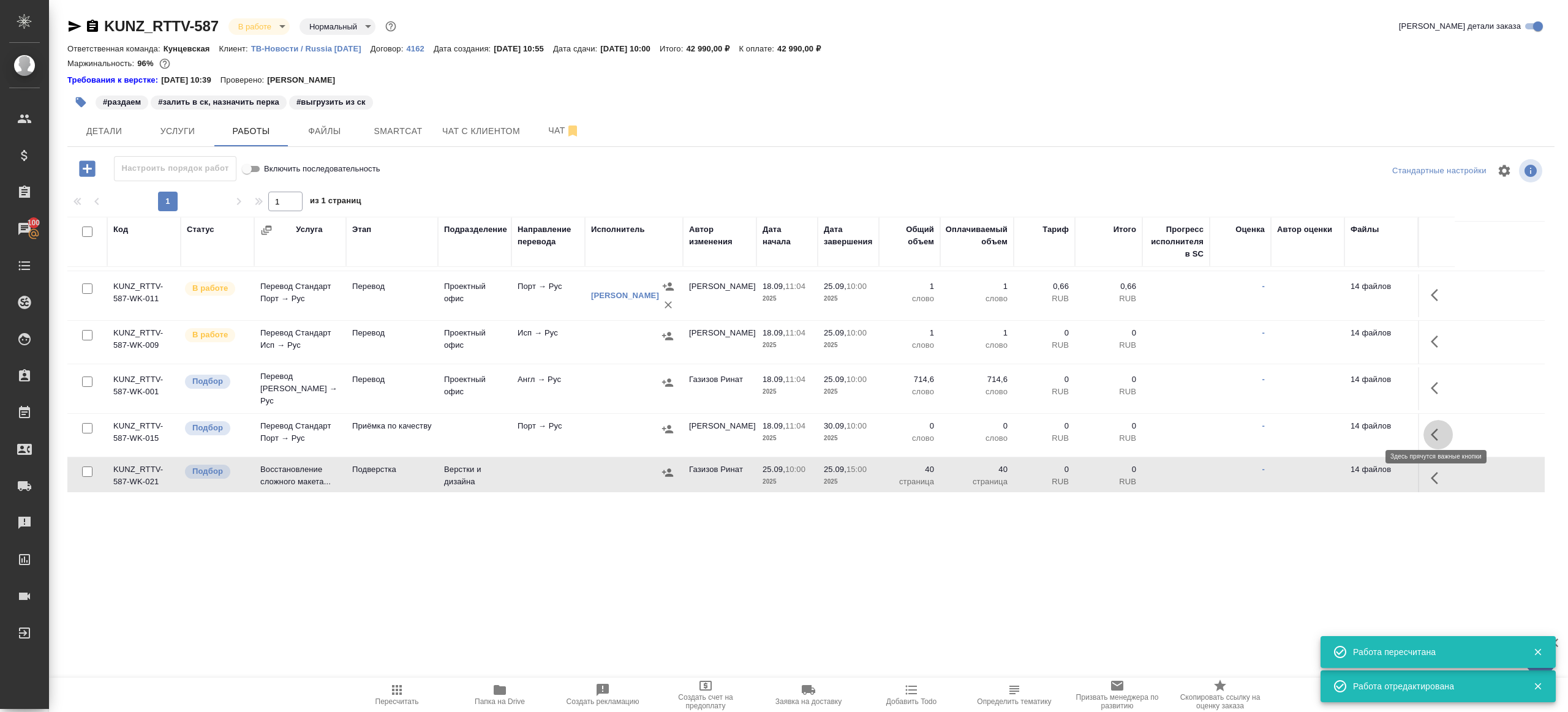
click at [1437, 429] on icon "button" at bounding box center [1434, 434] width 7 height 12
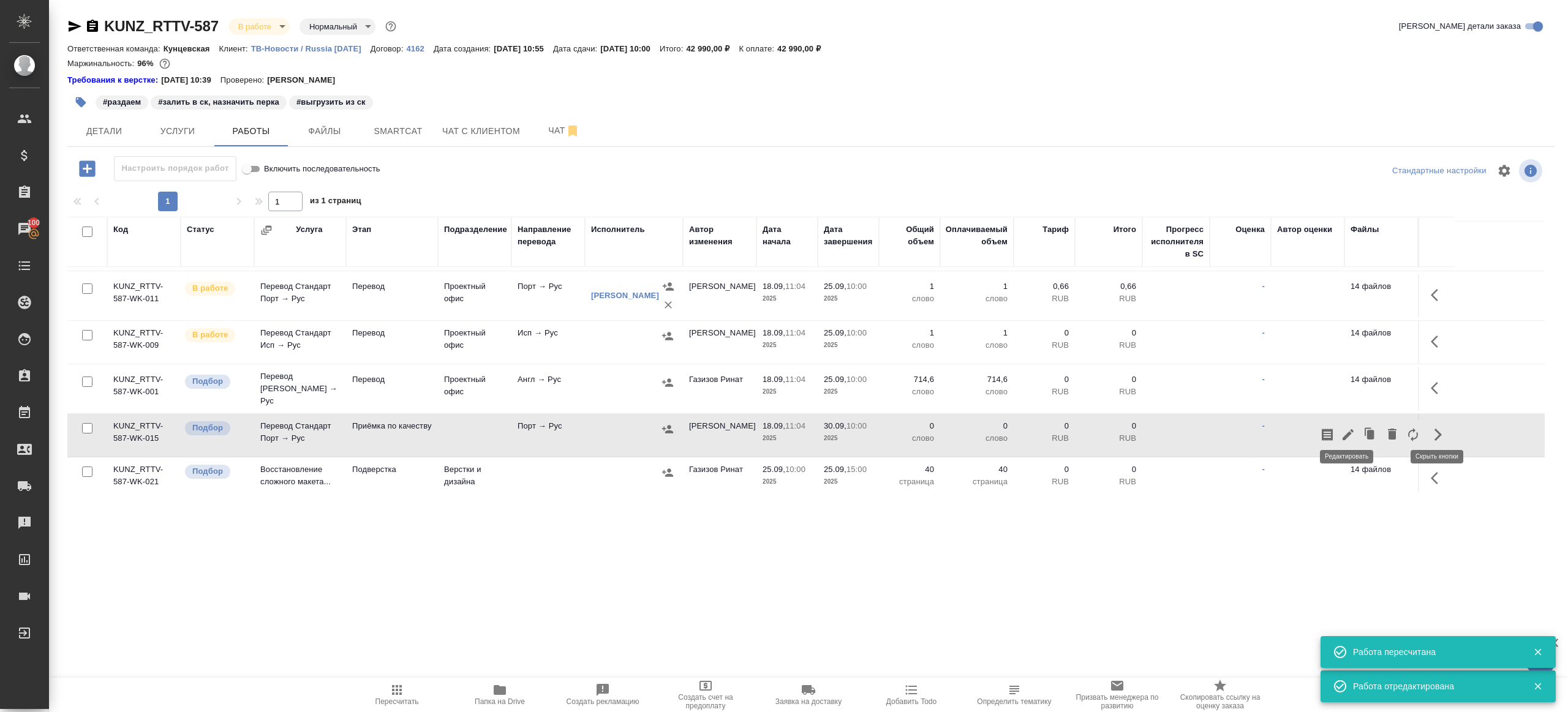
click at [1347, 427] on icon "button" at bounding box center [1349, 434] width 15 height 15
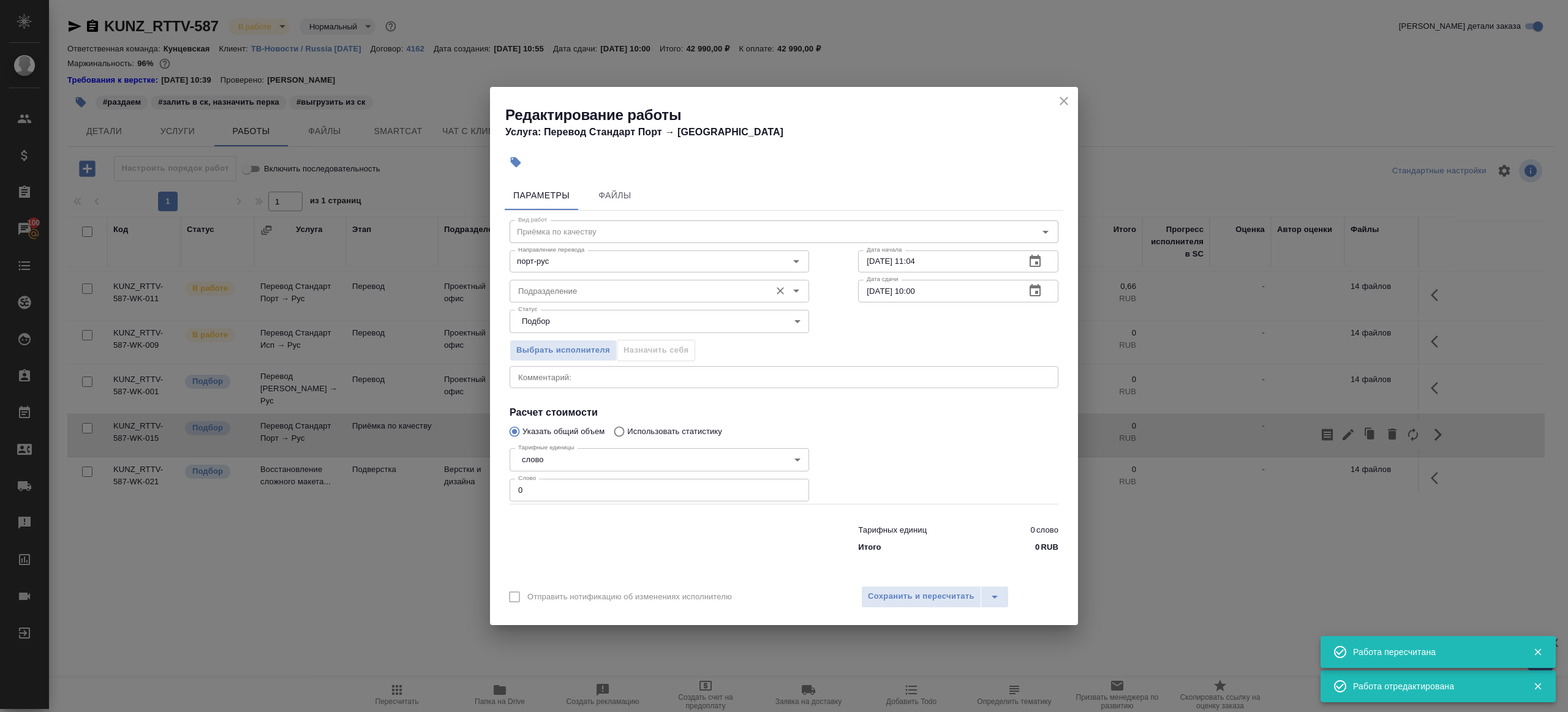
click at [566, 282] on div "Подразделение" at bounding box center [660, 290] width 300 height 22
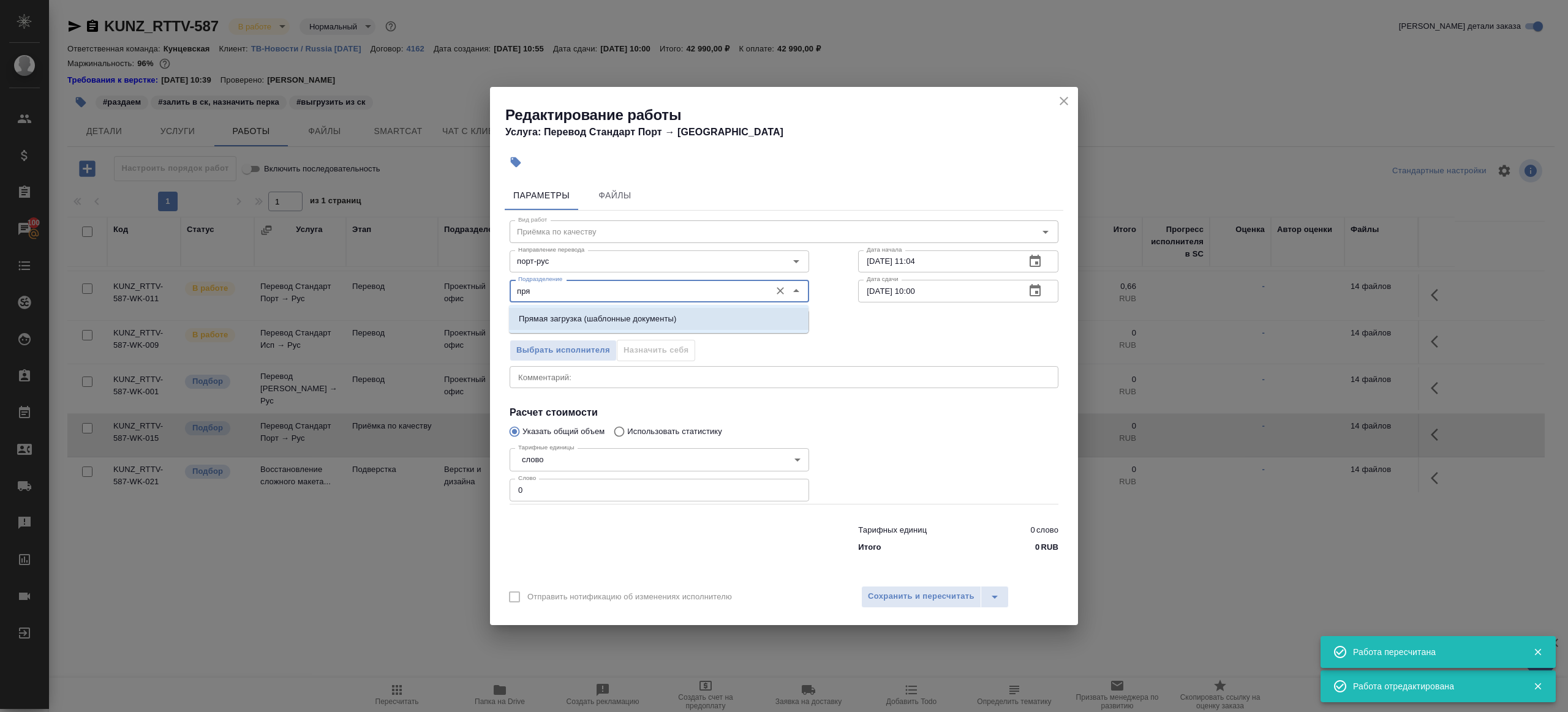
click at [607, 314] on p "Прямая загрузка (шаблонные документы)" at bounding box center [597, 319] width 157 height 12
type input "Прямая загрузка (шаблонные документы)"
click at [958, 263] on input "[DATE] 11:04" at bounding box center [937, 261] width 157 height 22
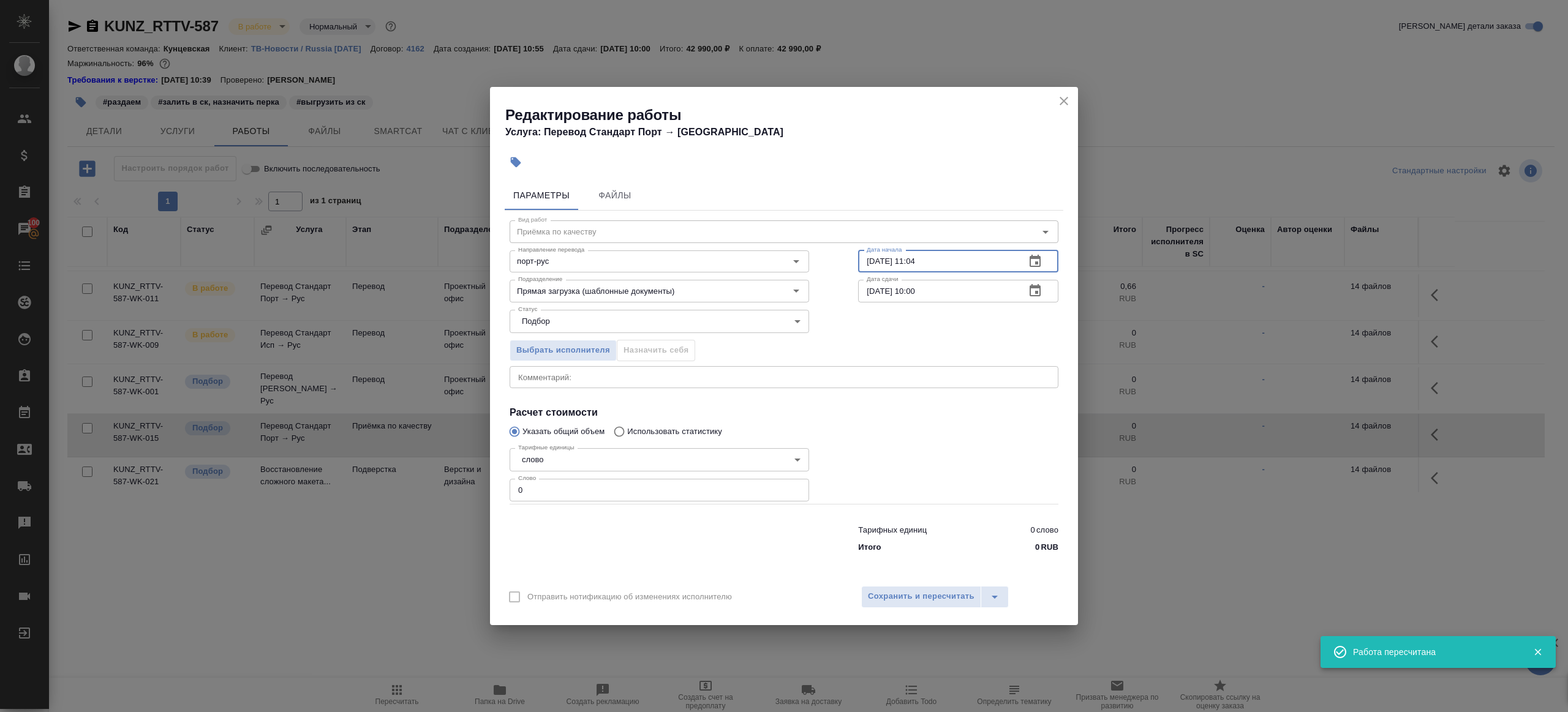
paste input "[DATE] 15:00"
type input "[DATE] 15:00"
click at [958, 299] on input "[DATE] 10:00" at bounding box center [937, 290] width 157 height 22
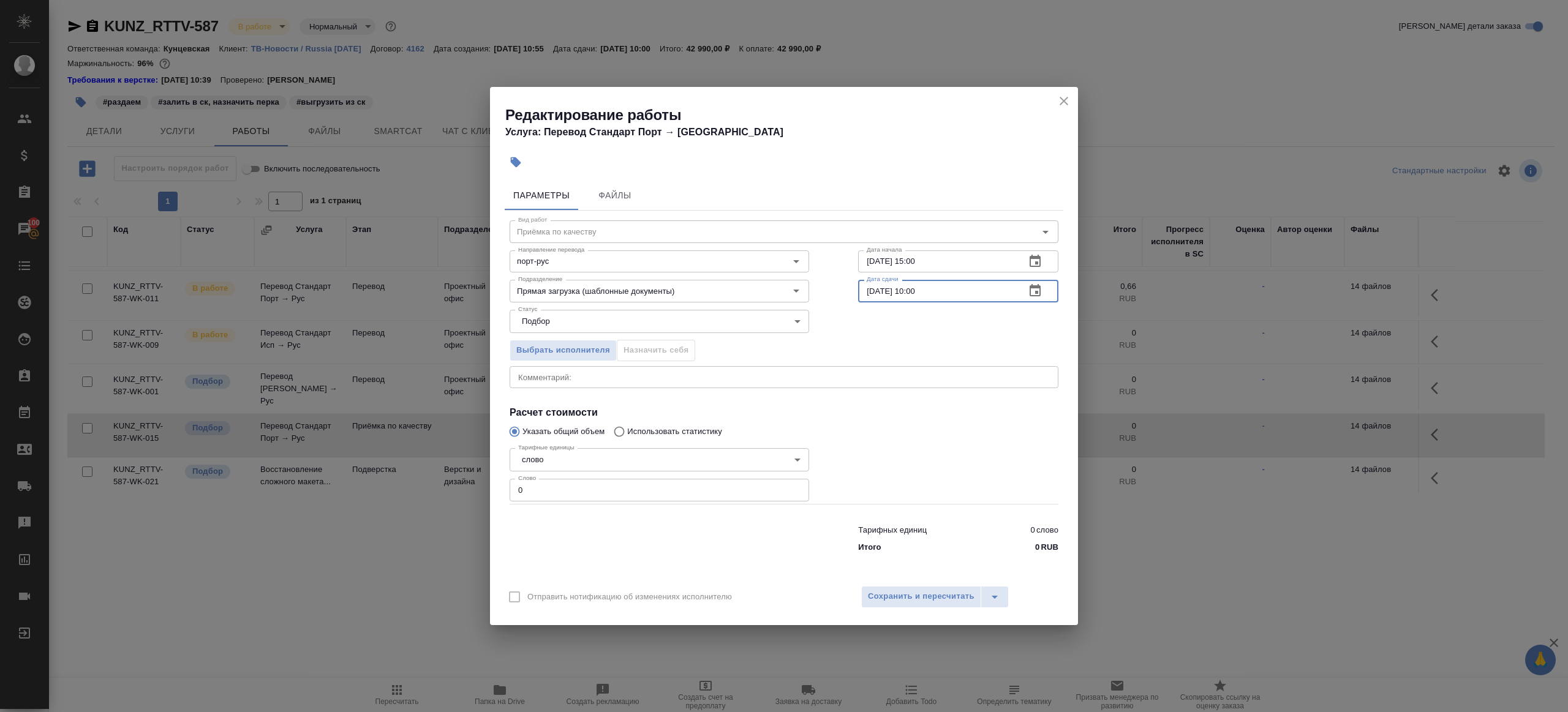
paste input "[DATE] 15"
drag, startPoint x: 920, startPoint y: 290, endPoint x: 926, endPoint y: 356, distance: 66.3
click at [920, 290] on input "[DATE] 15:00" at bounding box center [937, 290] width 157 height 22
type input "[DATE] 18:00"
click at [538, 485] on input "0" at bounding box center [660, 490] width 300 height 22
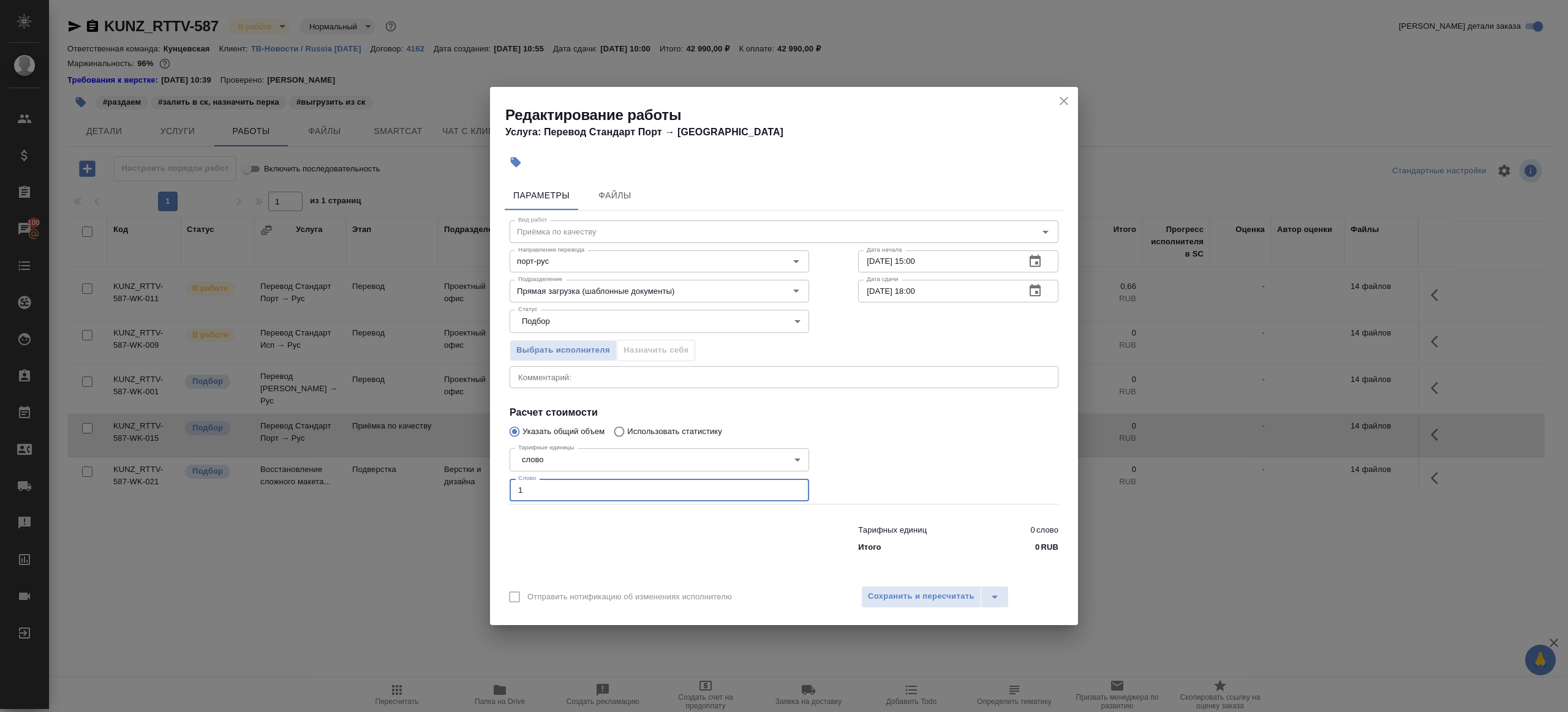
type input "1"
click at [877, 482] on div at bounding box center [958, 473] width 249 height 109
click at [1043, 299] on button "button" at bounding box center [1035, 290] width 29 height 29
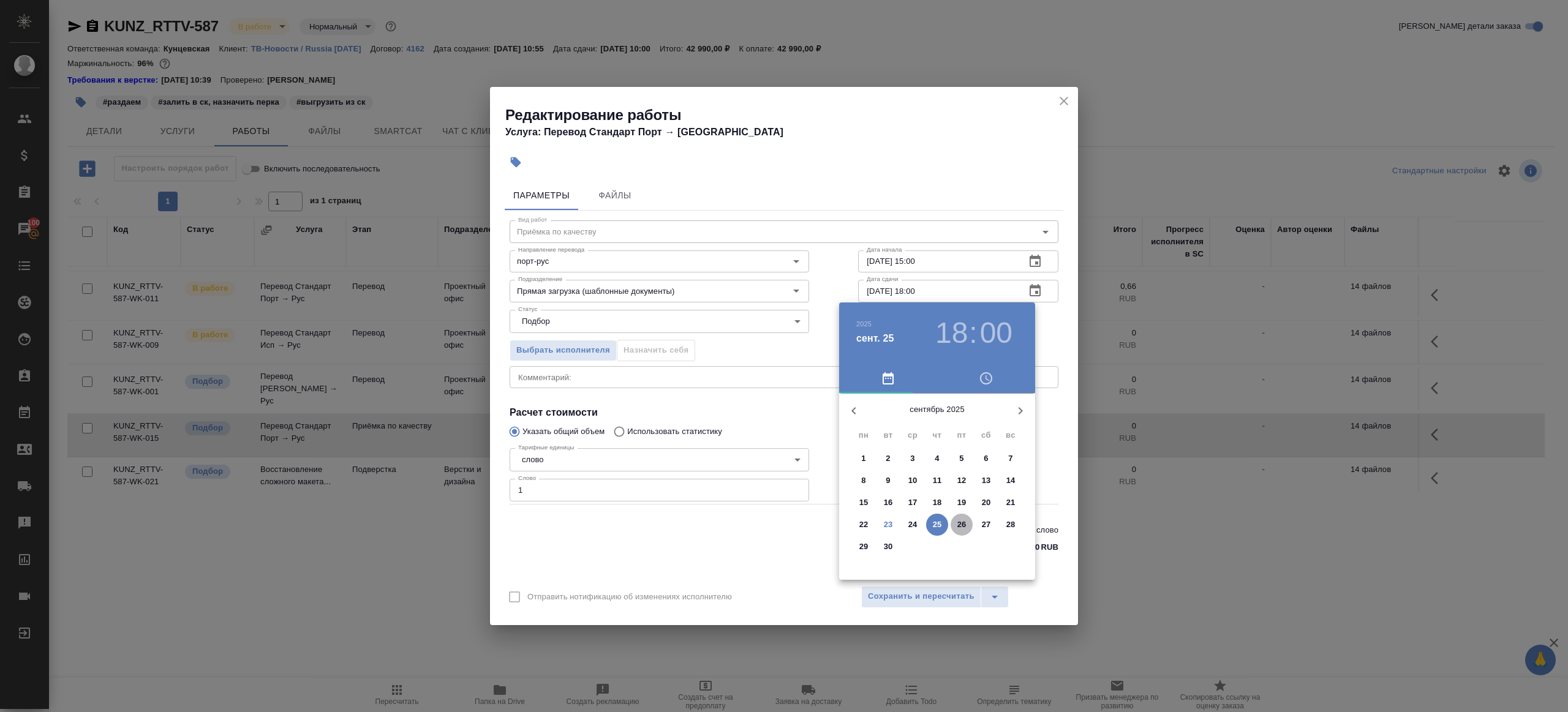
click at [954, 530] on span "26" at bounding box center [962, 524] width 22 height 12
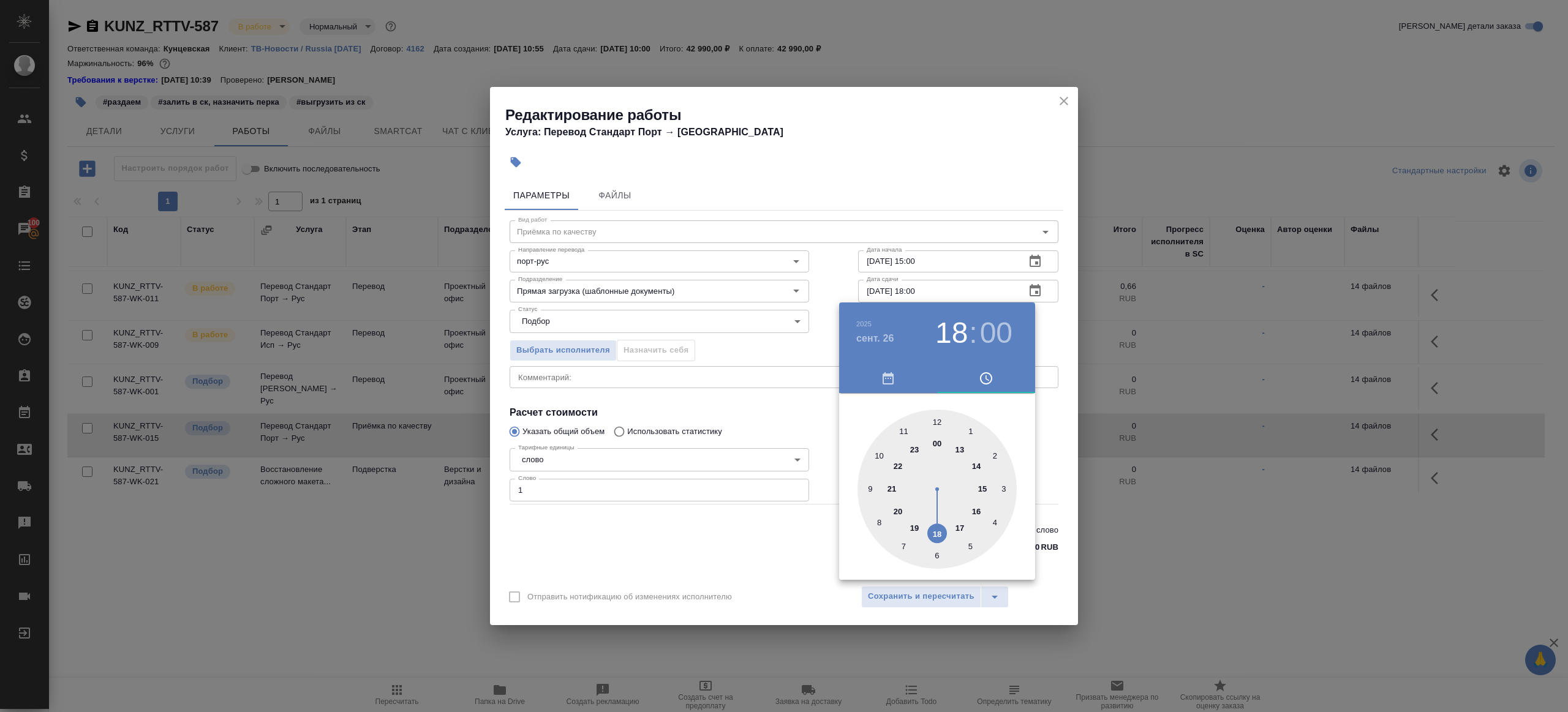
click at [862, 285] on div at bounding box center [784, 356] width 1568 height 712
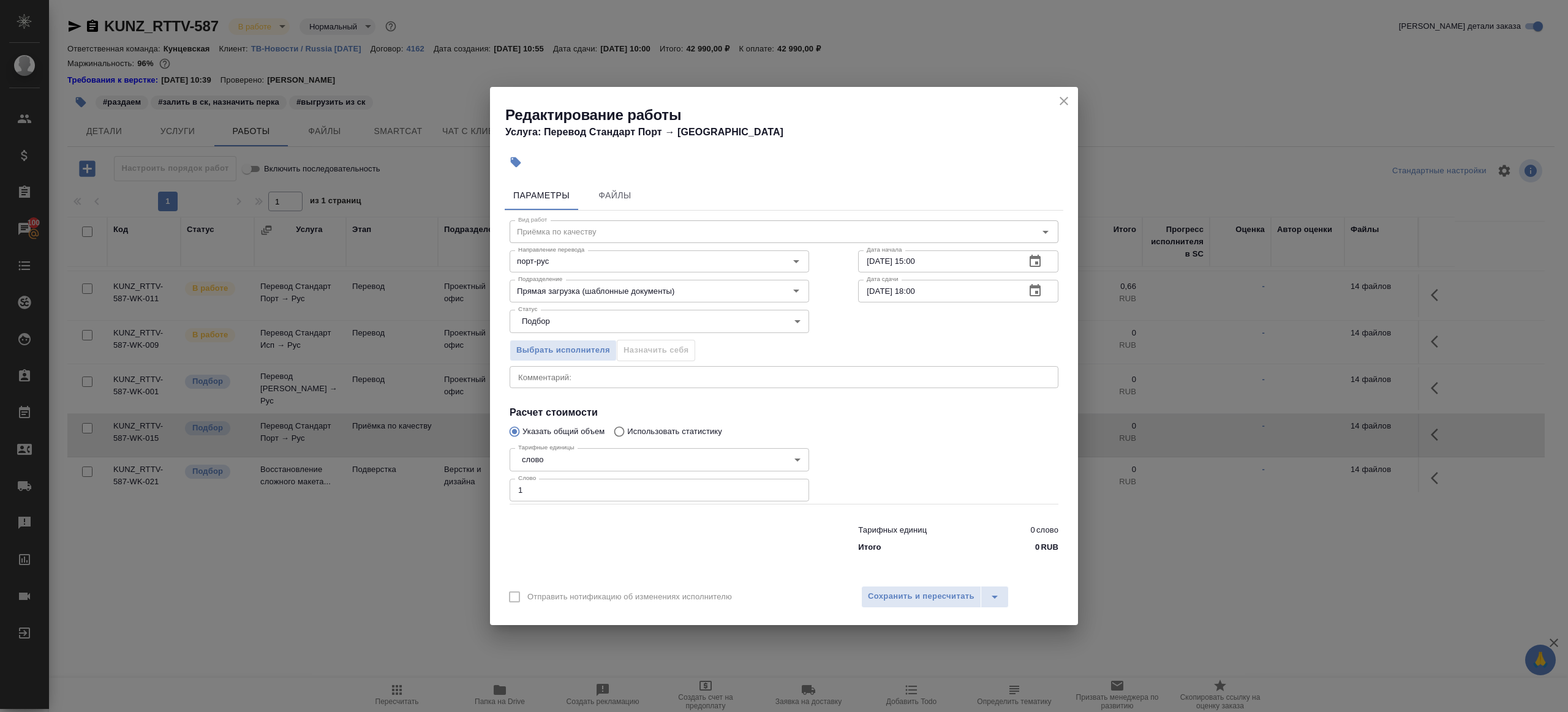
drag, startPoint x: 916, startPoint y: 290, endPoint x: 940, endPoint y: 385, distance: 98.0
click at [916, 290] on input "[DATE] 18:00" at bounding box center [937, 290] width 157 height 22
type input "[DATE] 10:00"
click at [924, 595] on span "Сохранить и пересчитать" at bounding box center [921, 596] width 107 height 14
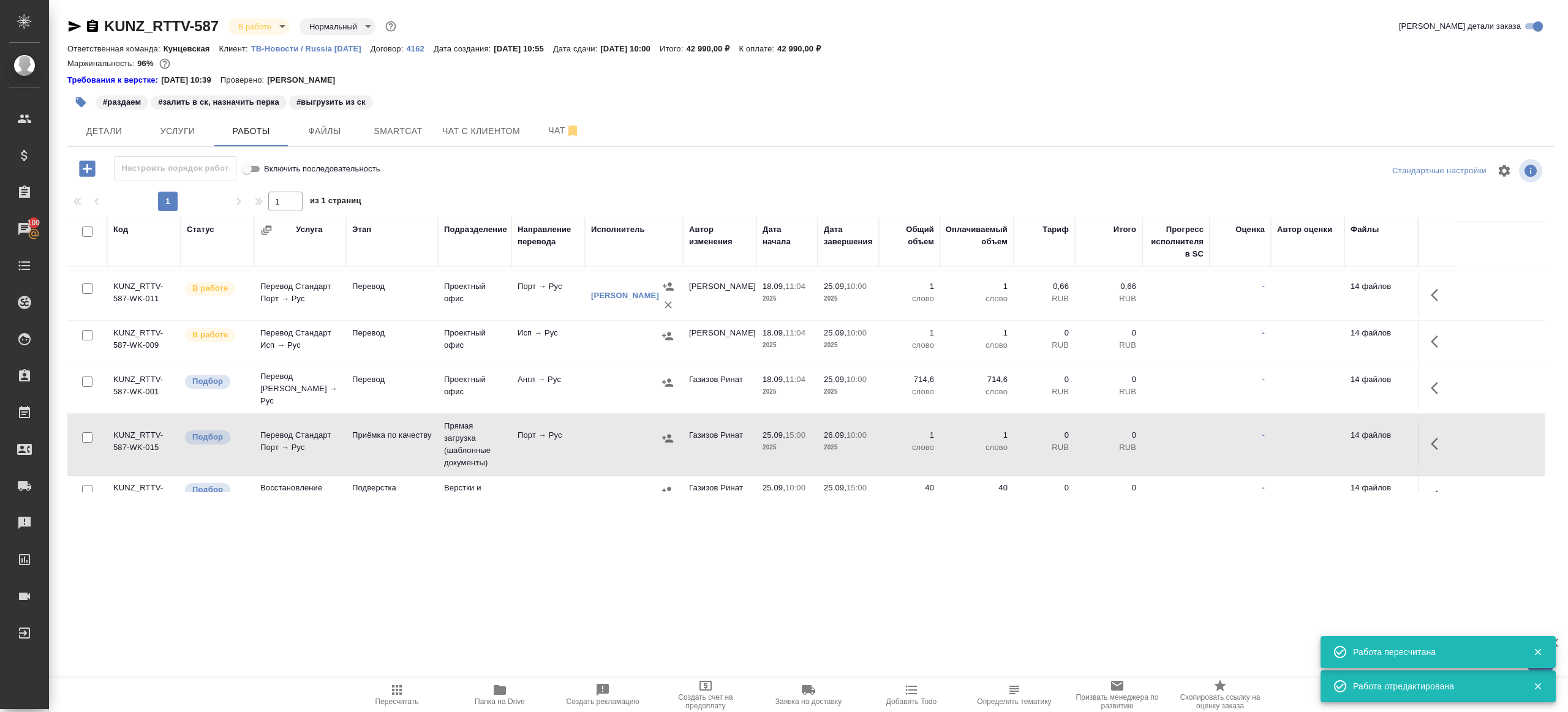
click at [404, 678] on button "Пересчитать" at bounding box center [397, 695] width 103 height 34
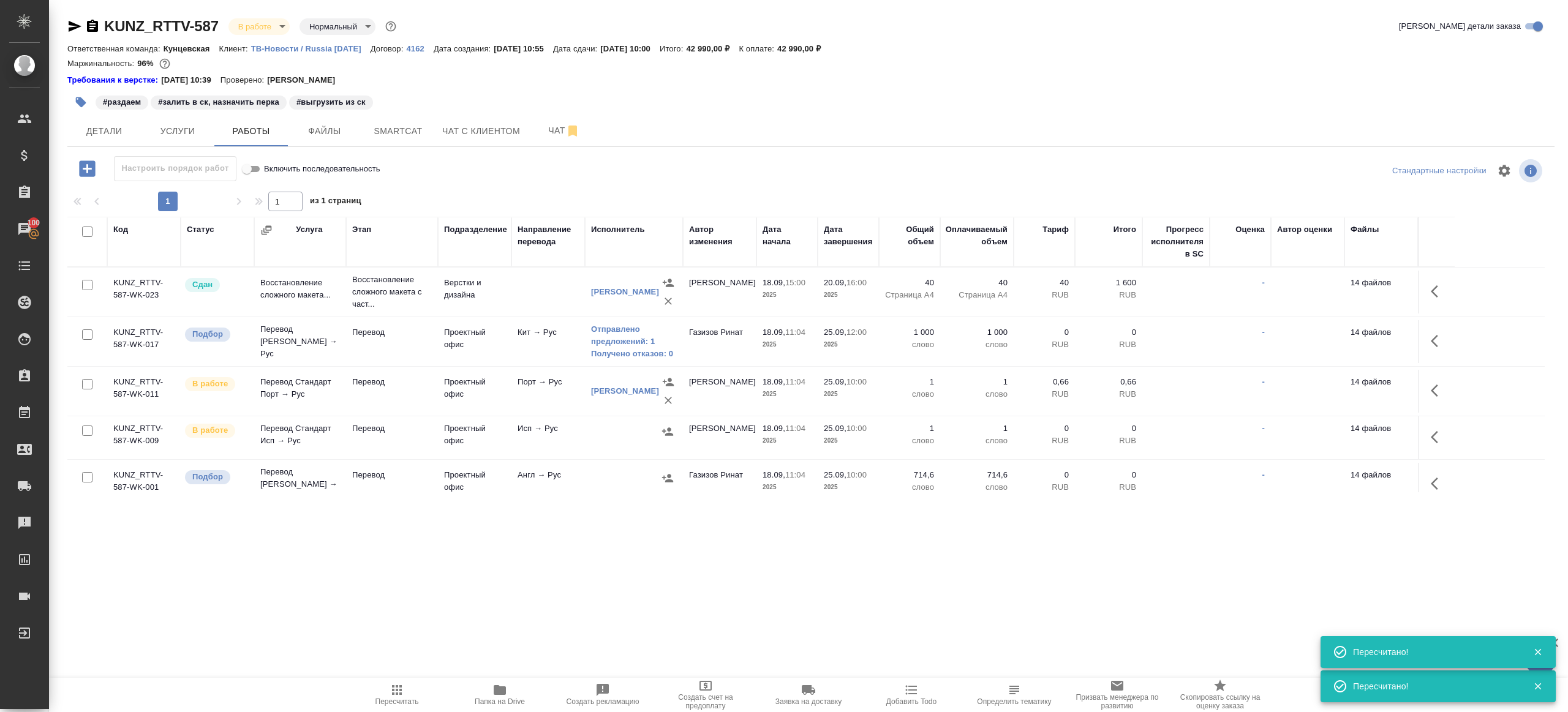
scroll to position [114, 0]
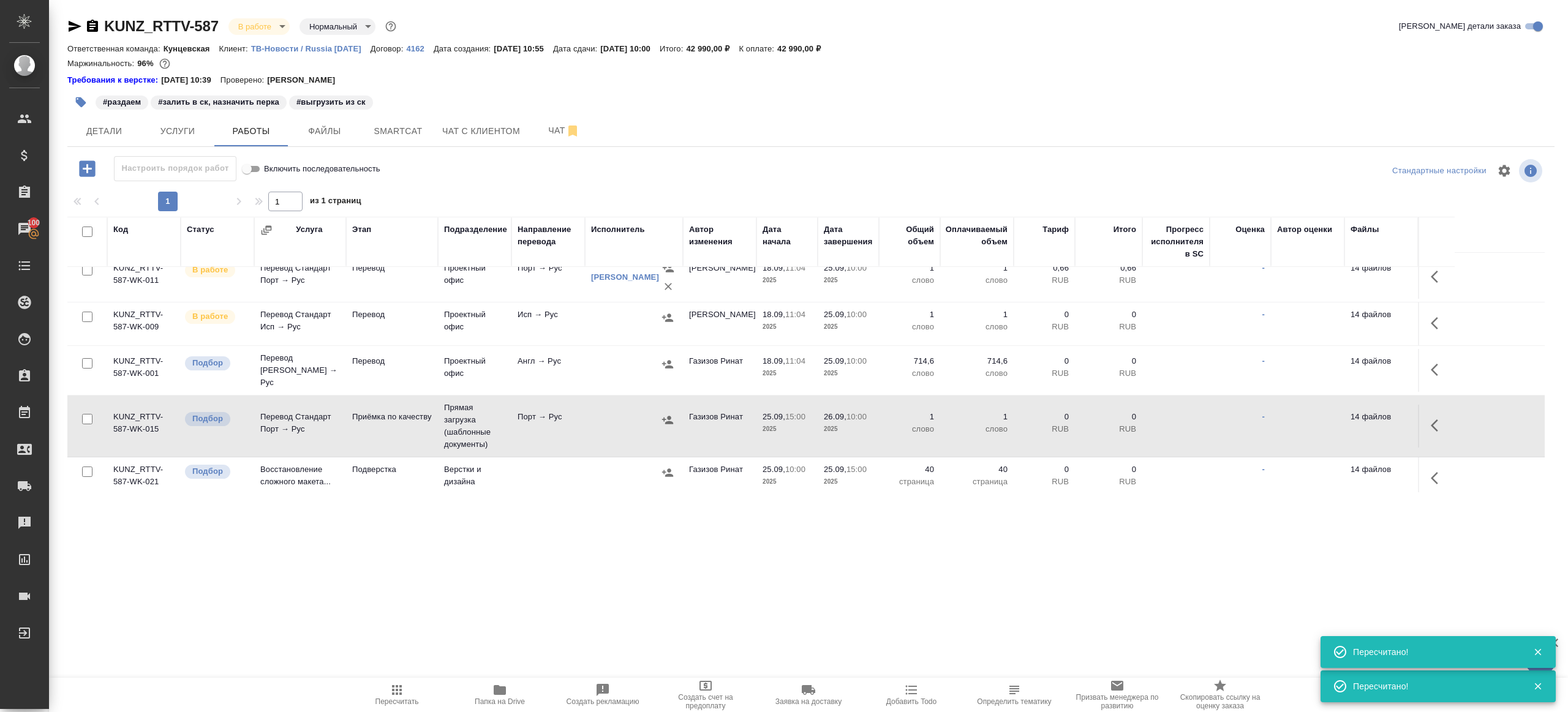
click at [1422, 470] on td at bounding box center [1436, 478] width 36 height 43
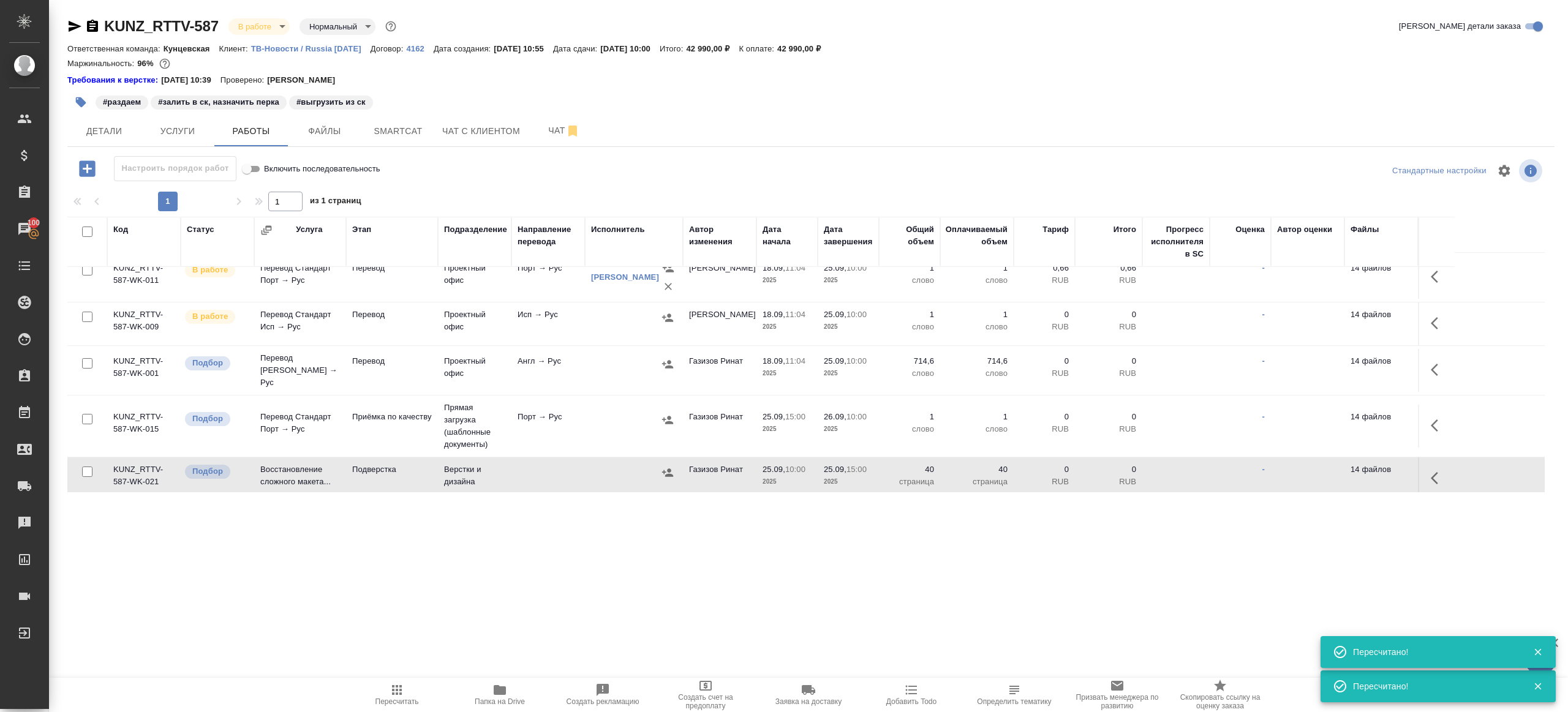
click at [1437, 471] on icon "button" at bounding box center [1438, 478] width 15 height 15
click at [1346, 473] on icon "button" at bounding box center [1349, 478] width 11 height 11
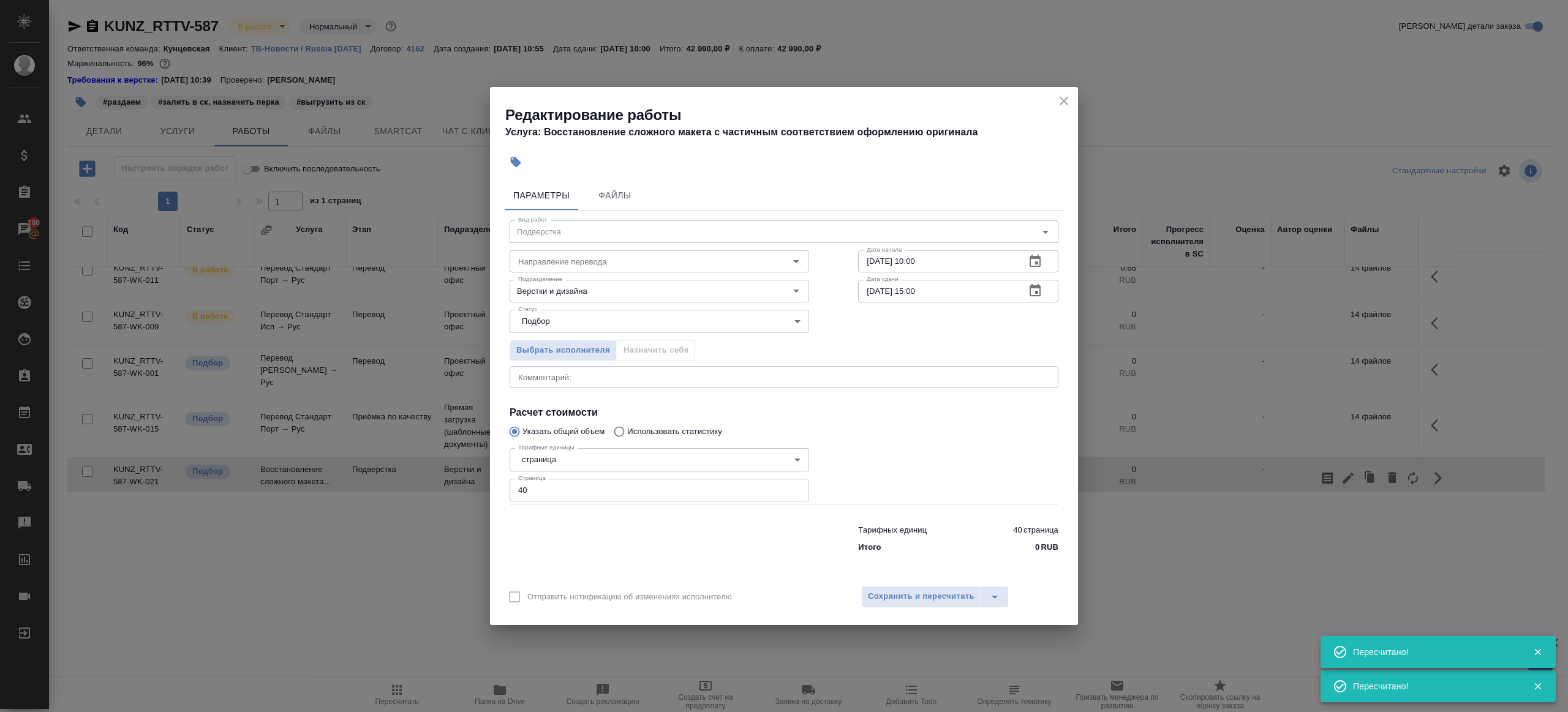
click at [567, 370] on div "x Комментарий:" at bounding box center [784, 377] width 549 height 22
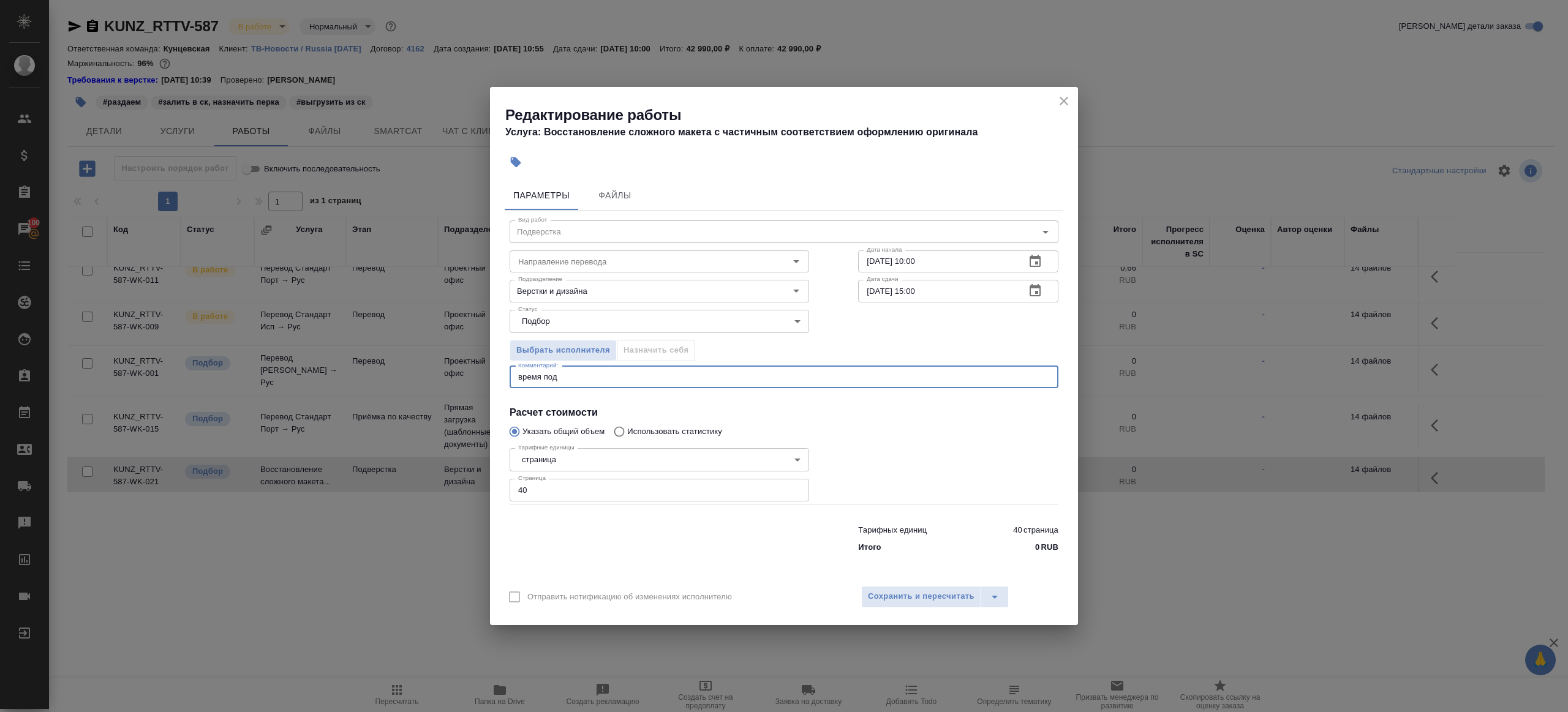
type textarea "время под"
click at [1066, 99] on icon "close" at bounding box center [1064, 101] width 9 height 9
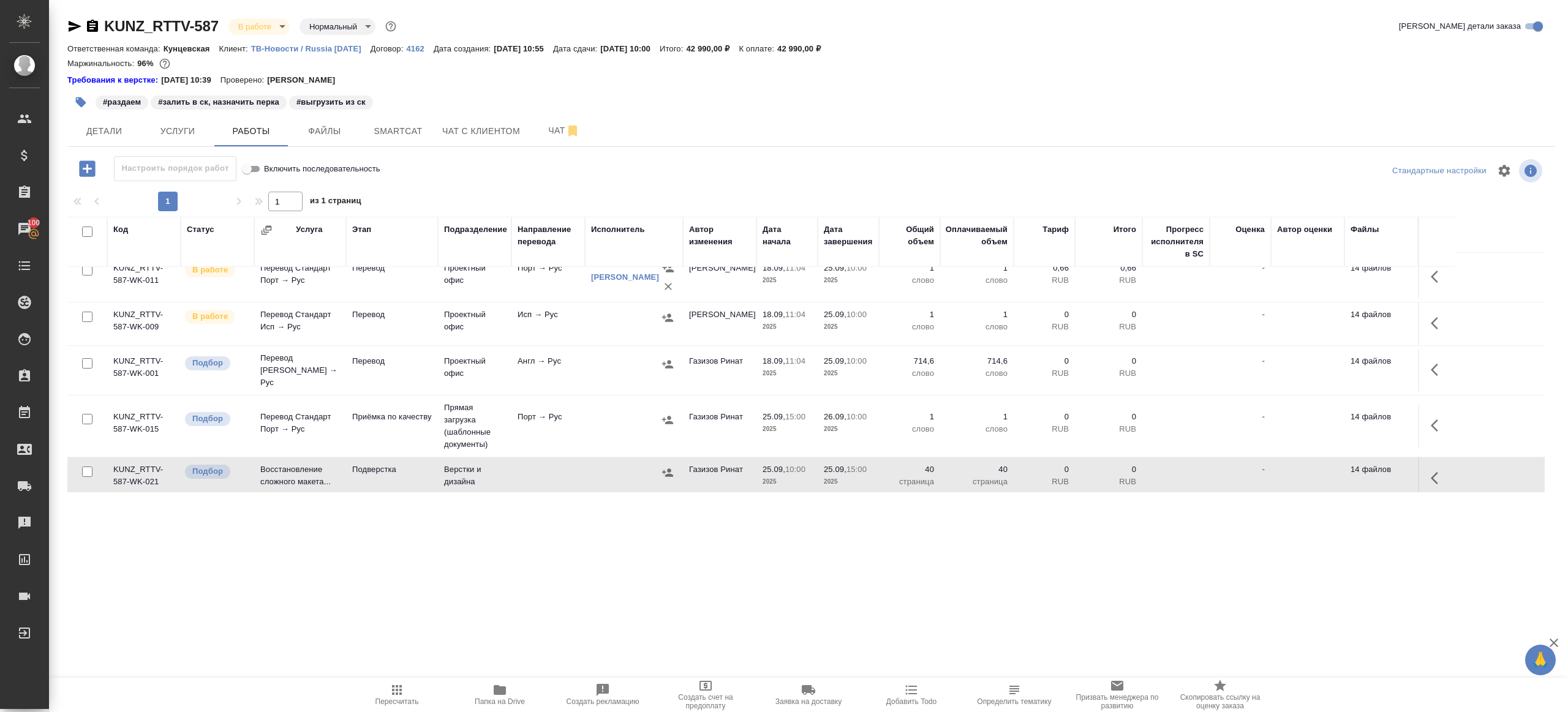
scroll to position [0, 0]
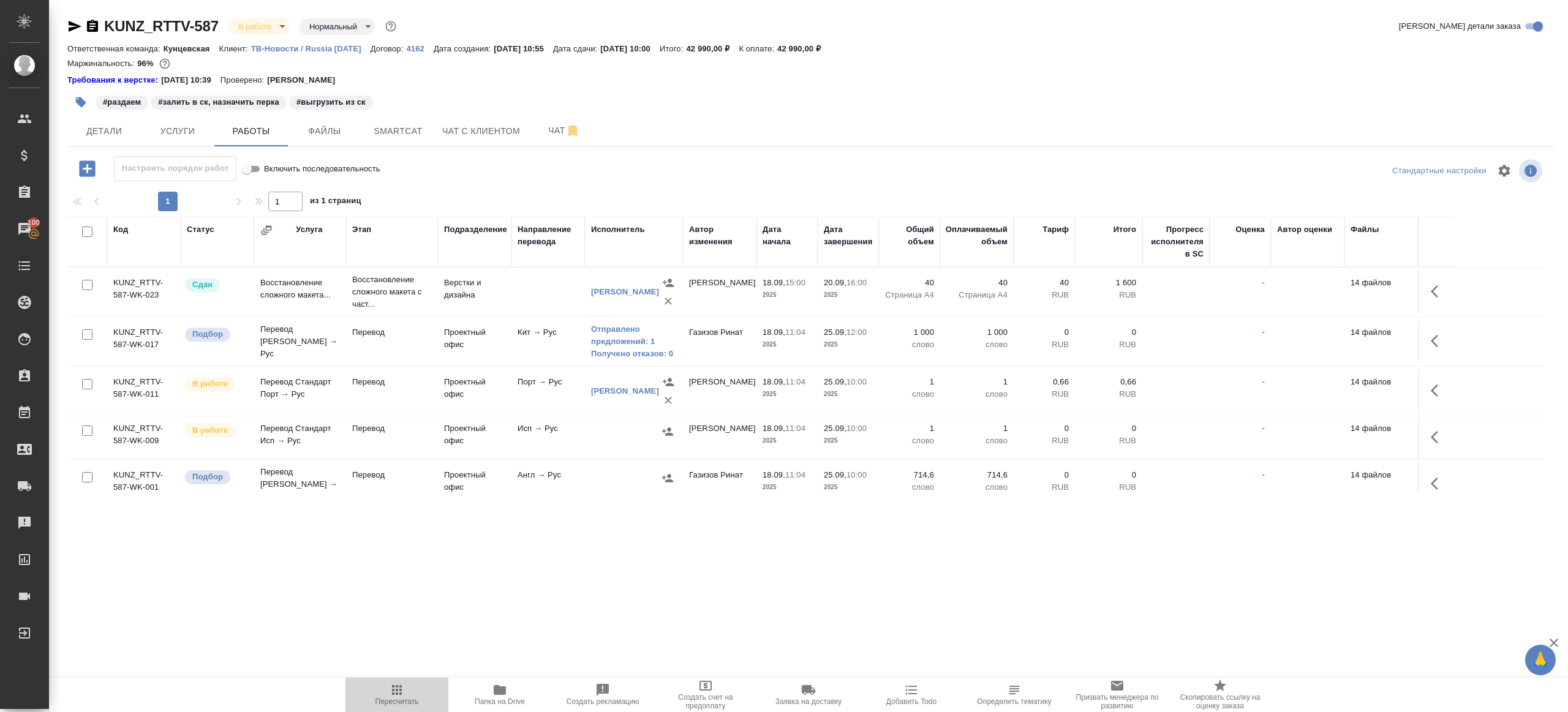
click at [409, 692] on span "Пересчитать" at bounding box center [397, 694] width 88 height 23
drag, startPoint x: 409, startPoint y: 692, endPoint x: 525, endPoint y: 377, distance: 335.7
click at [410, 684] on span "Пересчитать" at bounding box center [397, 694] width 88 height 23
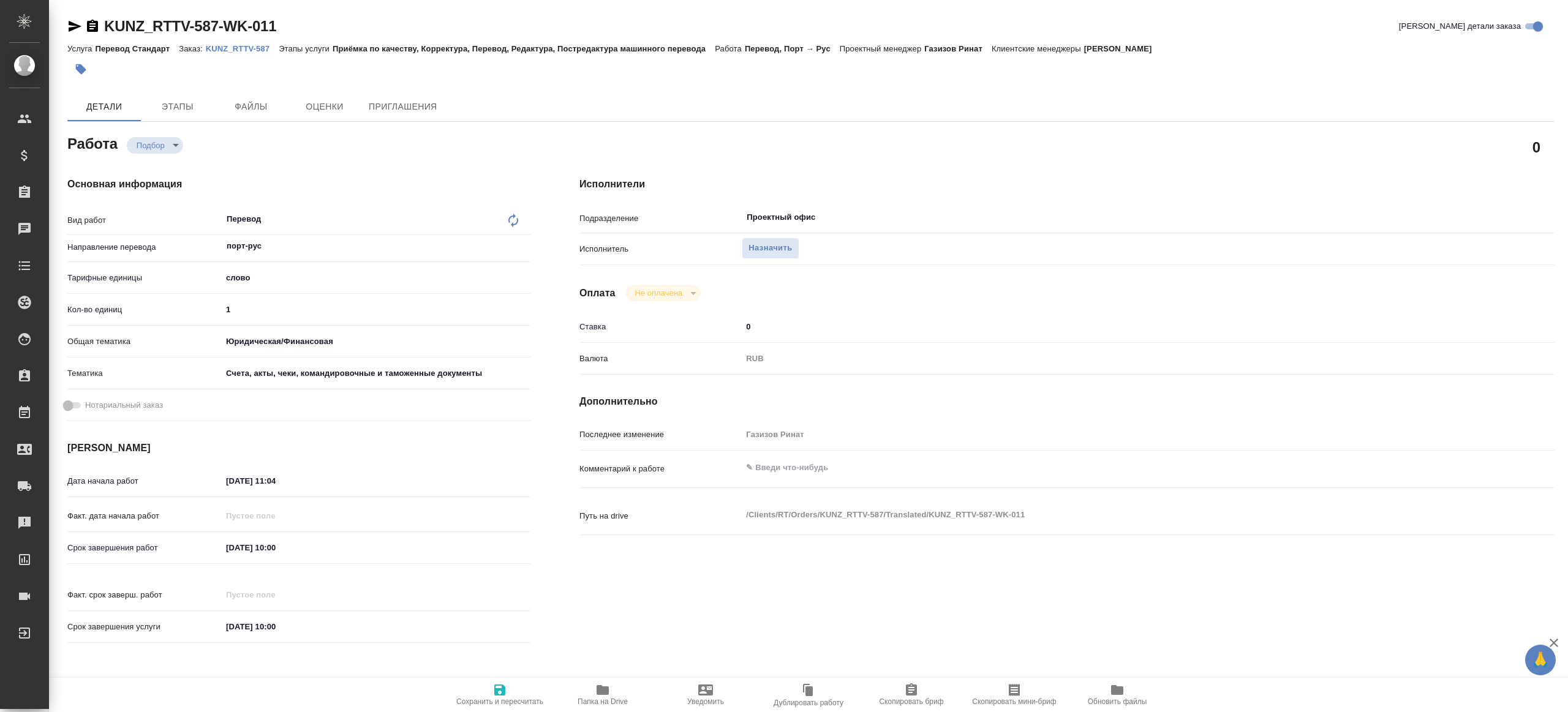
type textarea "x"
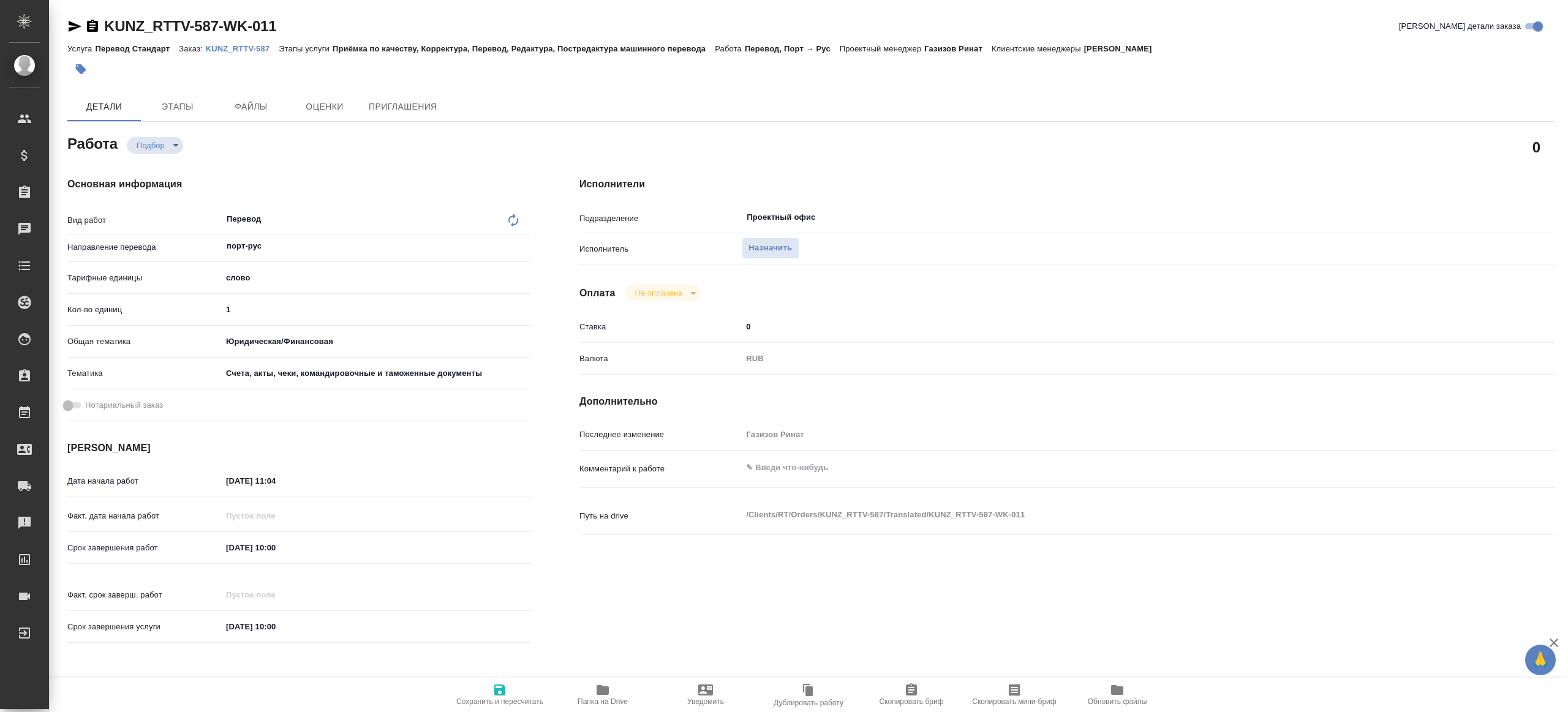
type textarea "x"
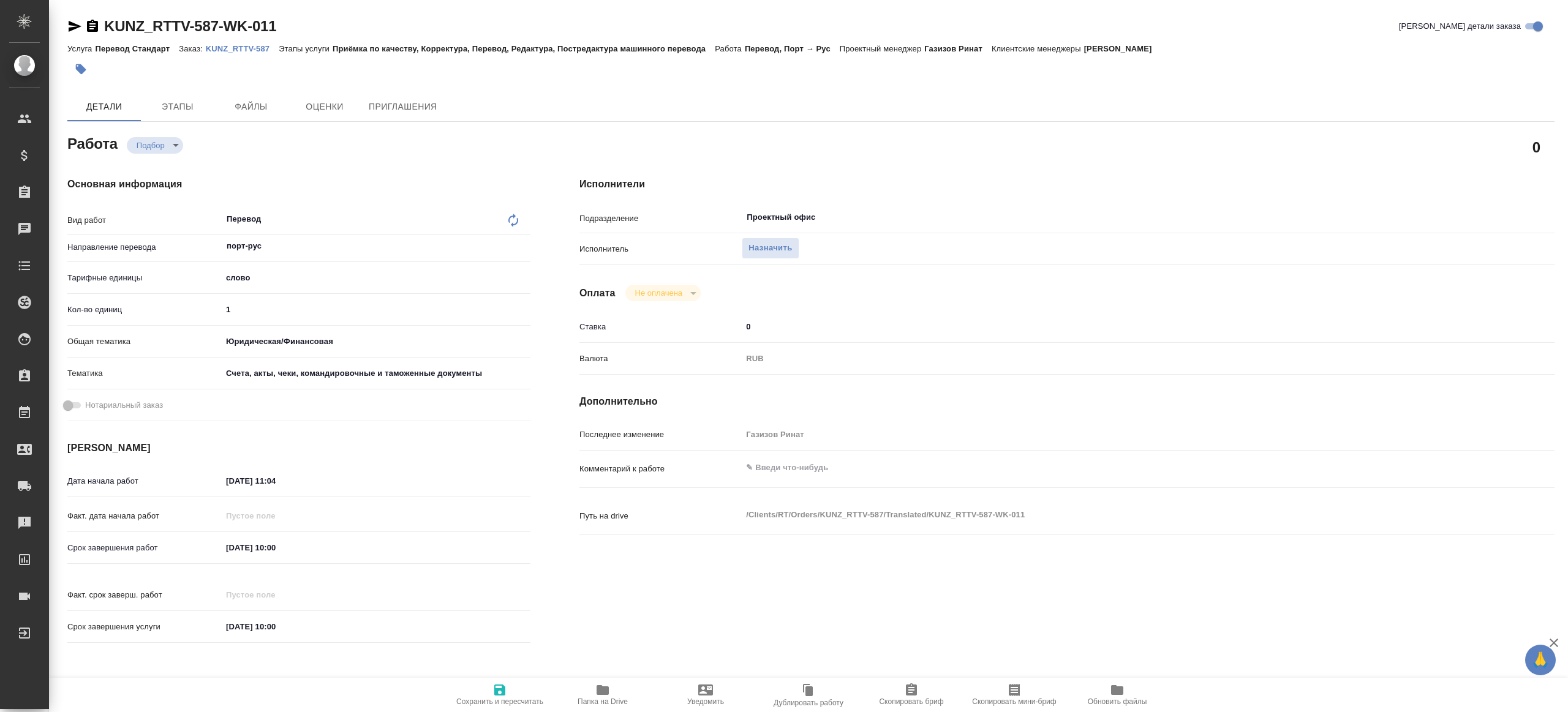
type textarea "x"
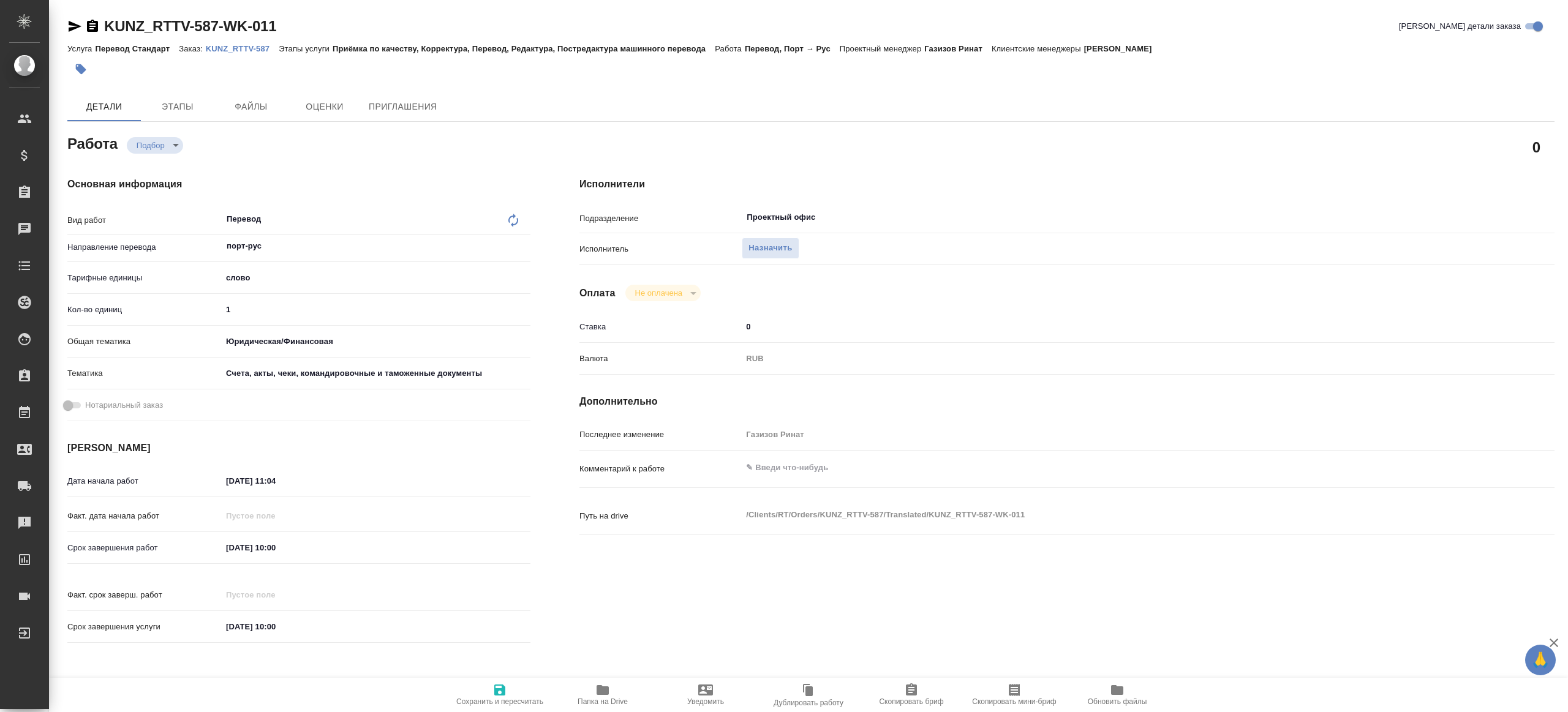
type textarea "x"
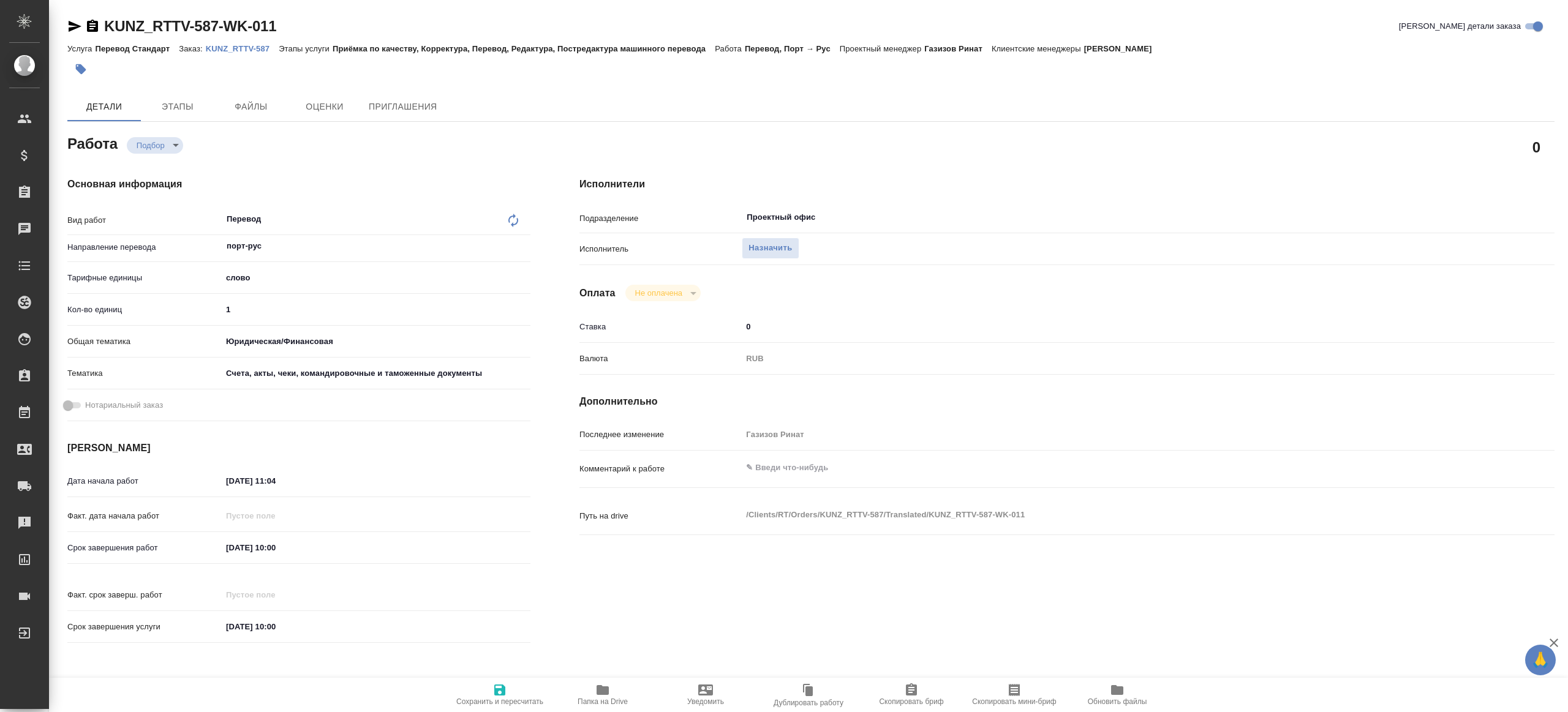
type textarea "x"
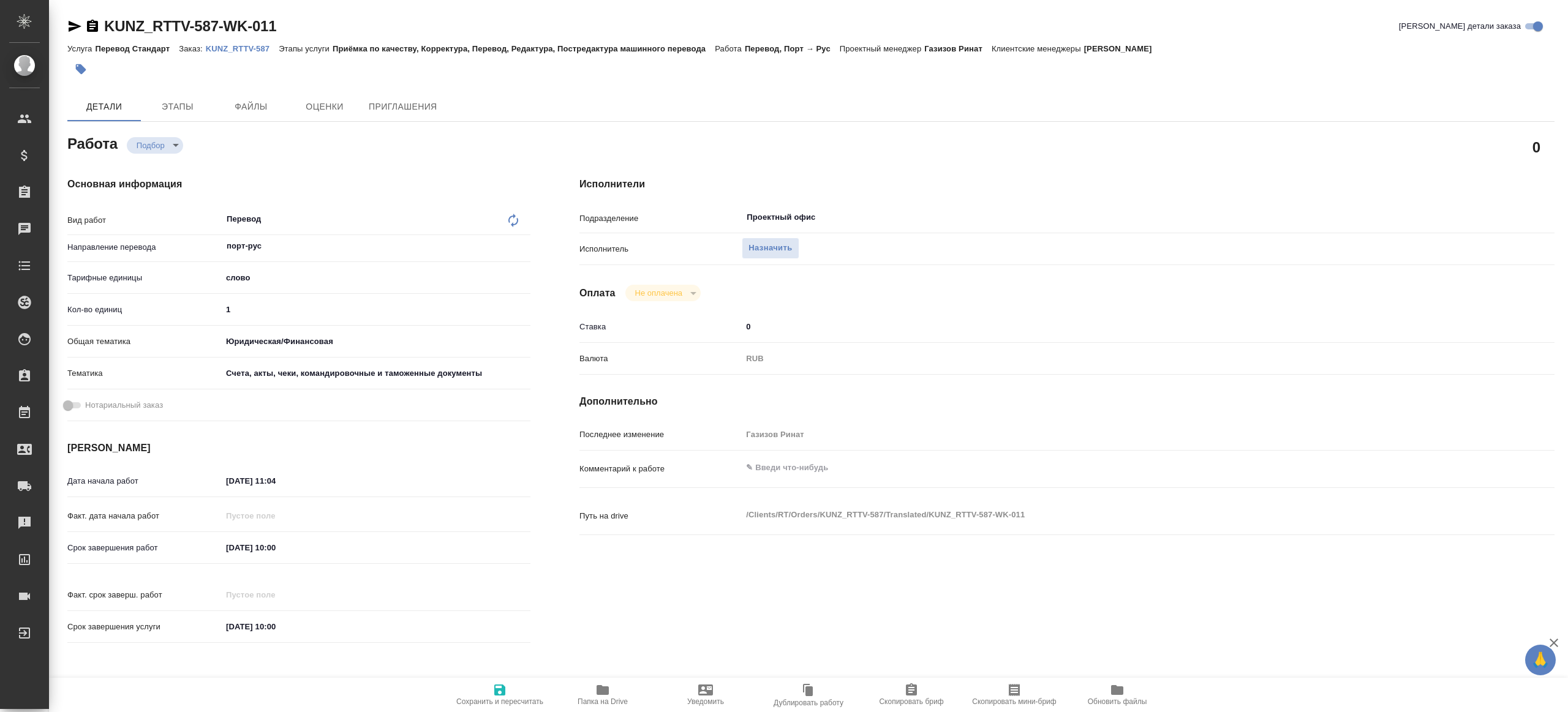
type textarea "x"
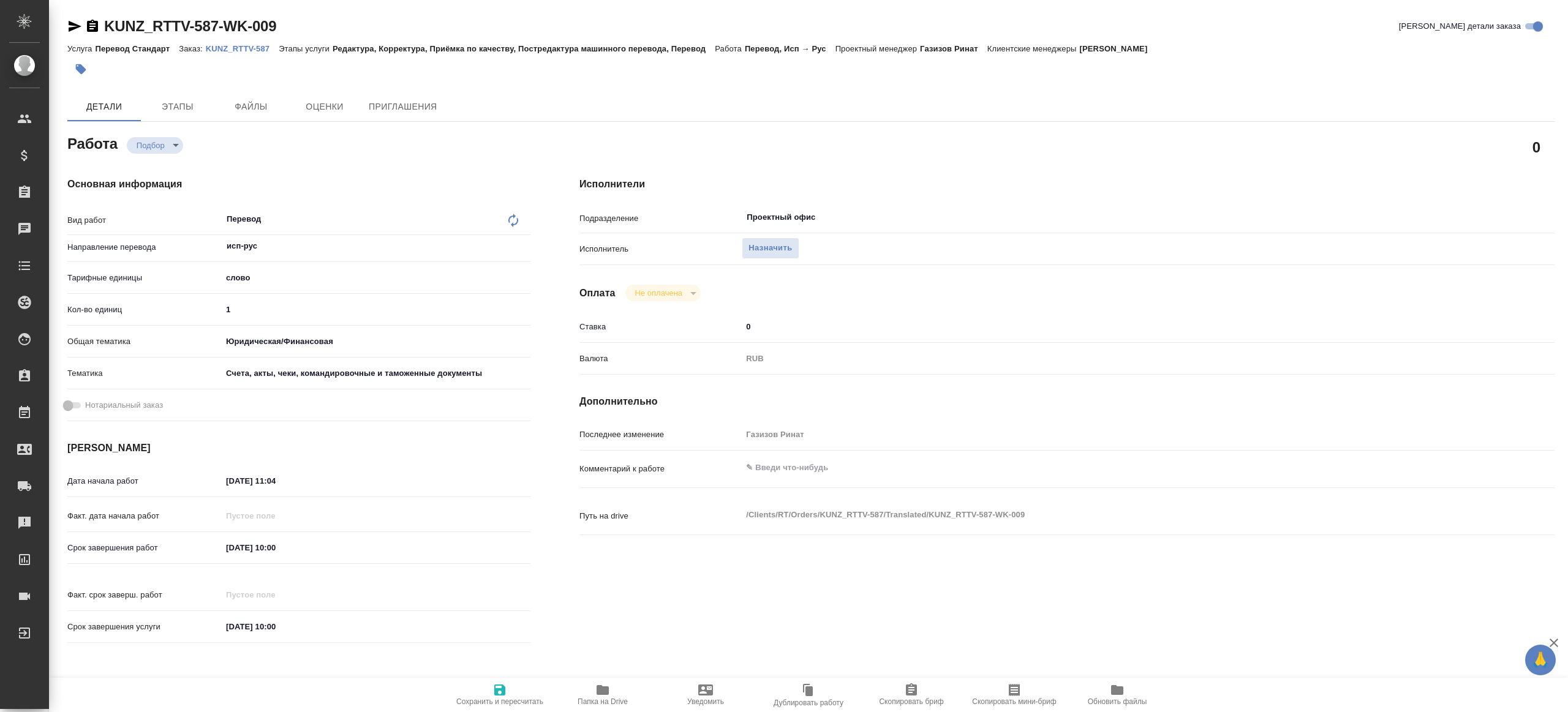
type textarea "x"
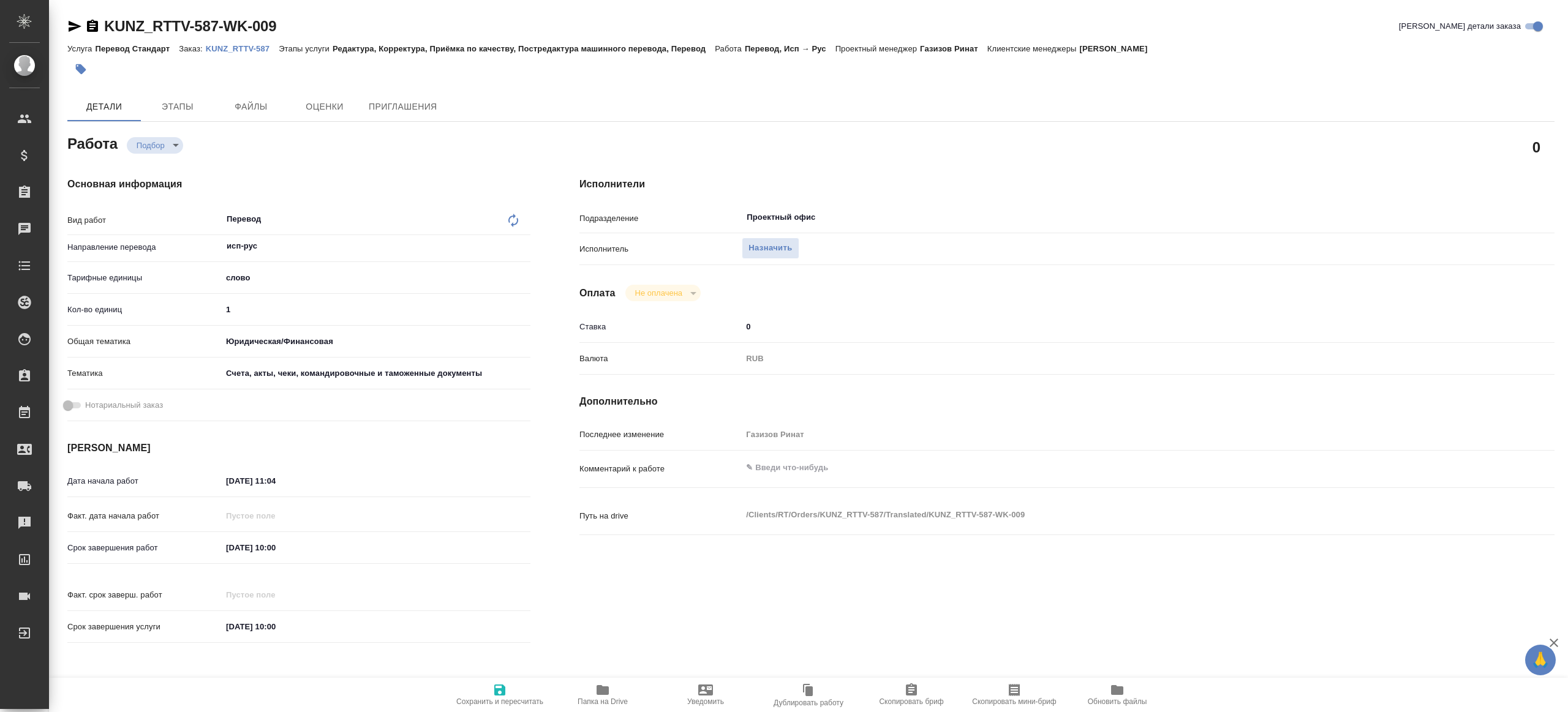
type textarea "x"
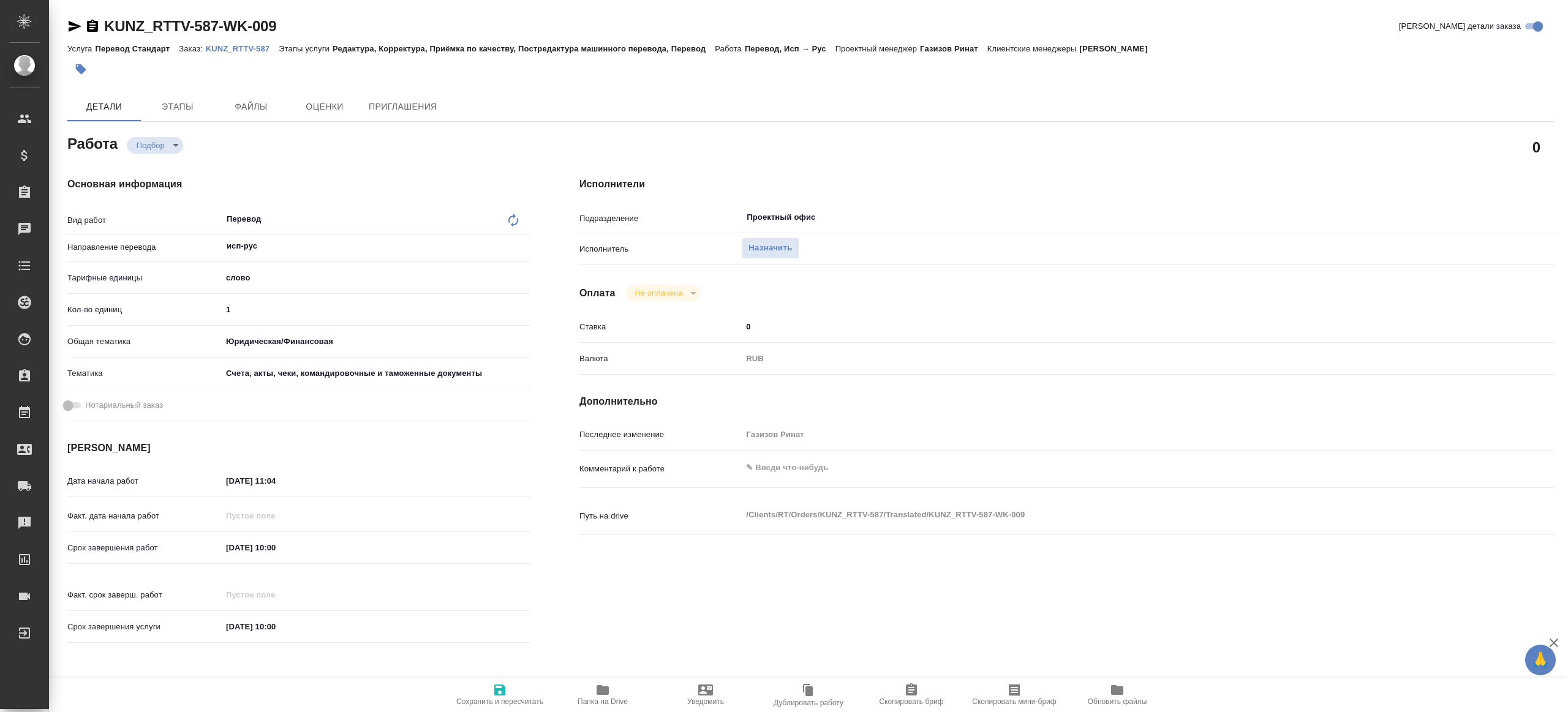
type textarea "x"
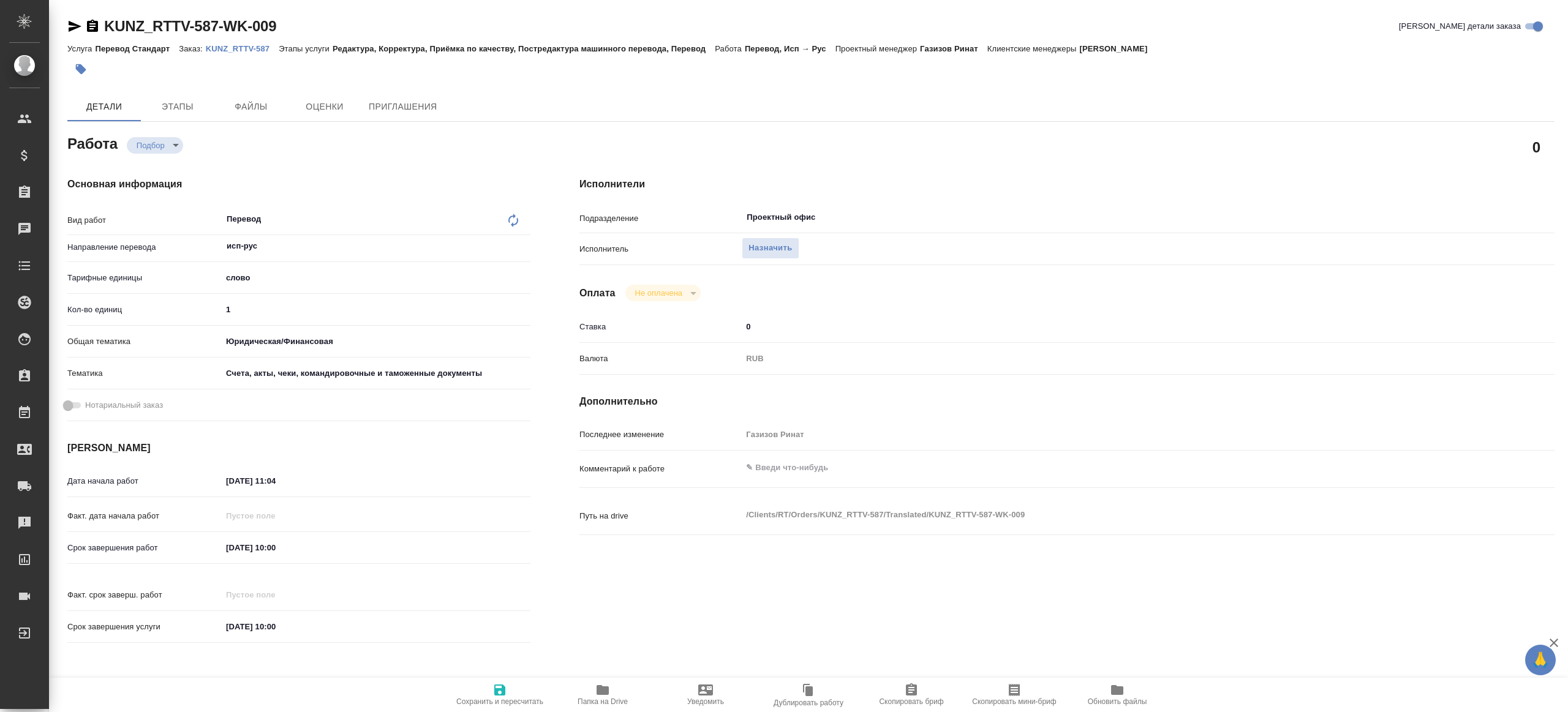
type textarea "x"
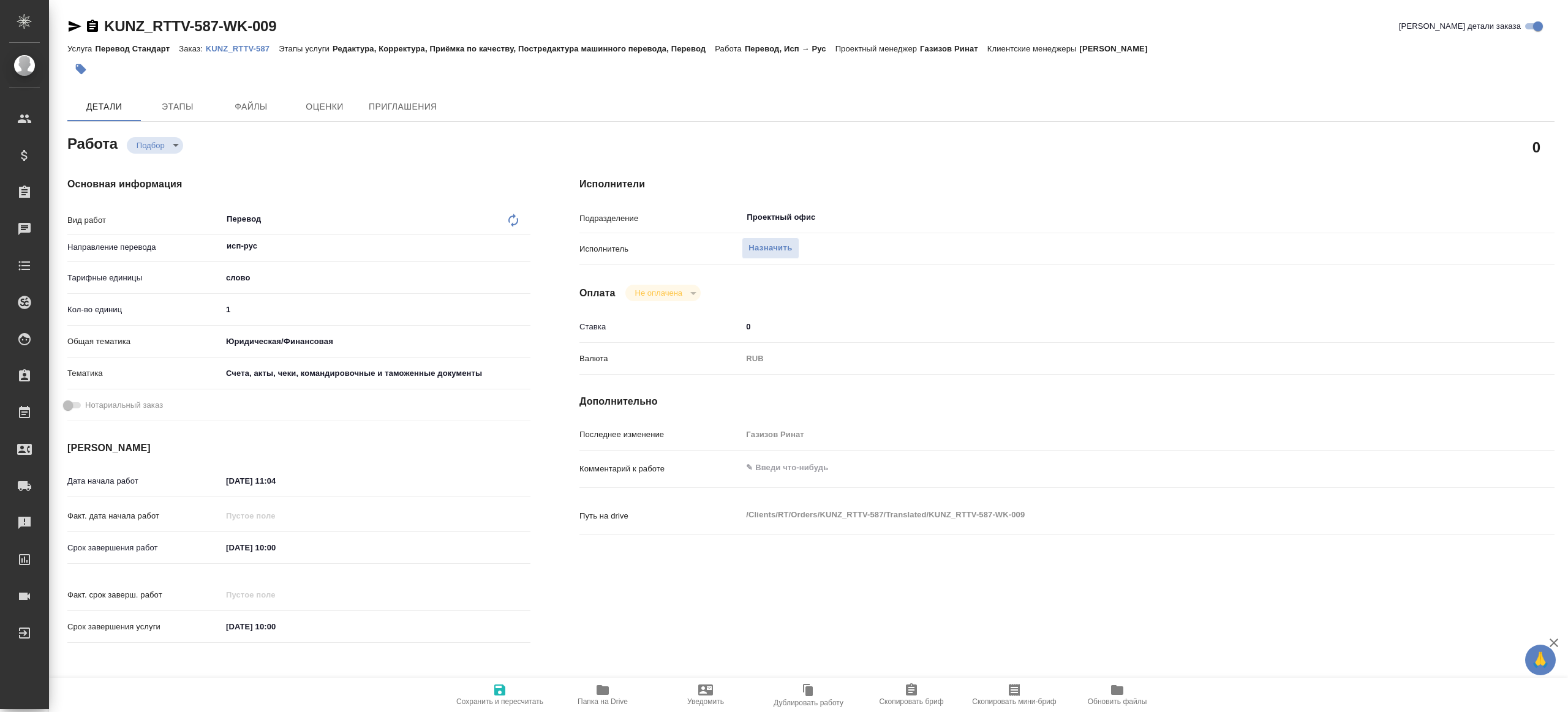
type textarea "x"
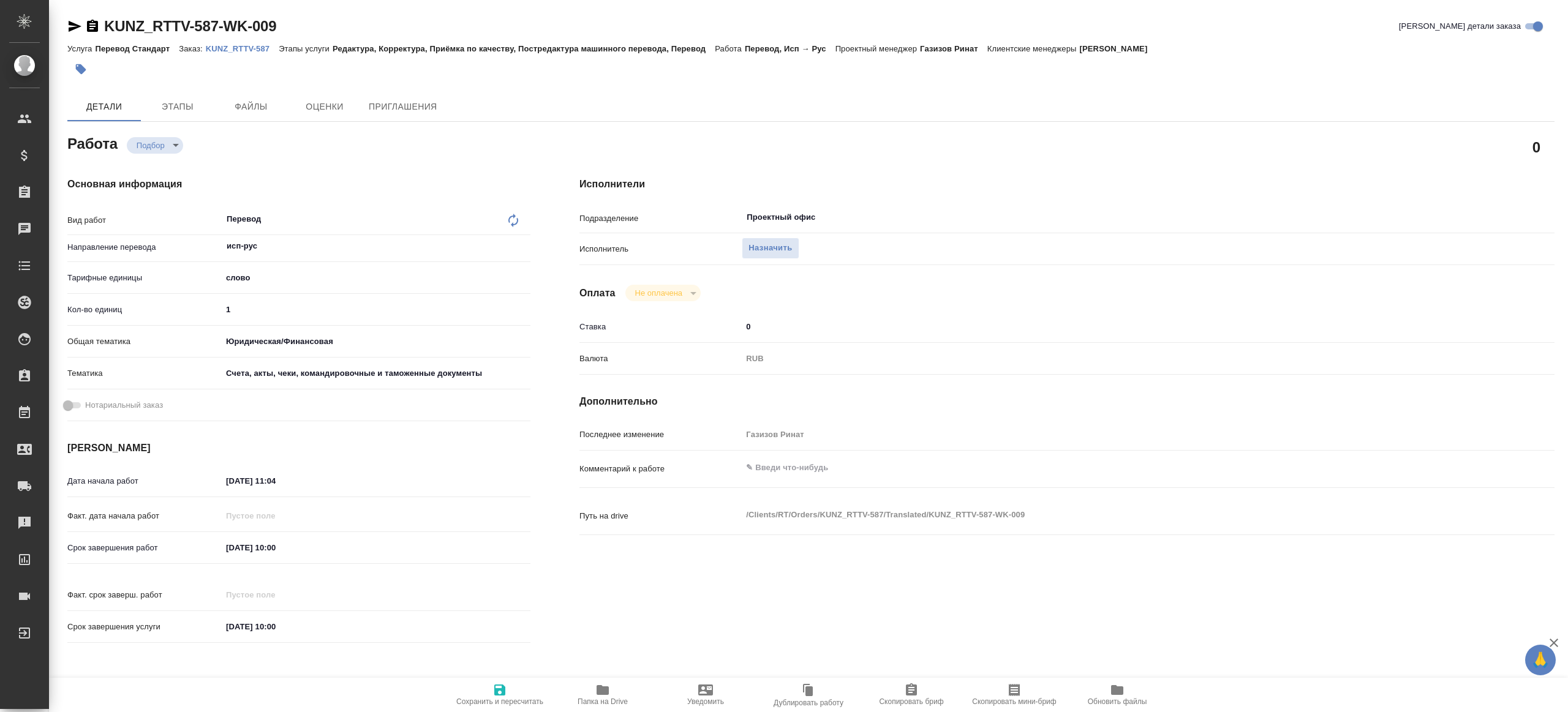
type textarea "x"
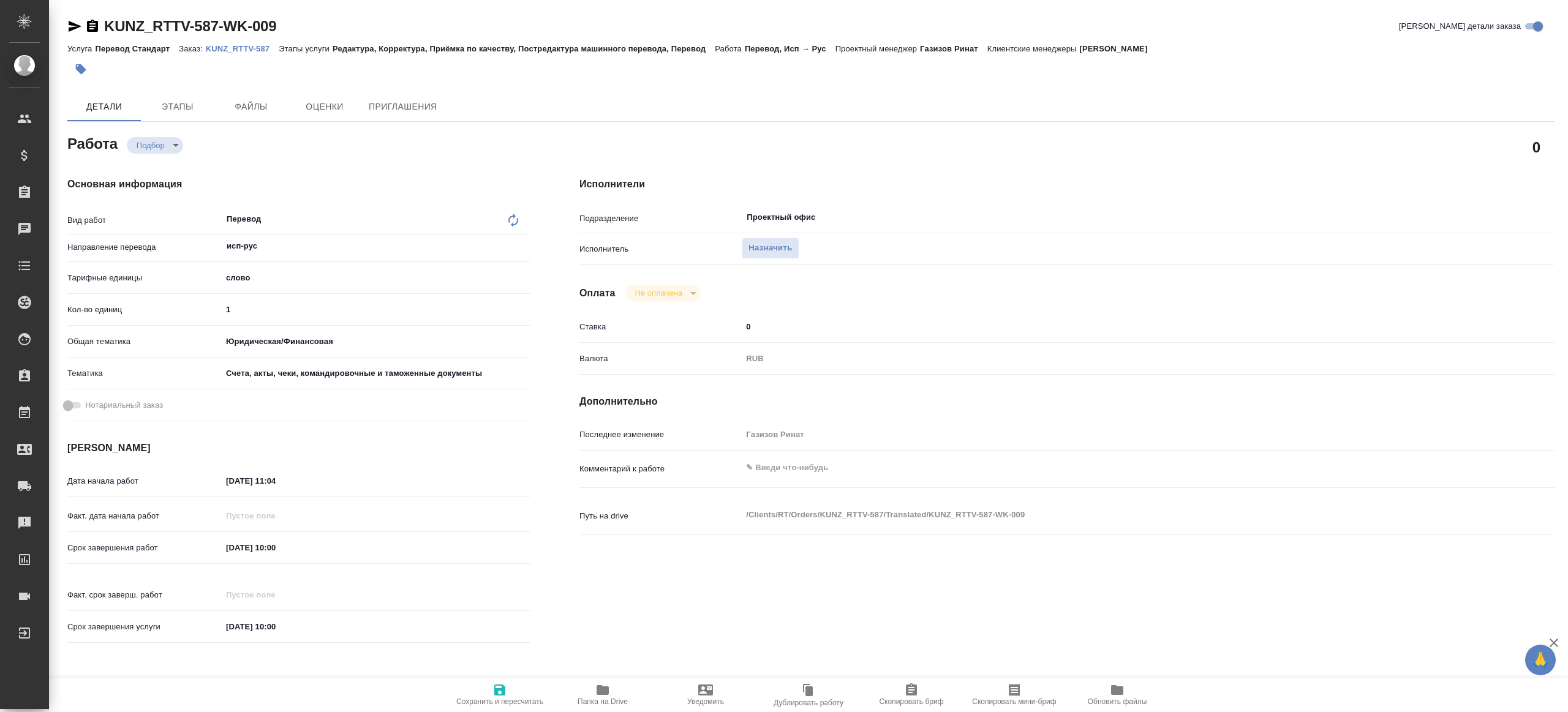
type textarea "x"
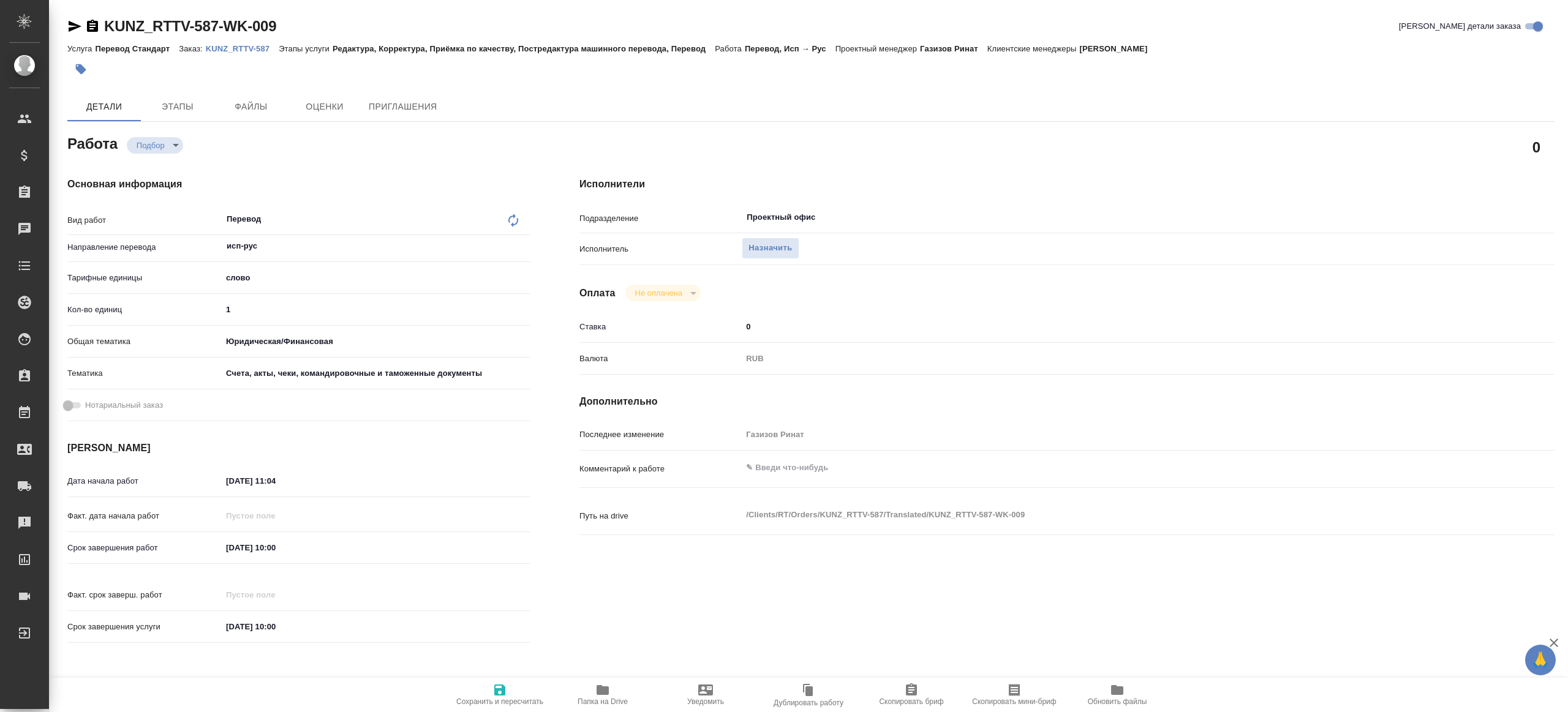
type textarea "x"
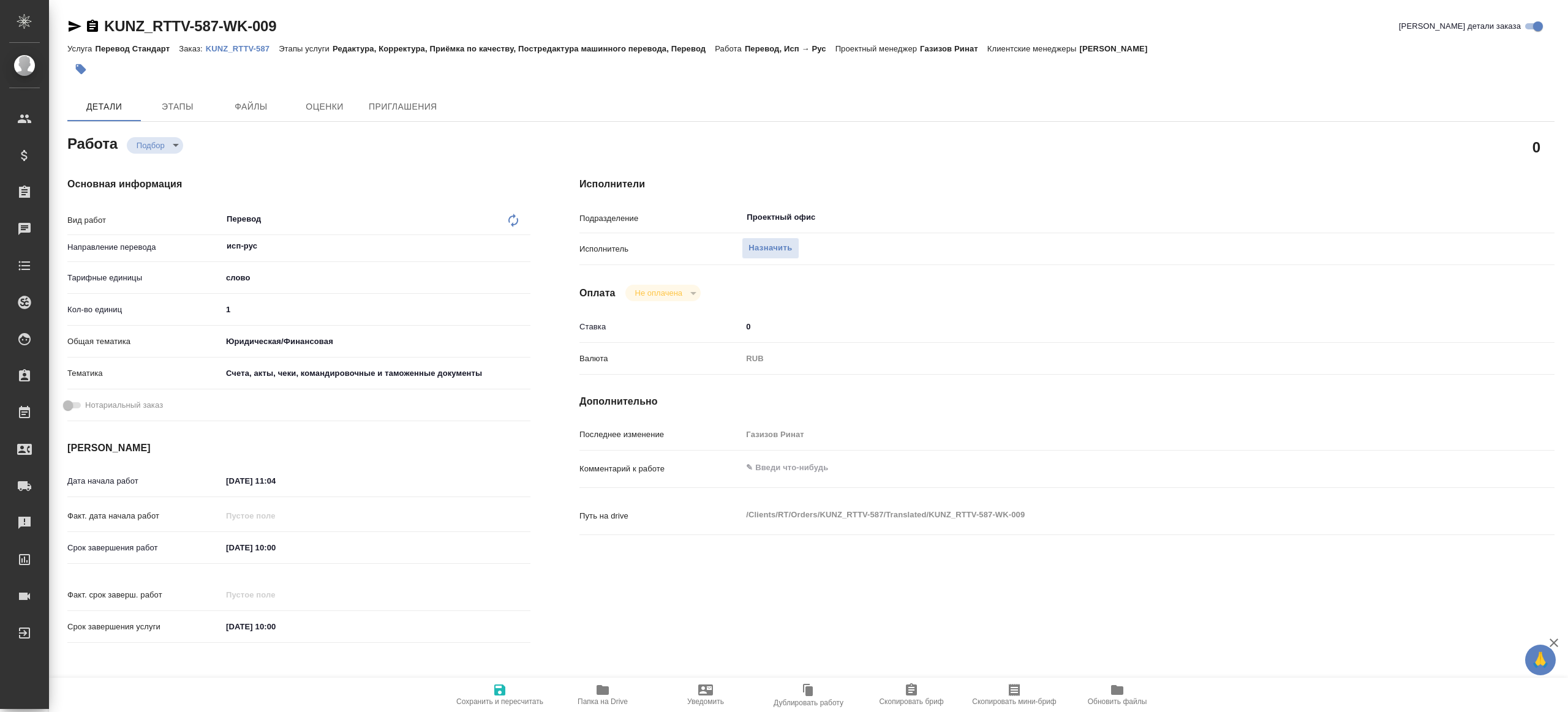
type textarea "x"
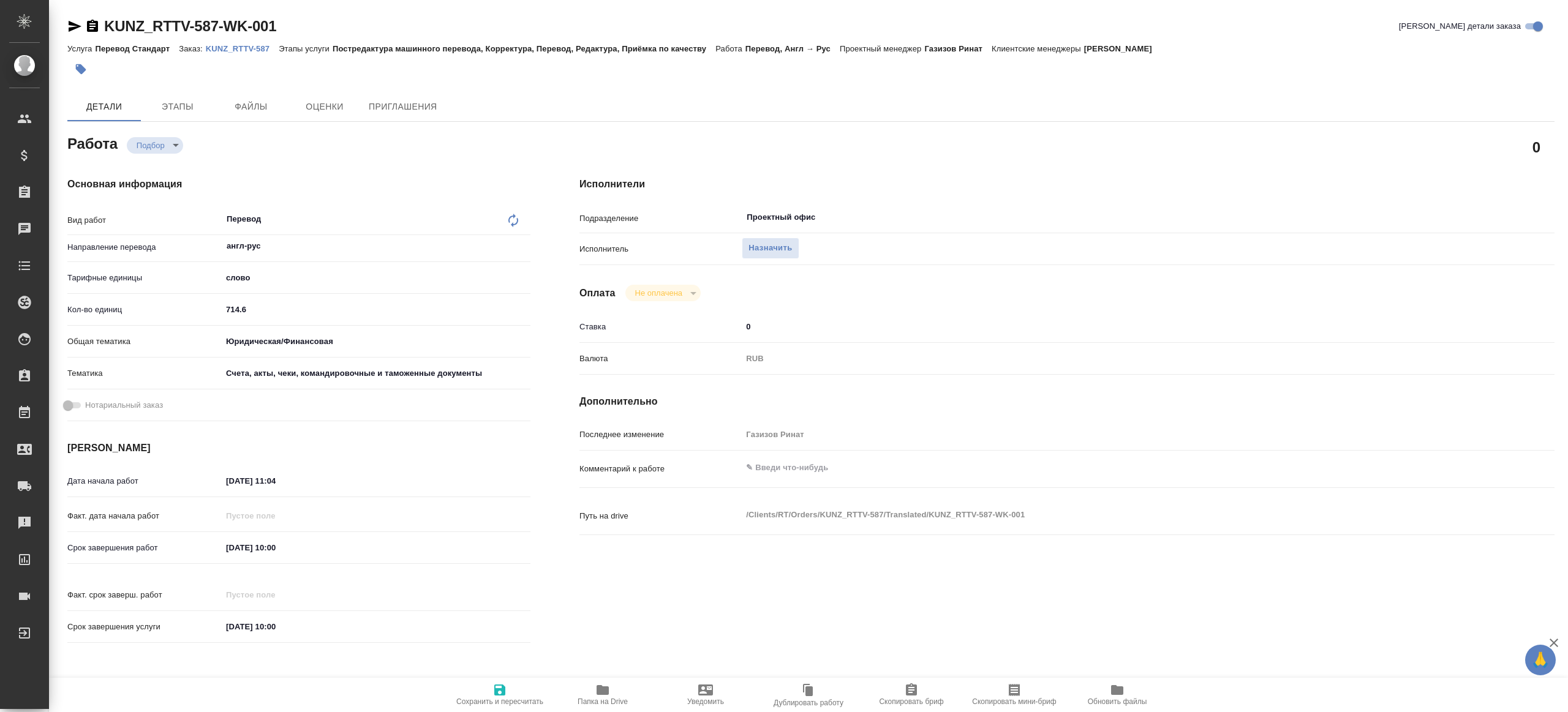
type textarea "x"
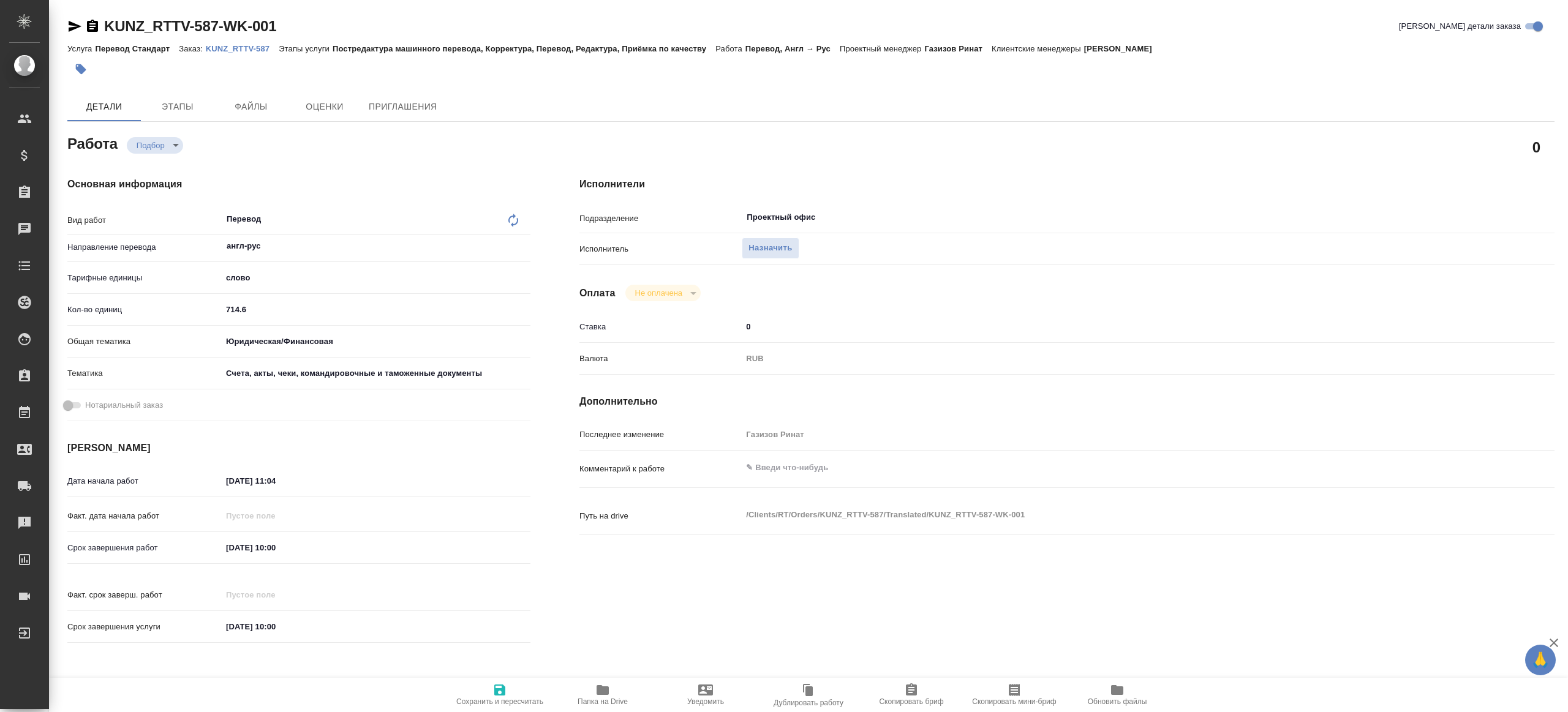
type textarea "x"
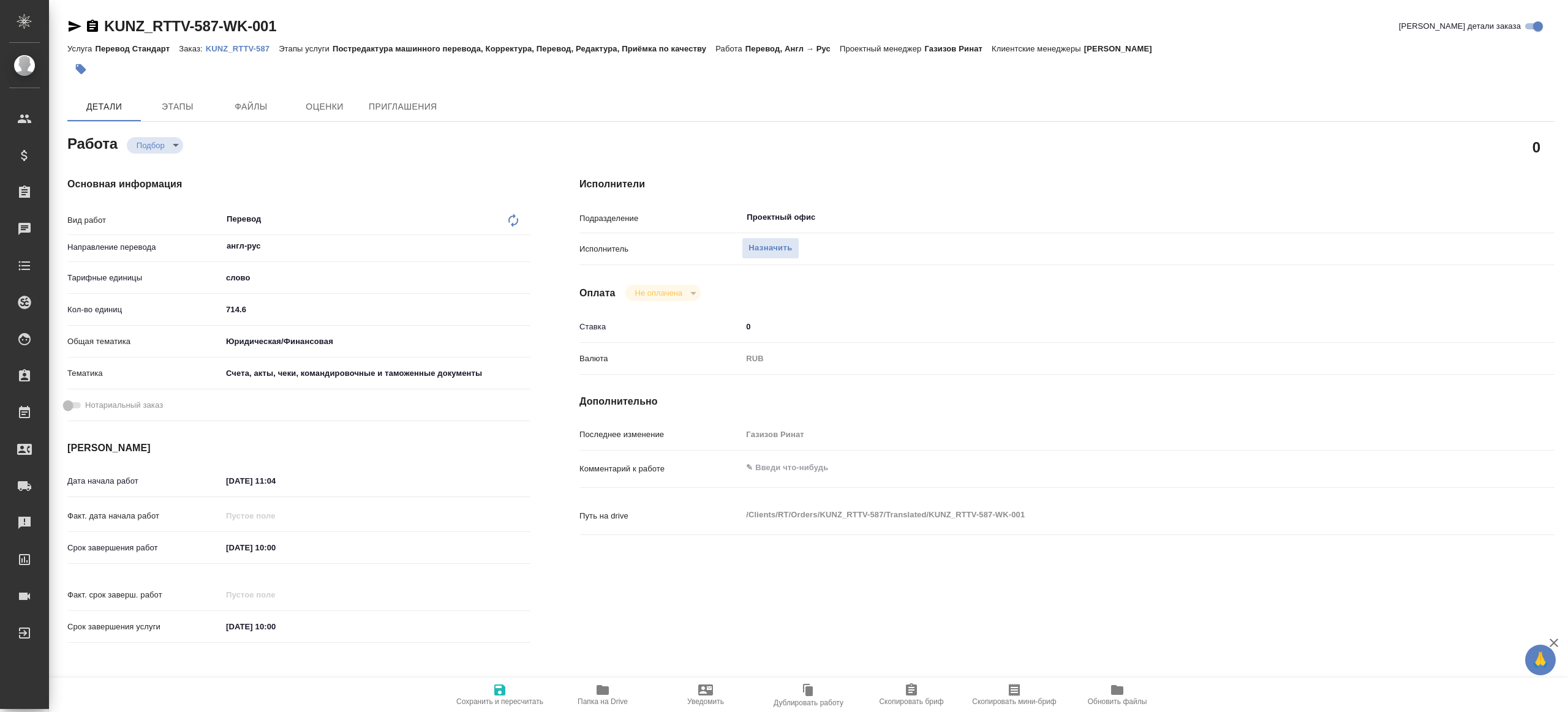
type textarea "x"
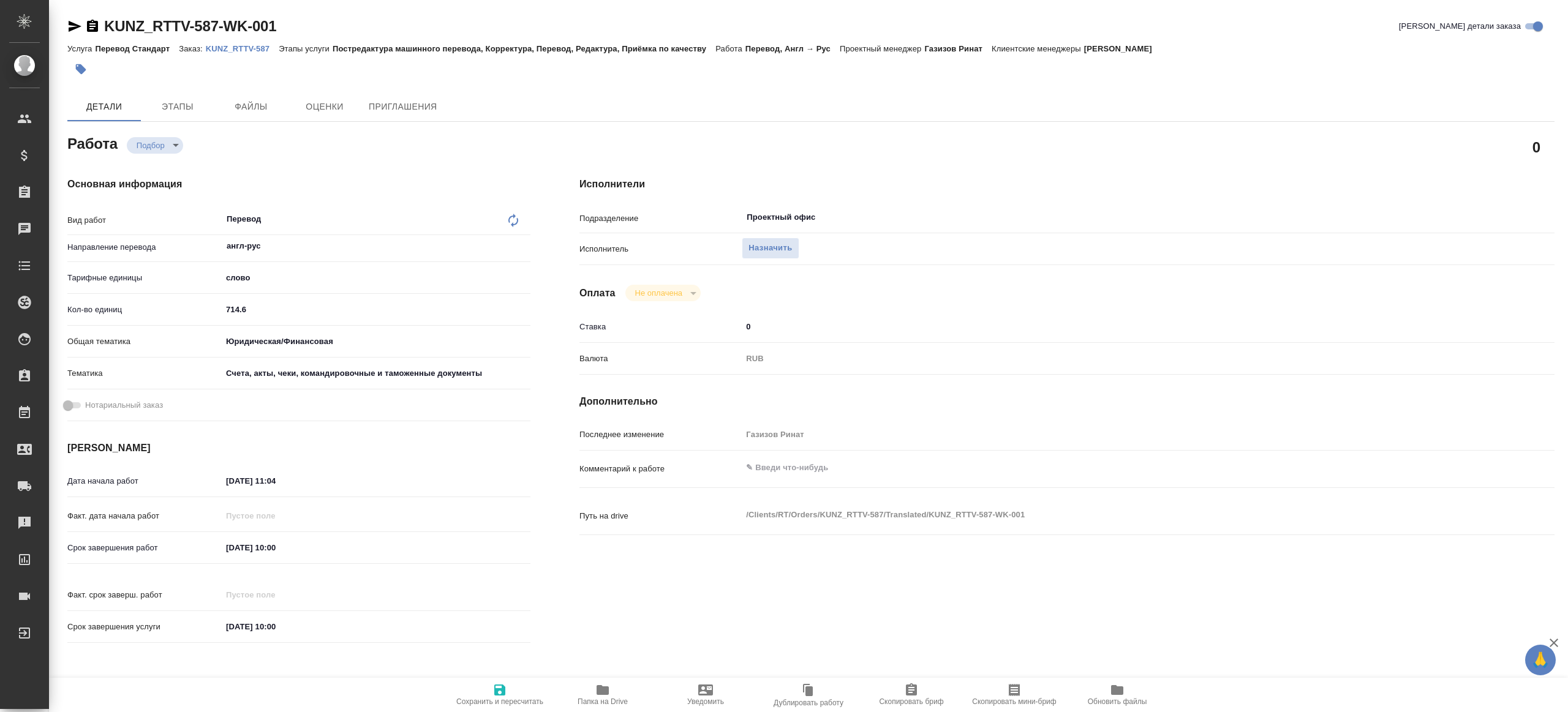
type textarea "x"
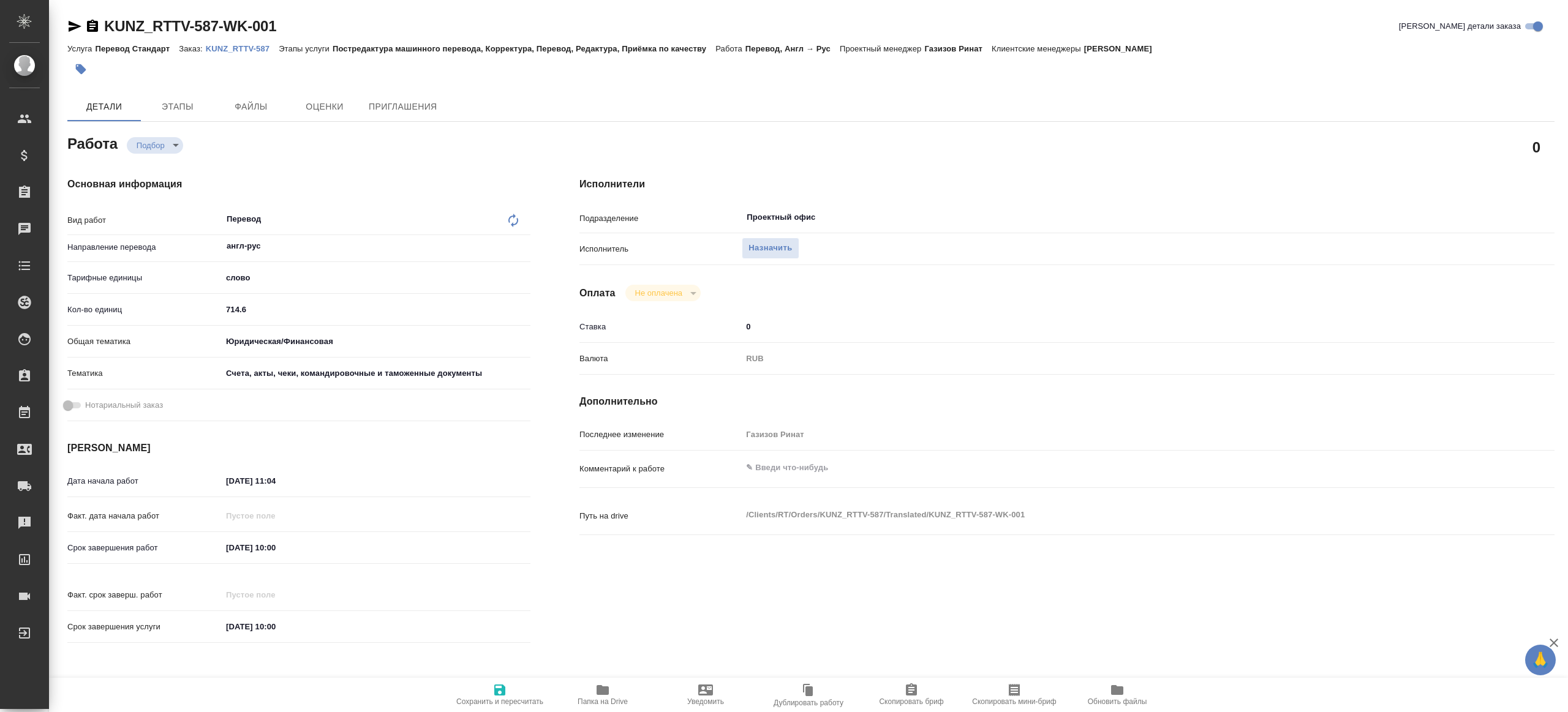
type textarea "x"
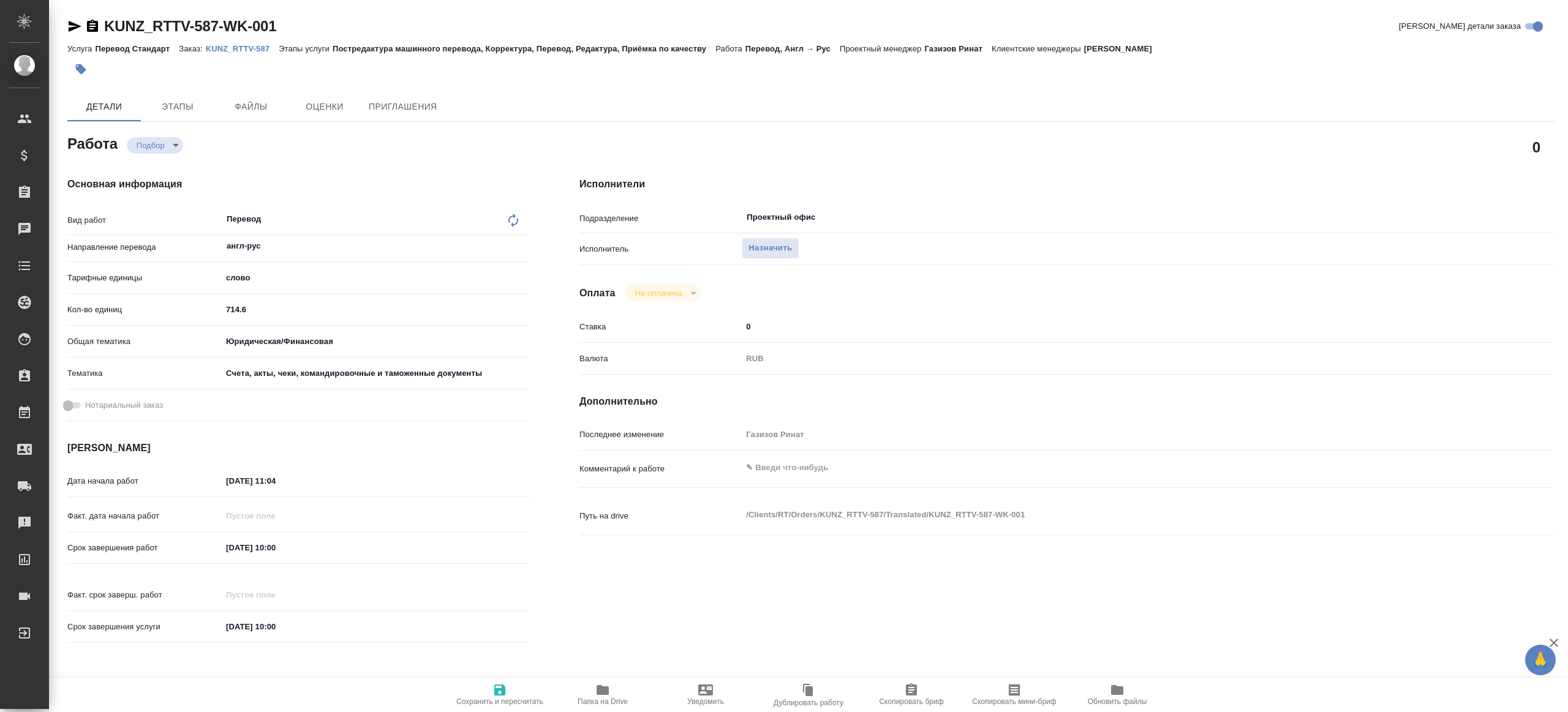
type textarea "x"
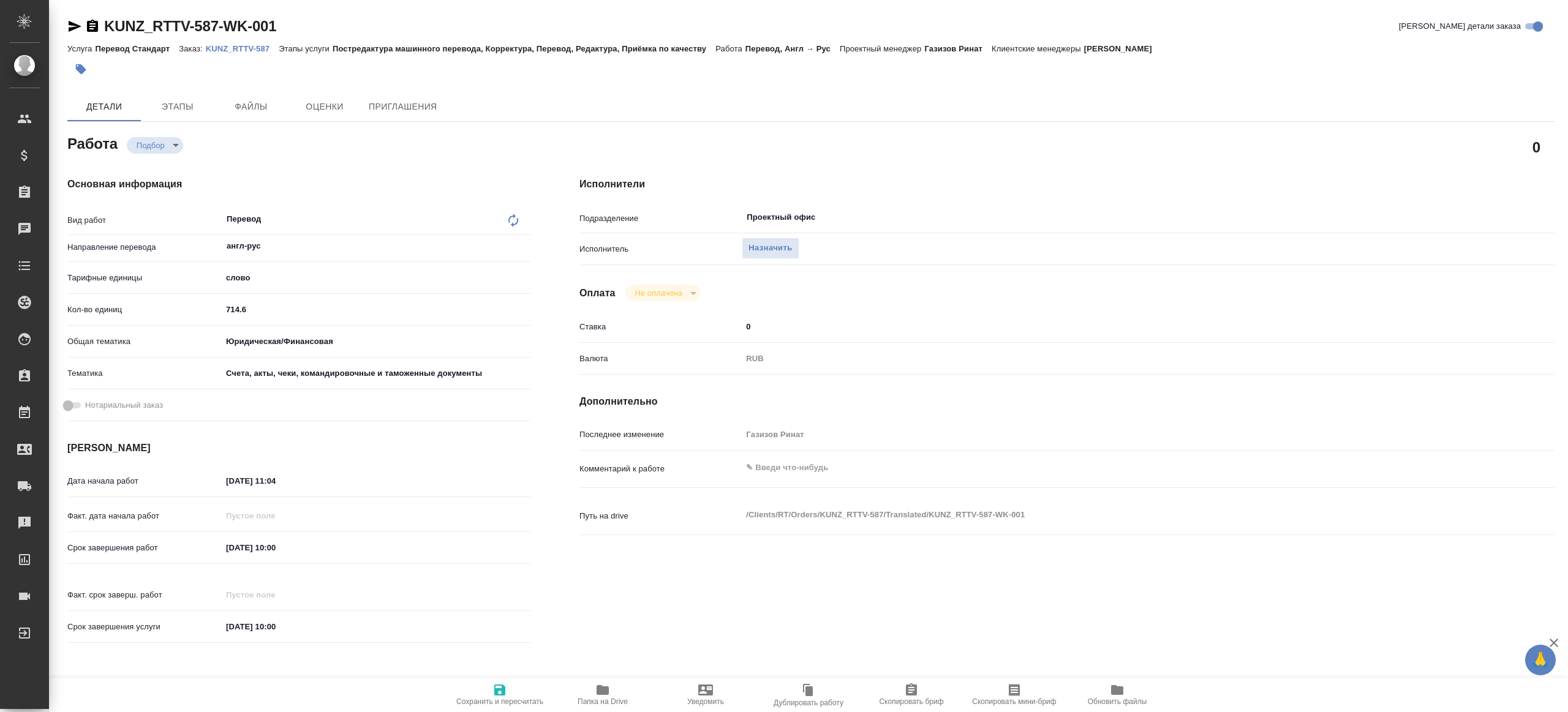
type textarea "x"
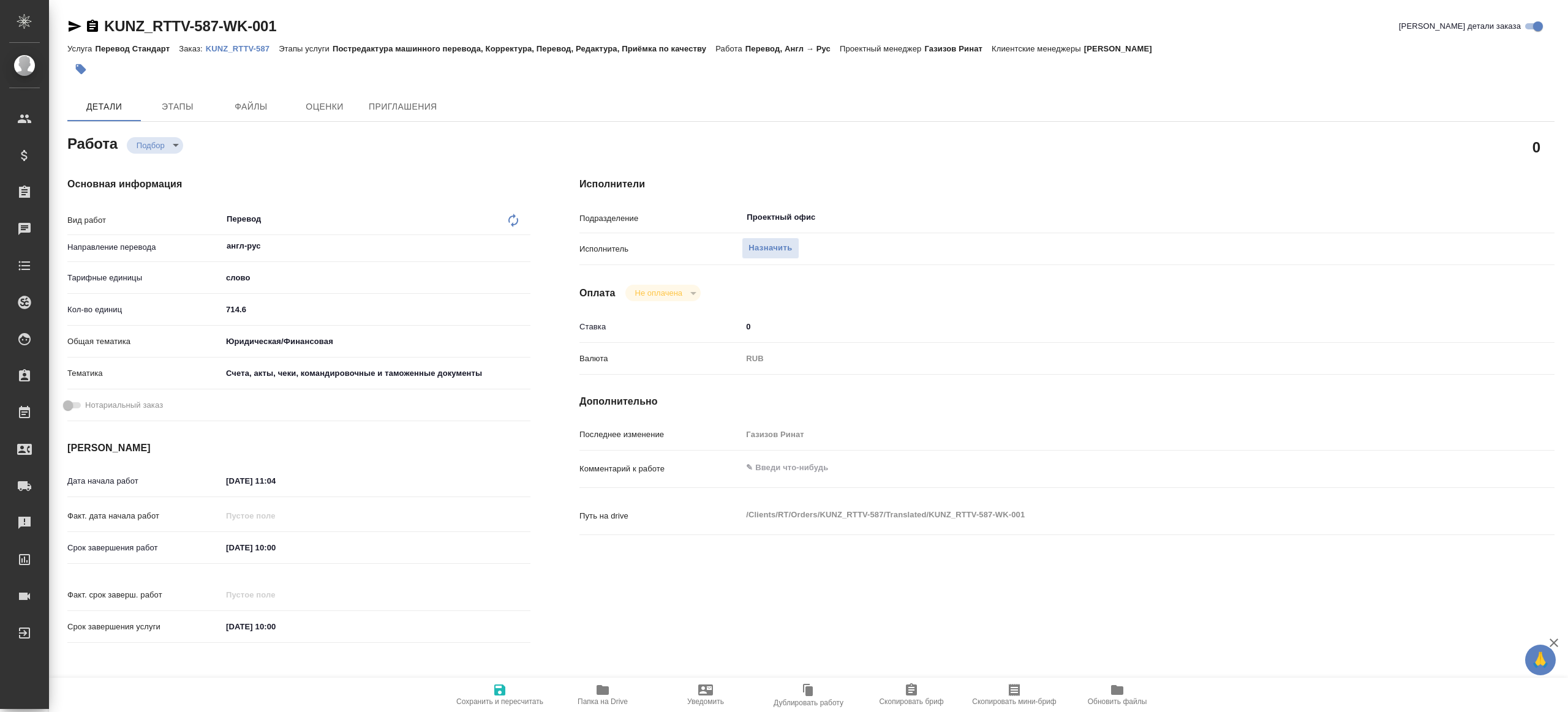
type textarea "x"
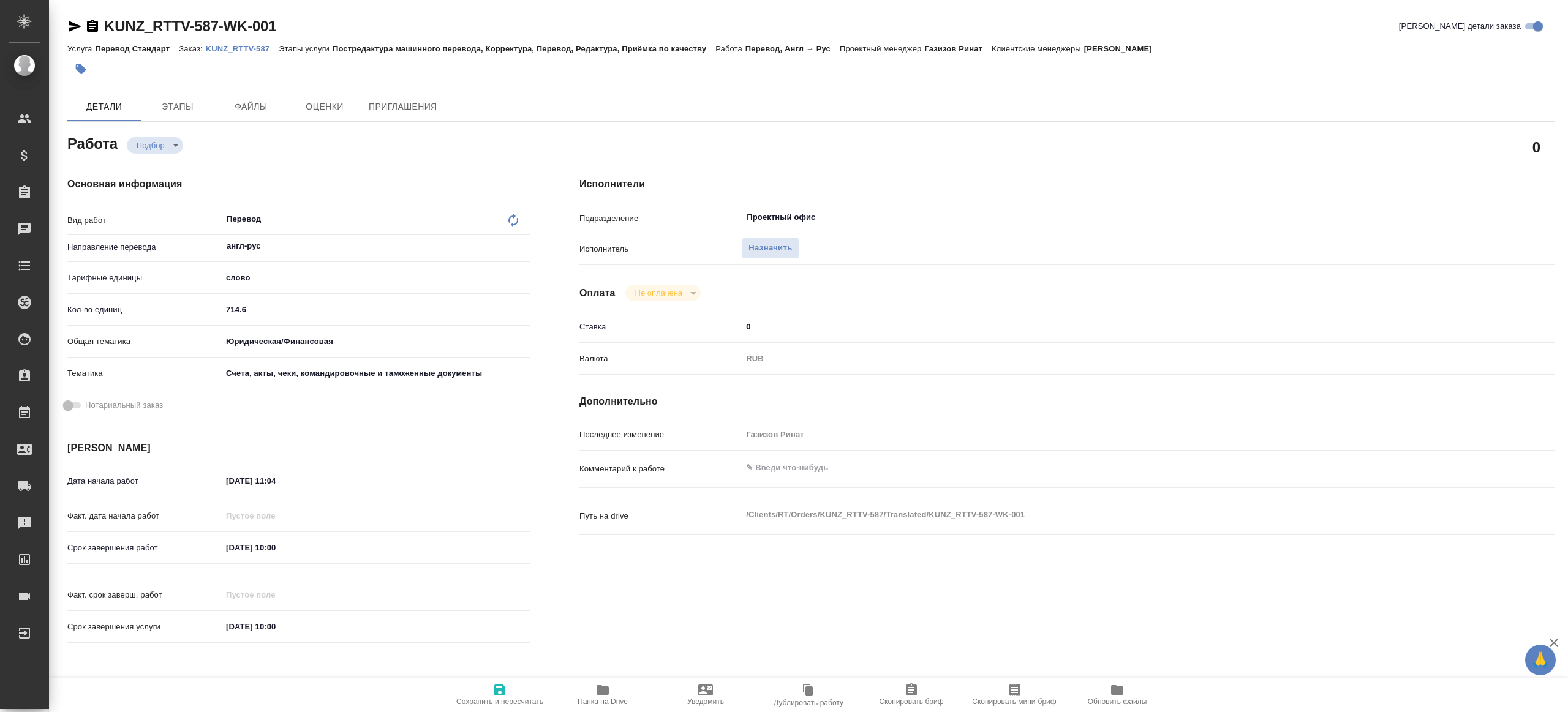
type textarea "x"
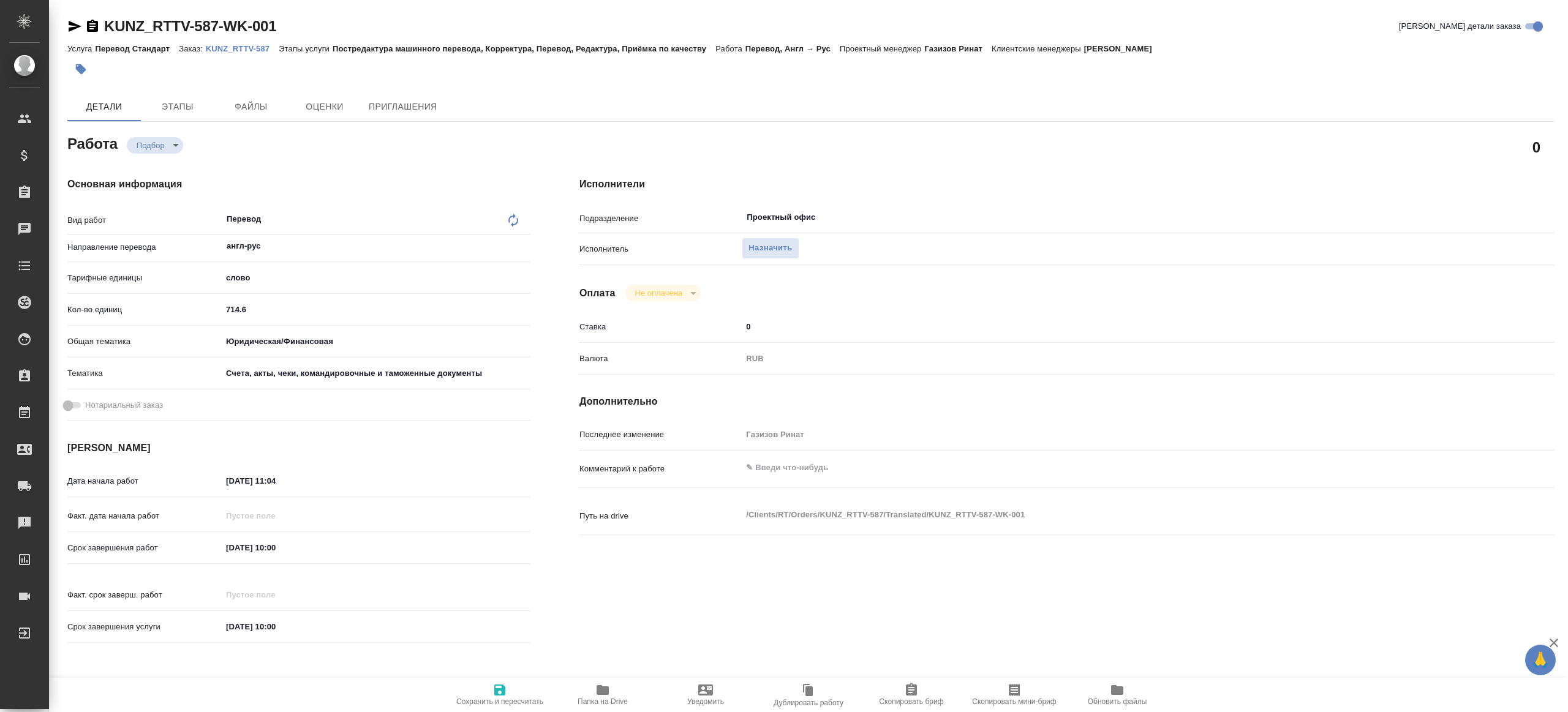
type textarea "x"
